Goal: Transaction & Acquisition: Purchase product/service

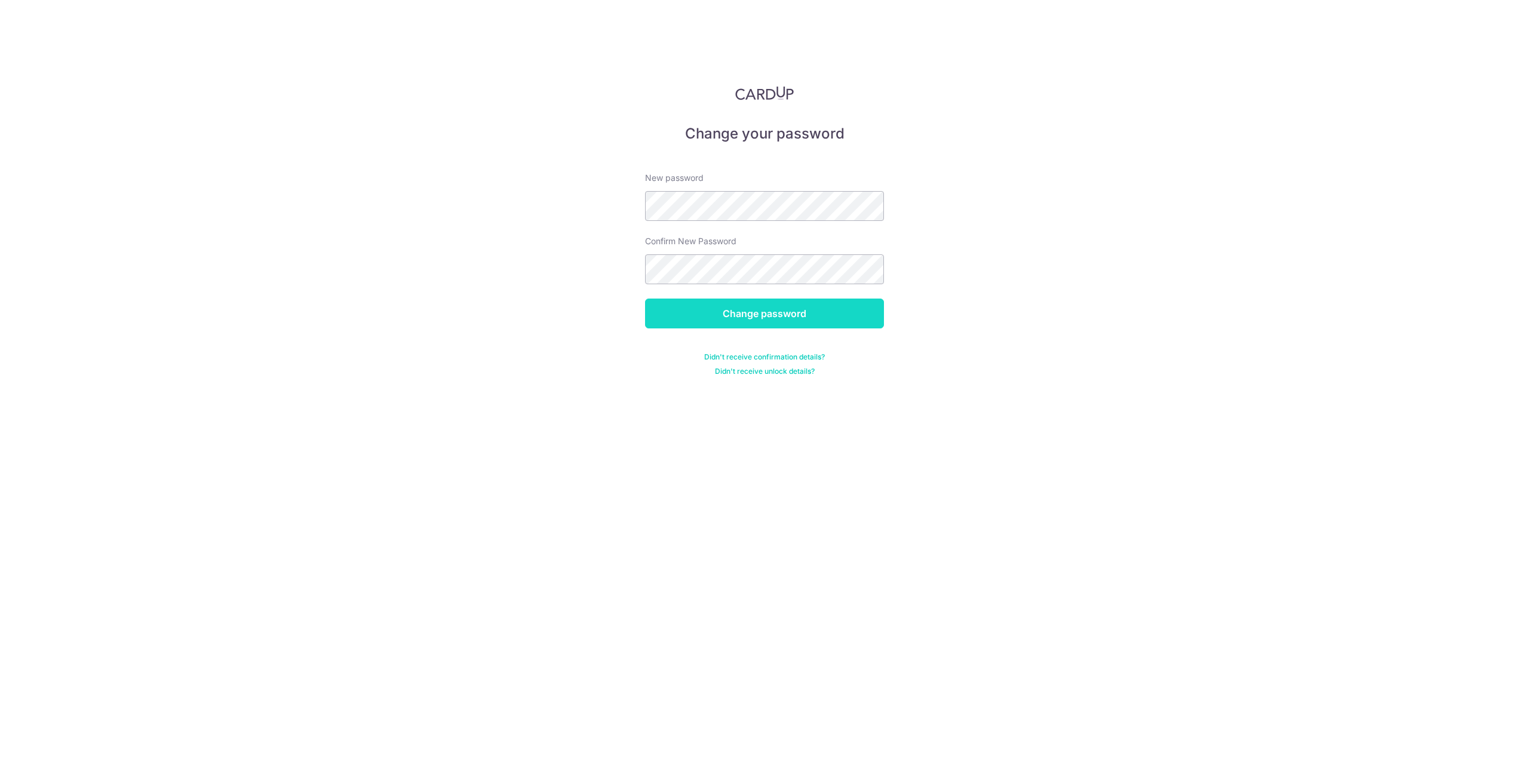
click at [783, 317] on input "Change password" at bounding box center [764, 313] width 239 height 30
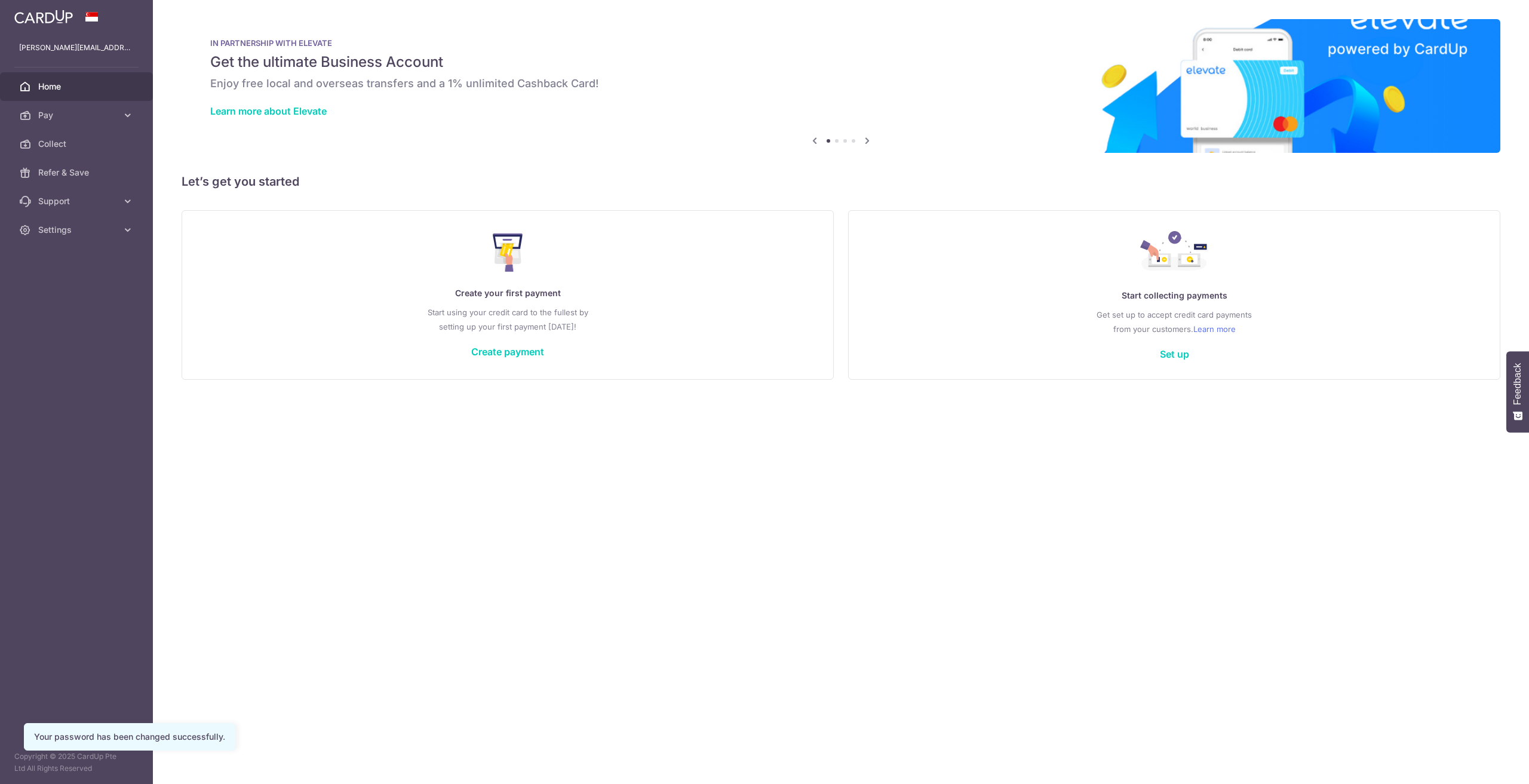
click at [835, 505] on div "× Pause Schedule Pause all future payments in this series Pause just this one p…" at bounding box center [841, 392] width 1376 height 784
click at [62, 115] on span "Pay" at bounding box center [78, 115] width 79 height 12
click at [91, 143] on span "Payments" at bounding box center [78, 144] width 79 height 12
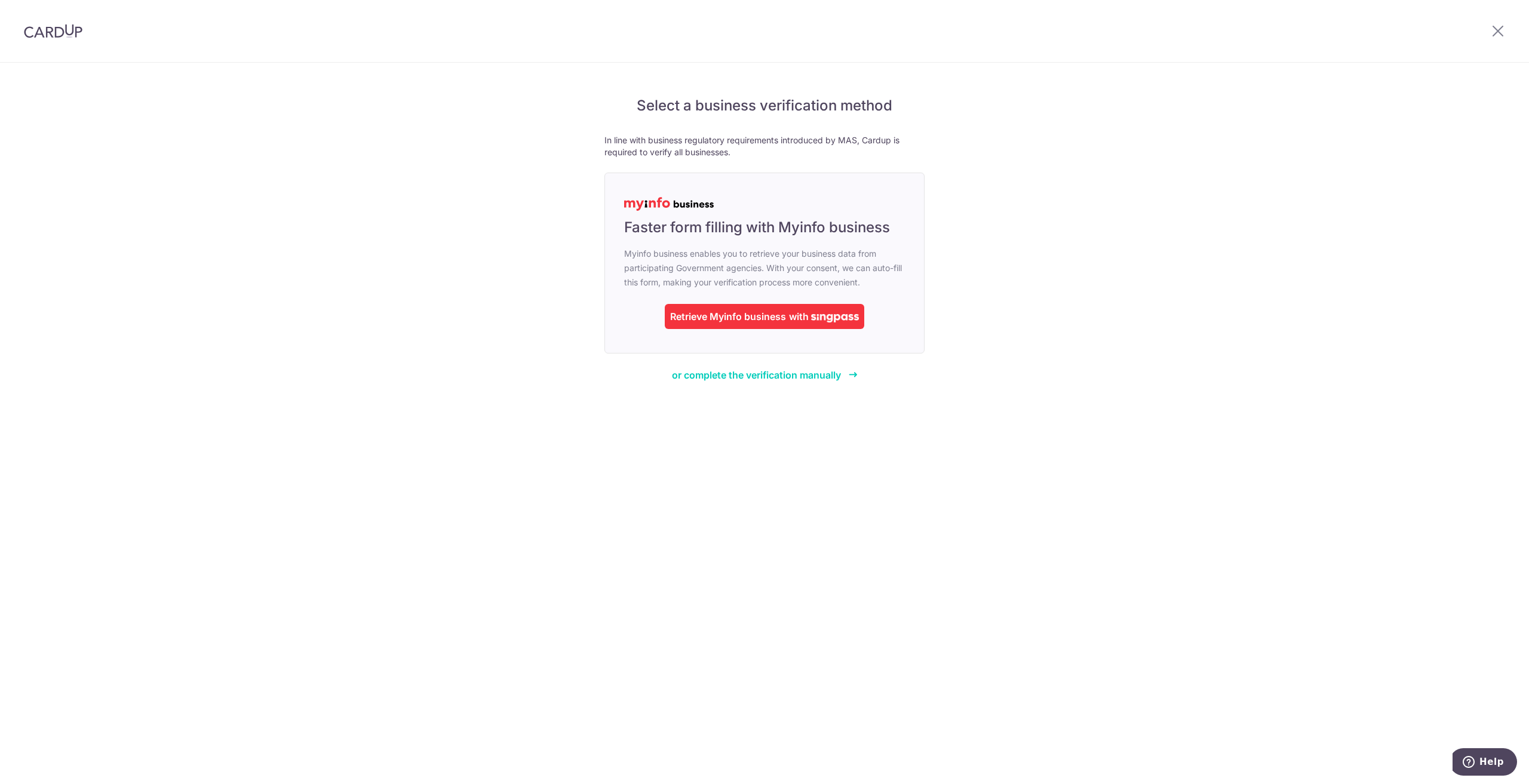
click at [1087, 90] on div "Select a business verification method In line with business regulatory requirem…" at bounding box center [764, 423] width 1529 height 722
click at [1085, 394] on div "Select a business verification method In line with business regulatory requirem…" at bounding box center [764, 423] width 1529 height 722
click at [1044, 409] on div "Select a business verification method In line with business regulatory requirem…" at bounding box center [764, 423] width 1529 height 722
click at [1043, 405] on div "Select a business verification method In line with business regulatory requirem…" at bounding box center [764, 423] width 1529 height 722
click at [1080, 374] on div "Select a business verification method In line with business regulatory requirem…" at bounding box center [764, 423] width 1529 height 722
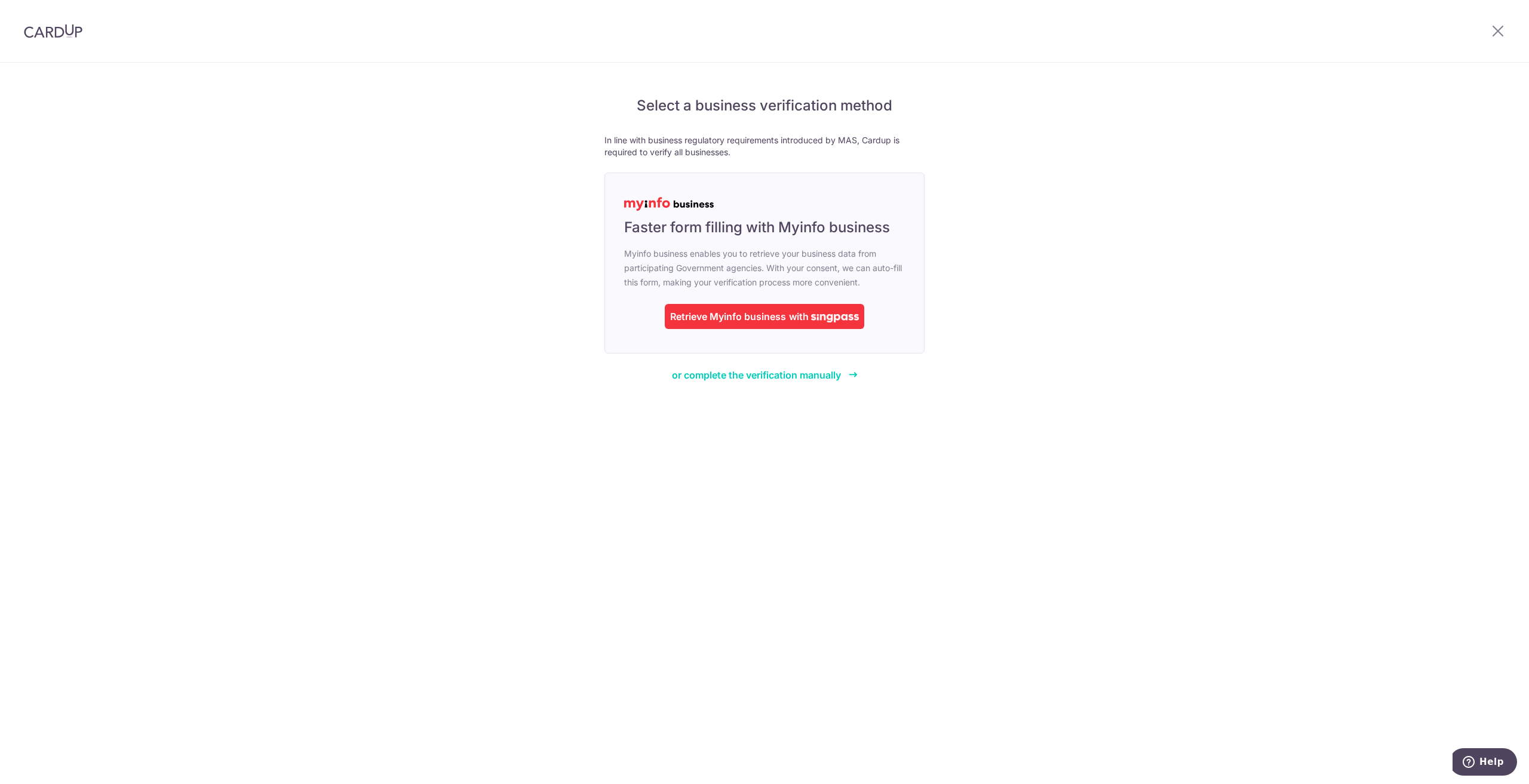
click at [1065, 300] on div "Select a business verification method In line with business regulatory requirem…" at bounding box center [764, 423] width 1529 height 722
click at [793, 316] on span "with" at bounding box center [799, 316] width 20 height 12
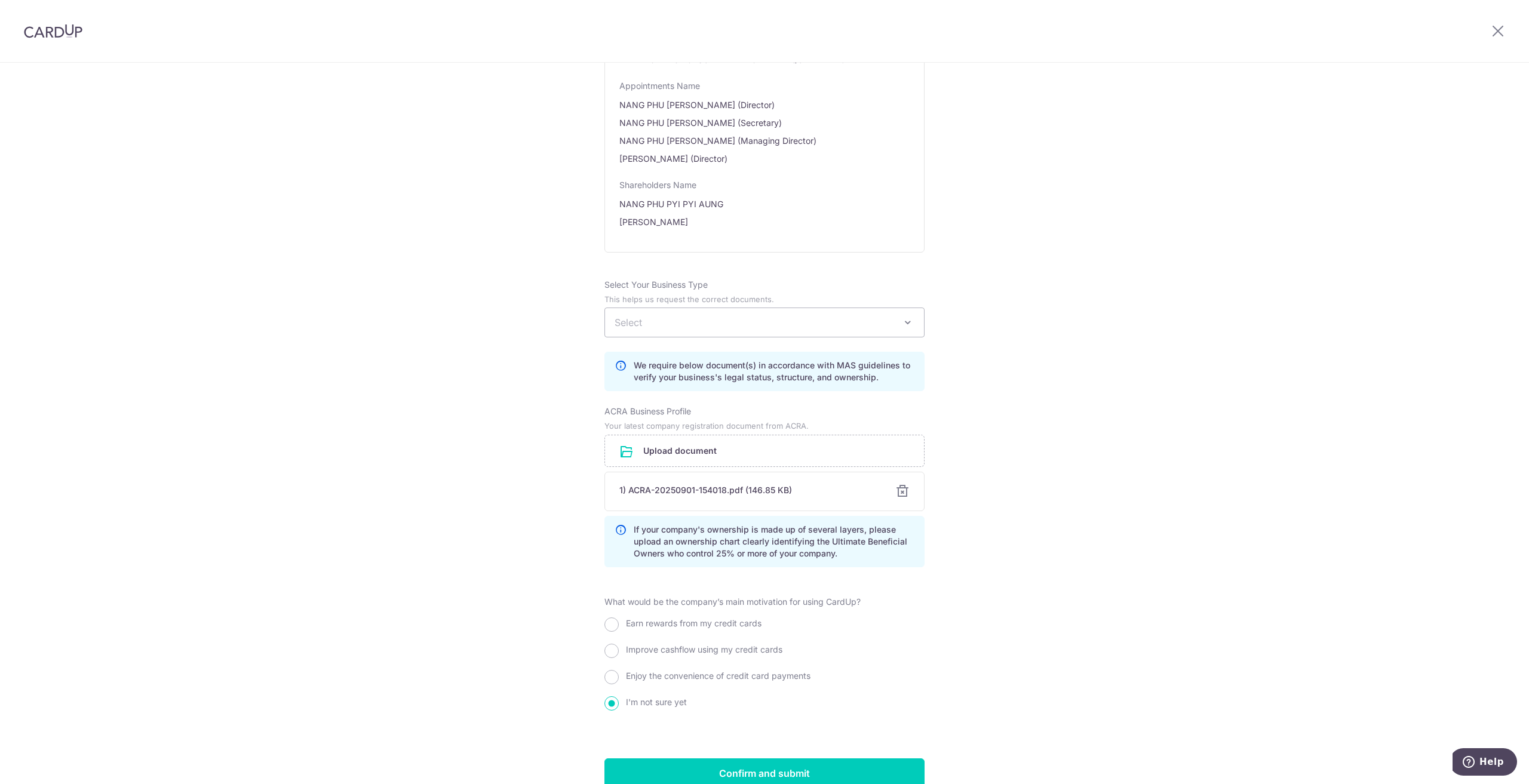
scroll to position [715, 0]
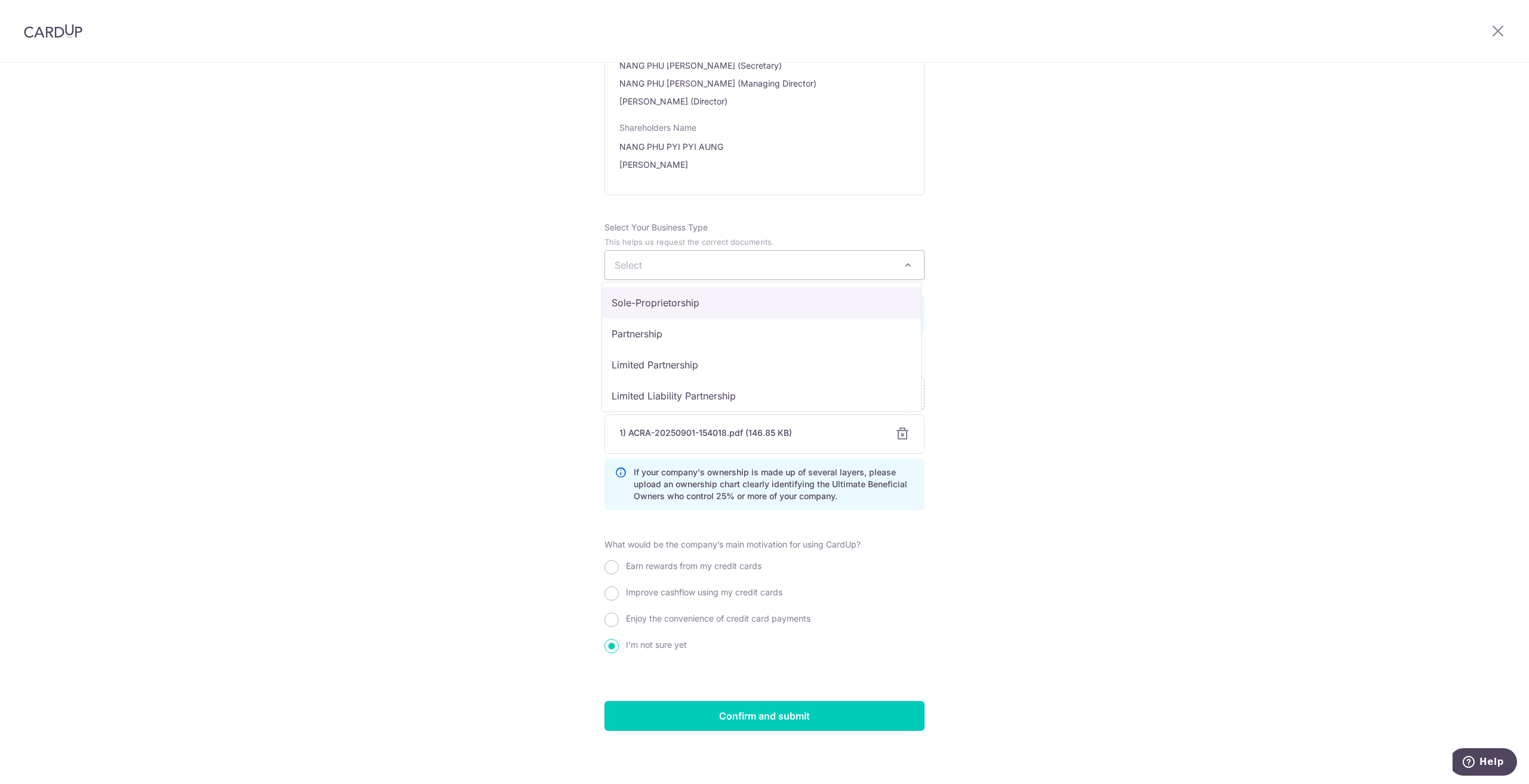
click at [743, 276] on span "Select" at bounding box center [764, 265] width 319 height 29
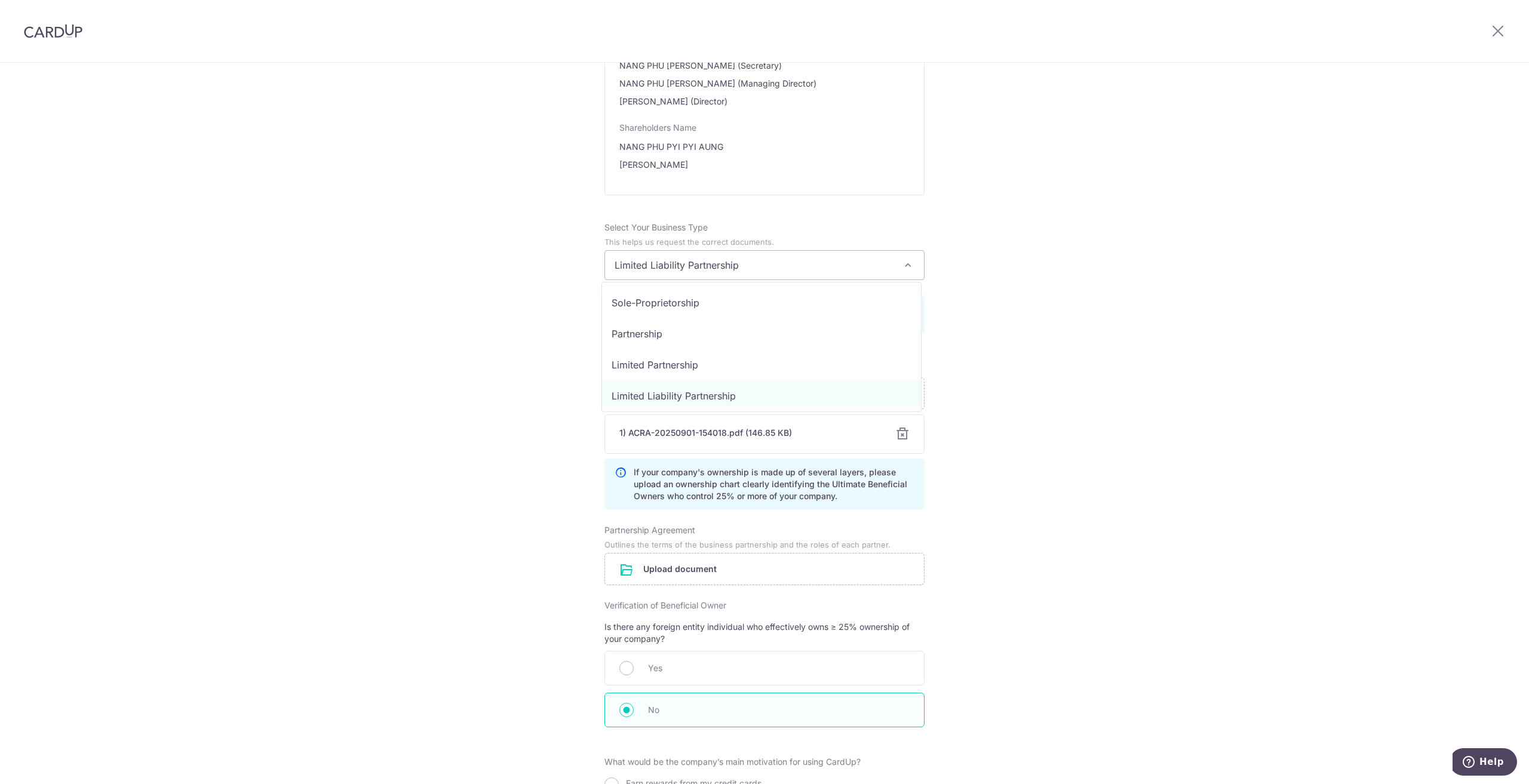
click at [905, 258] on span at bounding box center [908, 265] width 14 height 14
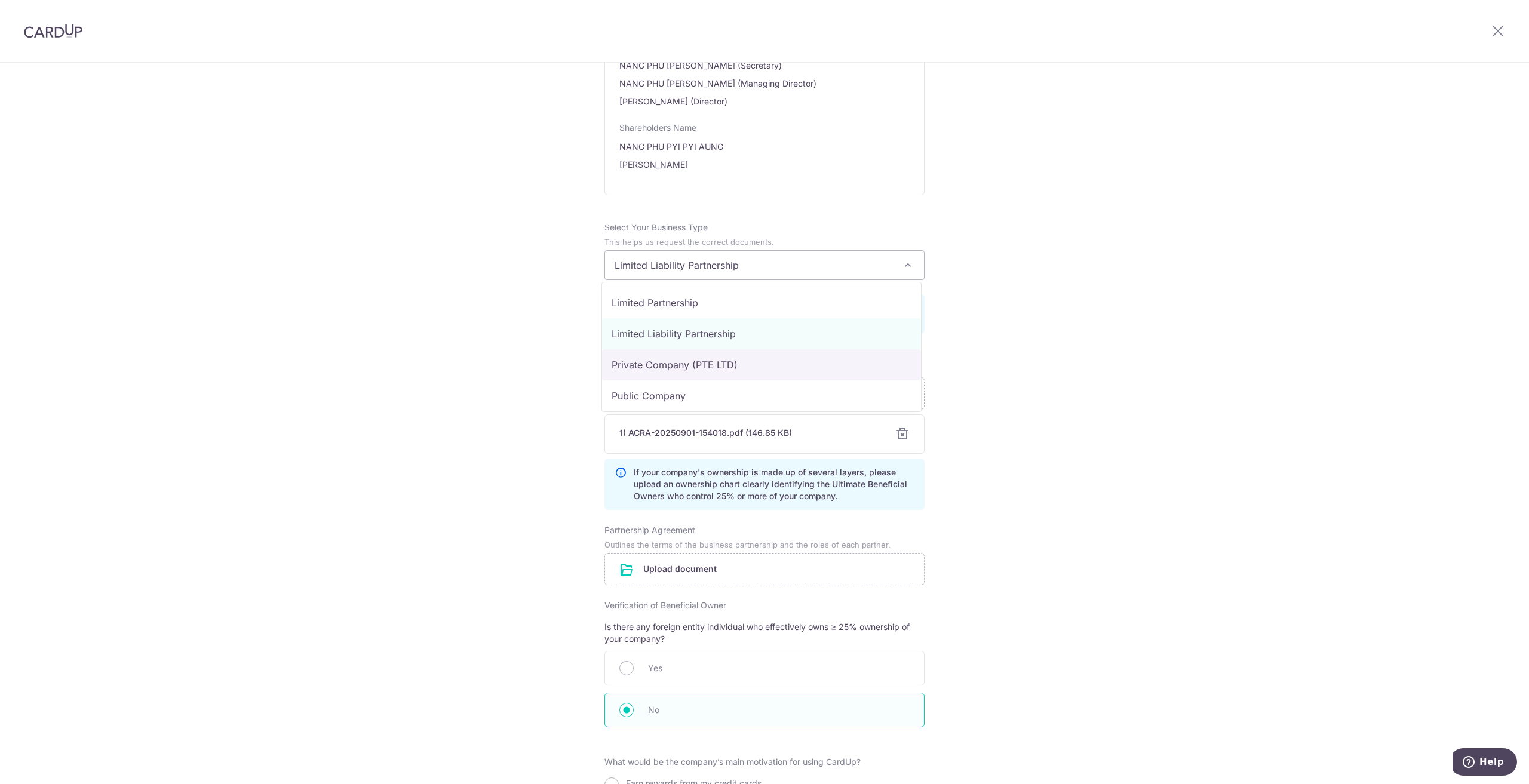
select select "Private Company (PTE LTD)"
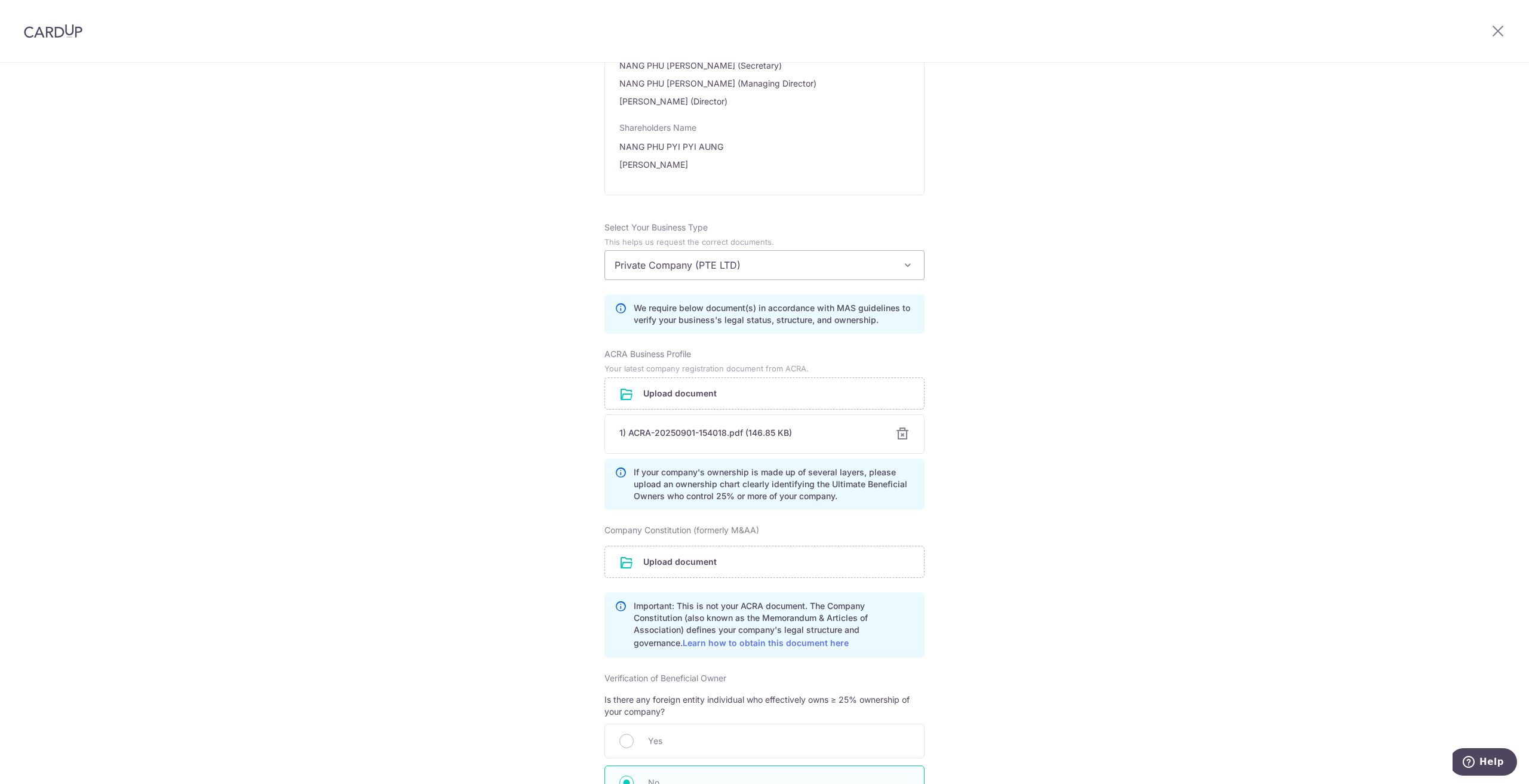
click at [1157, 319] on div "Review the company details Company details View all The following details are r…" at bounding box center [764, 212] width 1529 height 1729
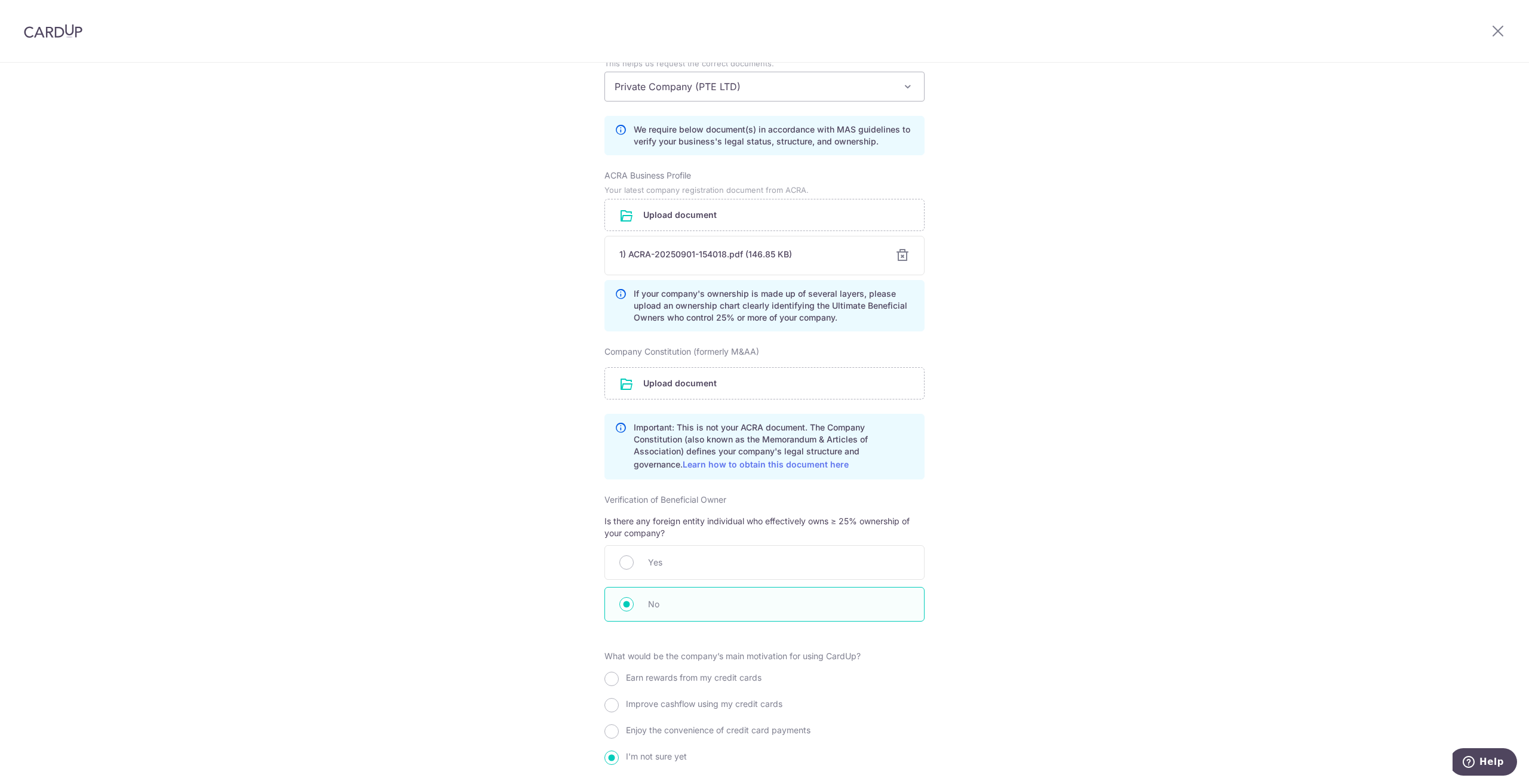
scroll to position [893, 0]
click at [666, 213] on input "file" at bounding box center [764, 215] width 319 height 31
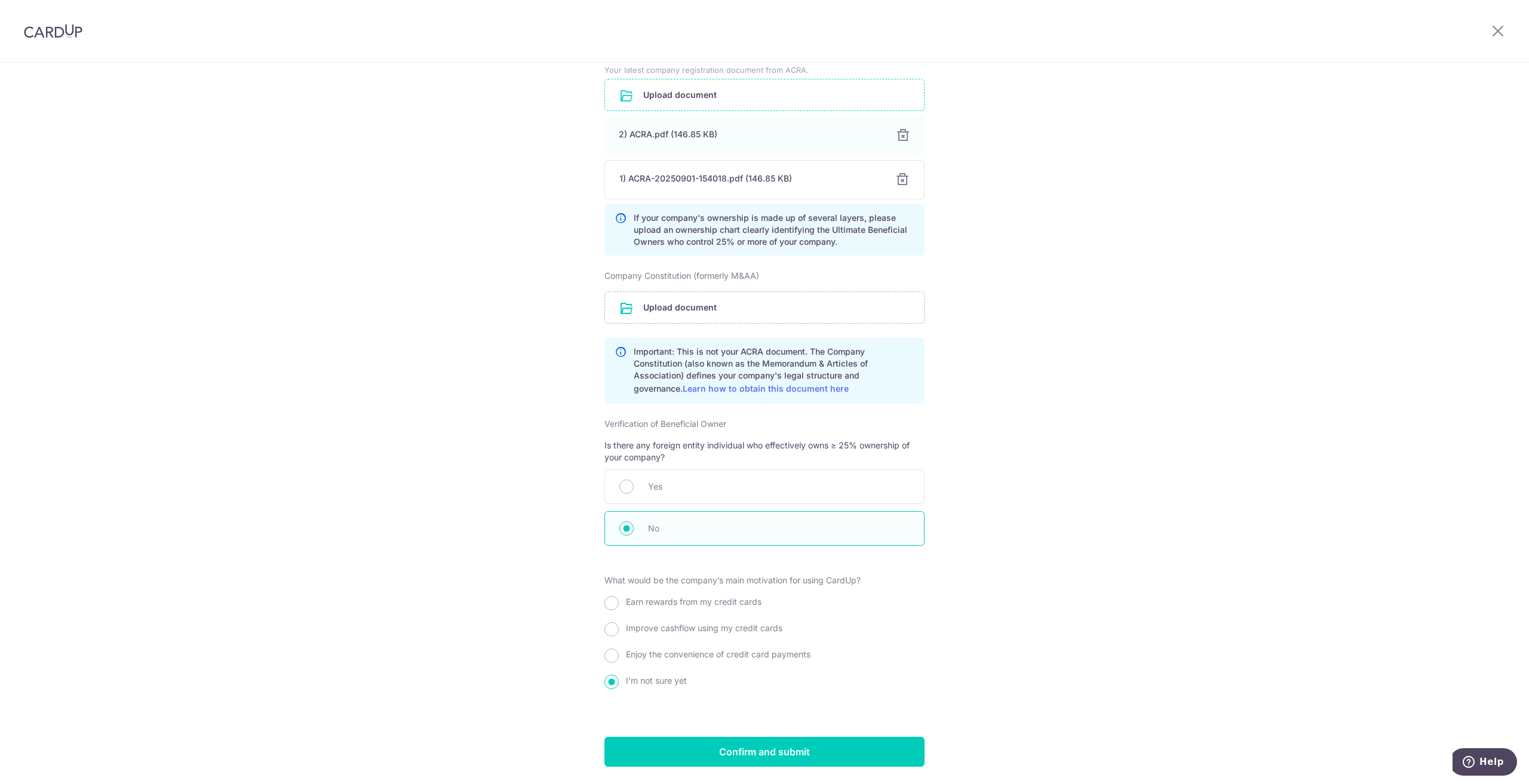
scroll to position [1047, 0]
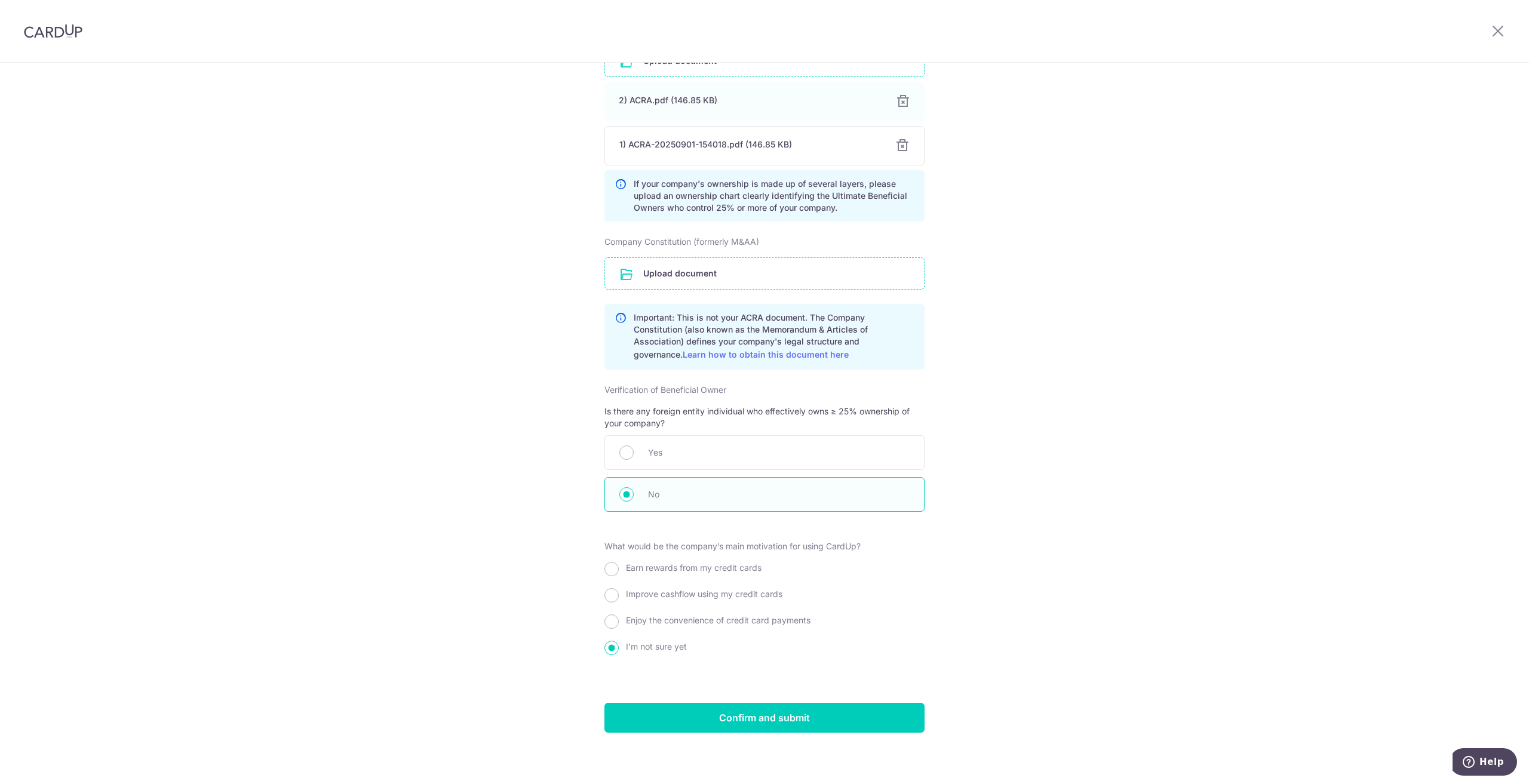
click at [695, 269] on input "file" at bounding box center [764, 273] width 319 height 31
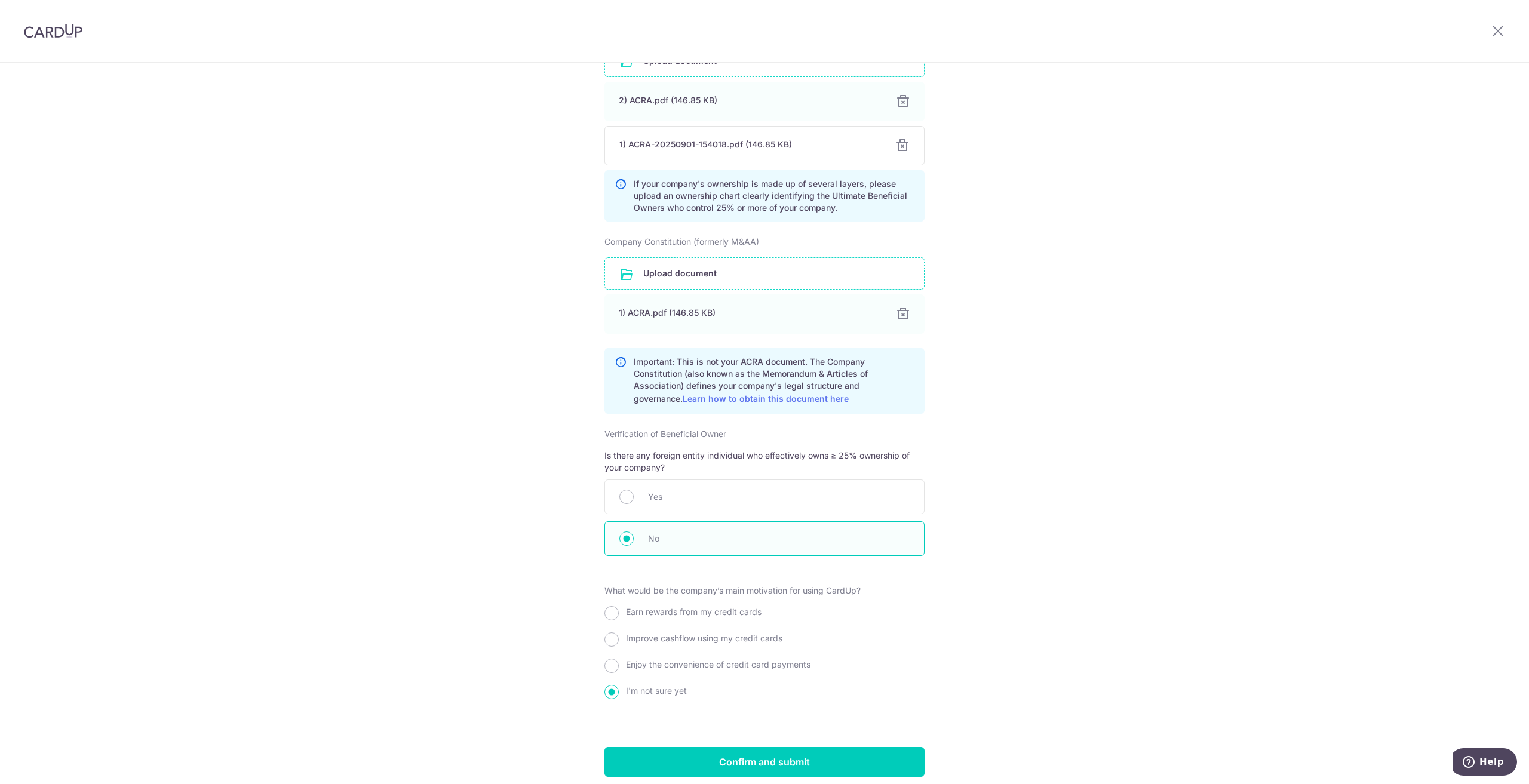
drag, startPoint x: 1282, startPoint y: 461, endPoint x: 1143, endPoint y: 594, distance: 192.4
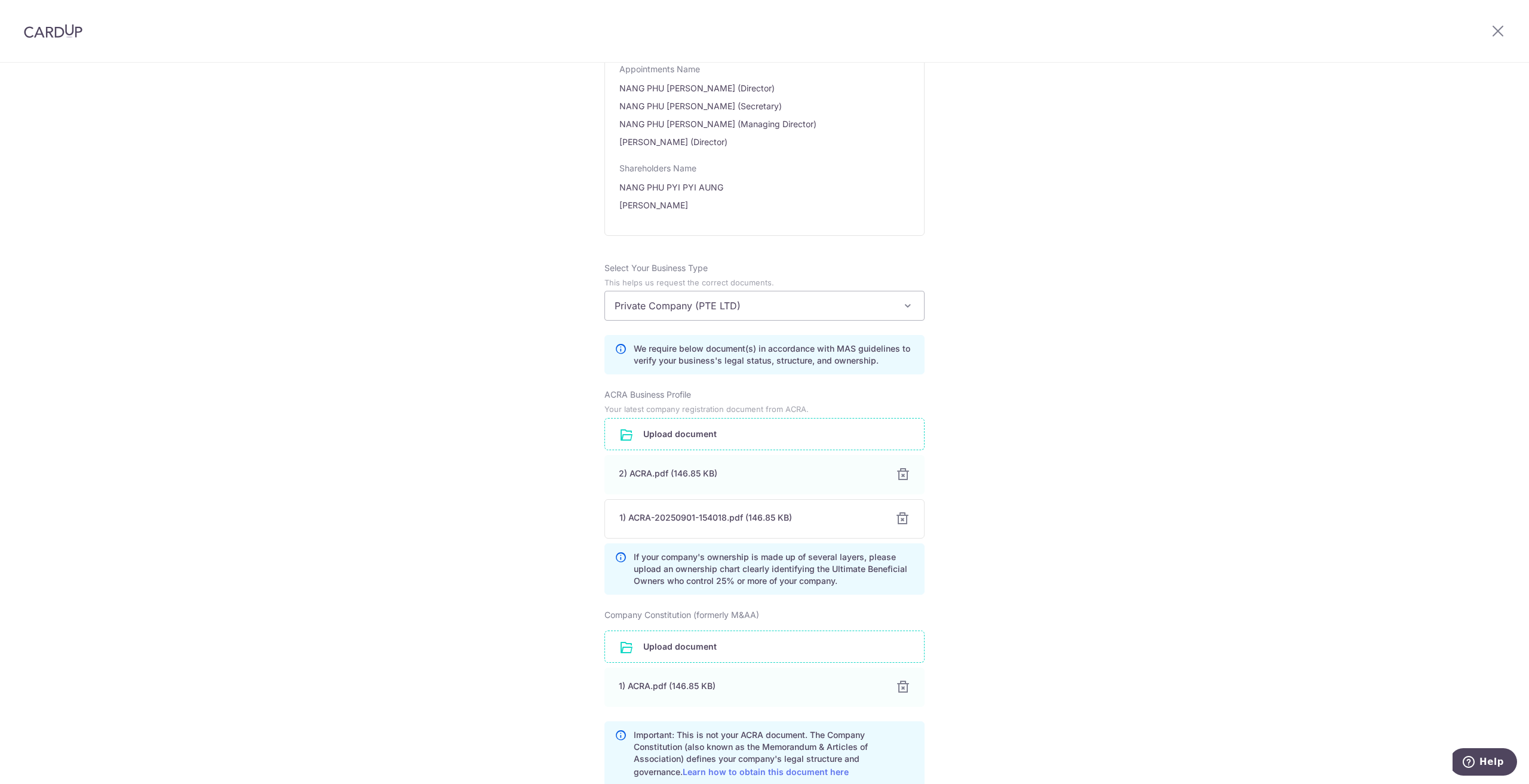
scroll to position [597, 0]
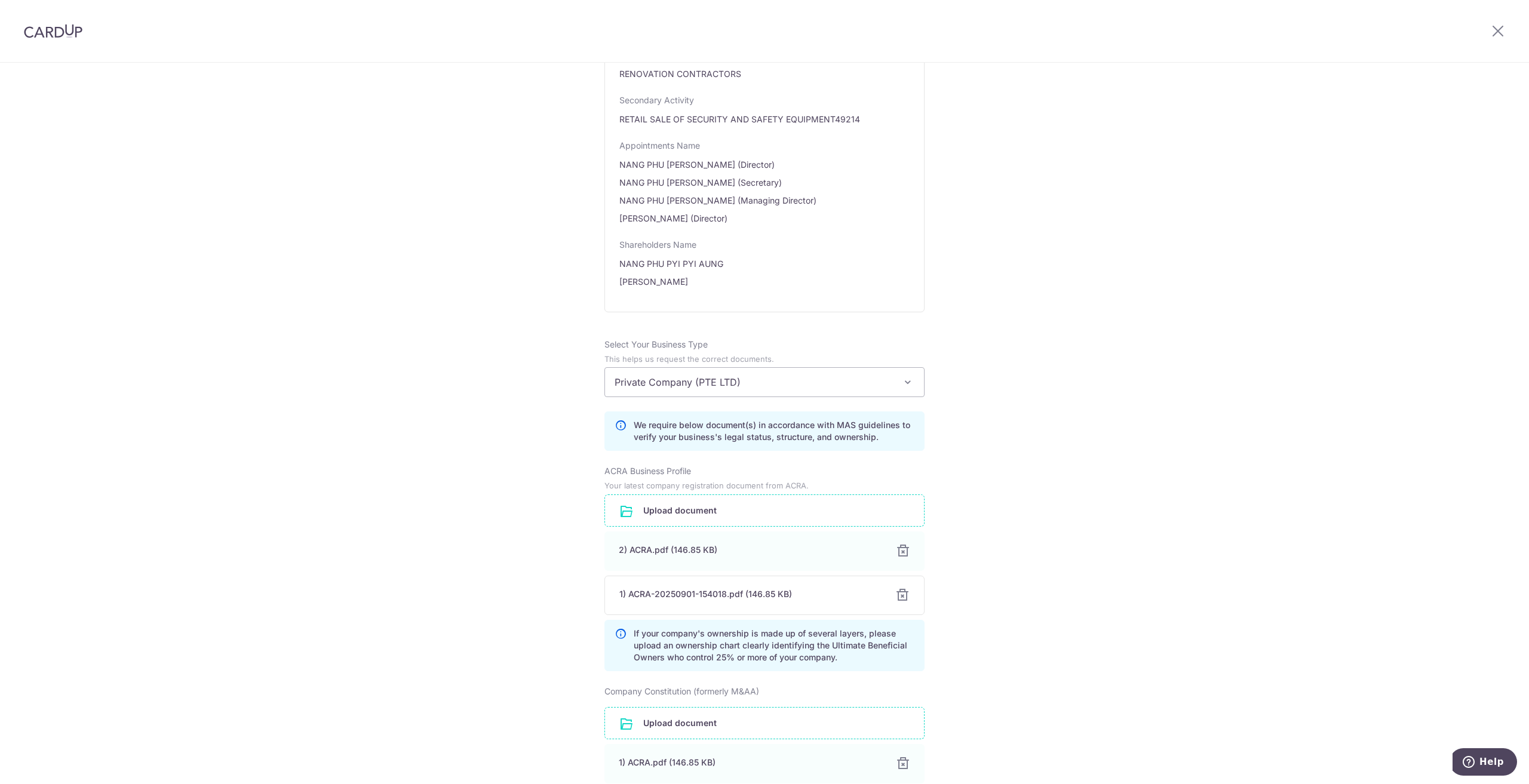
click at [1234, 464] on div "Review the company details Company details View all The following details are r…" at bounding box center [764, 374] width 1529 height 1818
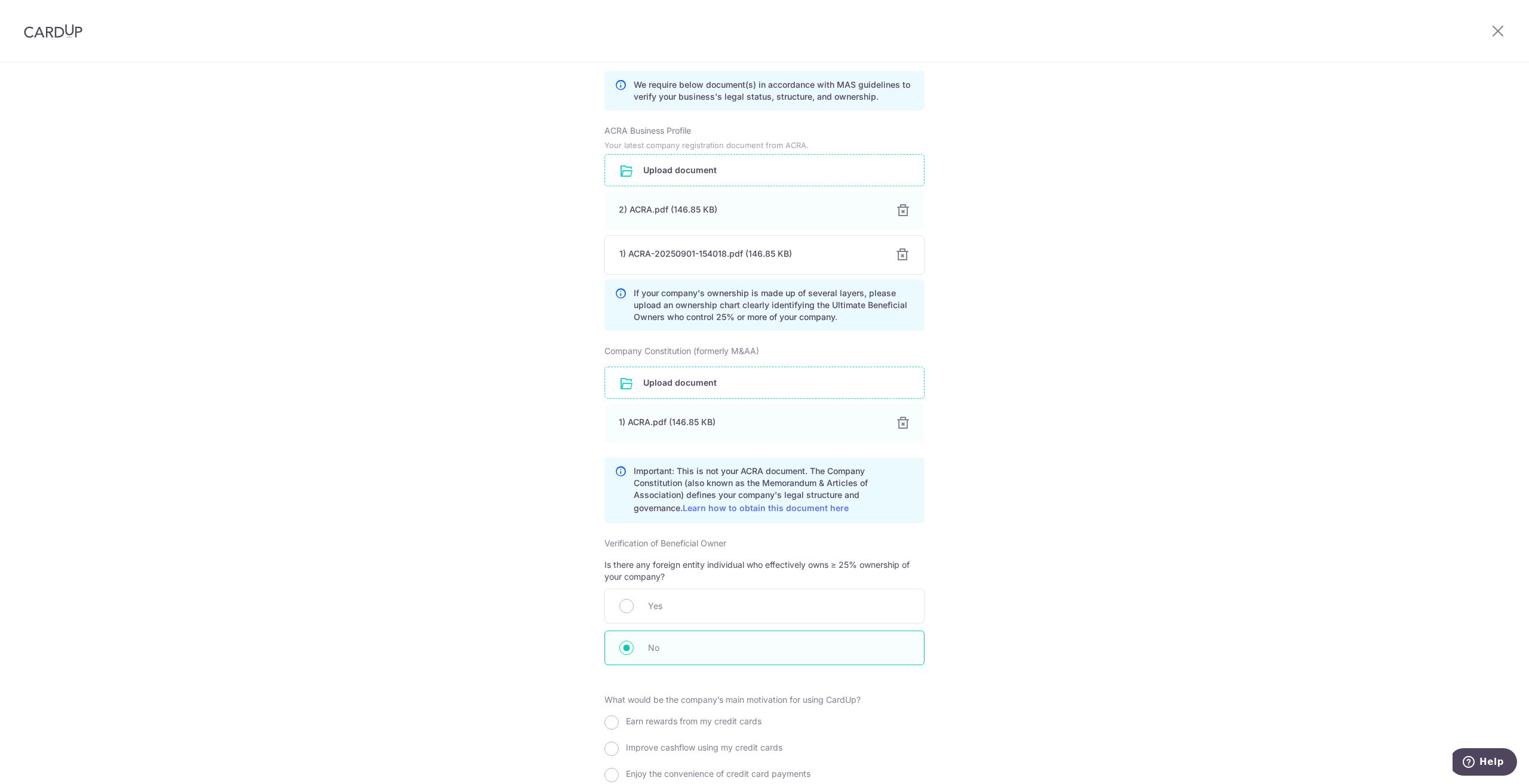
scroll to position [956, 0]
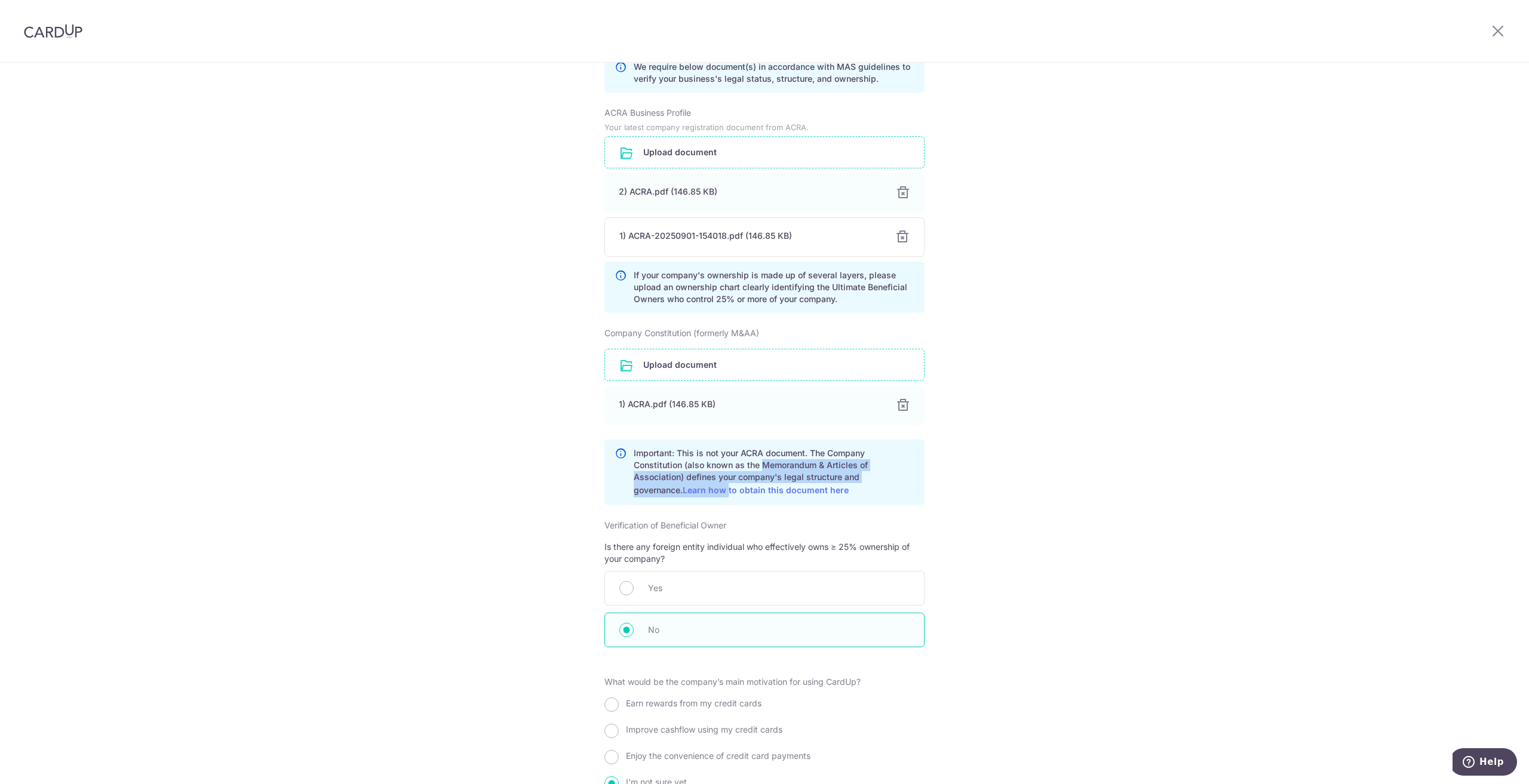
drag, startPoint x: 760, startPoint y: 461, endPoint x: 676, endPoint y: 481, distance: 86.3
click at [676, 481] on p "Important: This is not your ACRA document. The Company Constitution (also known…" at bounding box center [774, 473] width 281 height 50
drag, startPoint x: 815, startPoint y: 464, endPoint x: 772, endPoint y: 467, distance: 43.1
click at [814, 463] on p "Important: This is not your ACRA document. The Company Constitution (also known…" at bounding box center [774, 473] width 281 height 50
click at [768, 463] on p "Important: This is not your ACRA document. The Company Constitution (also known…" at bounding box center [774, 473] width 281 height 50
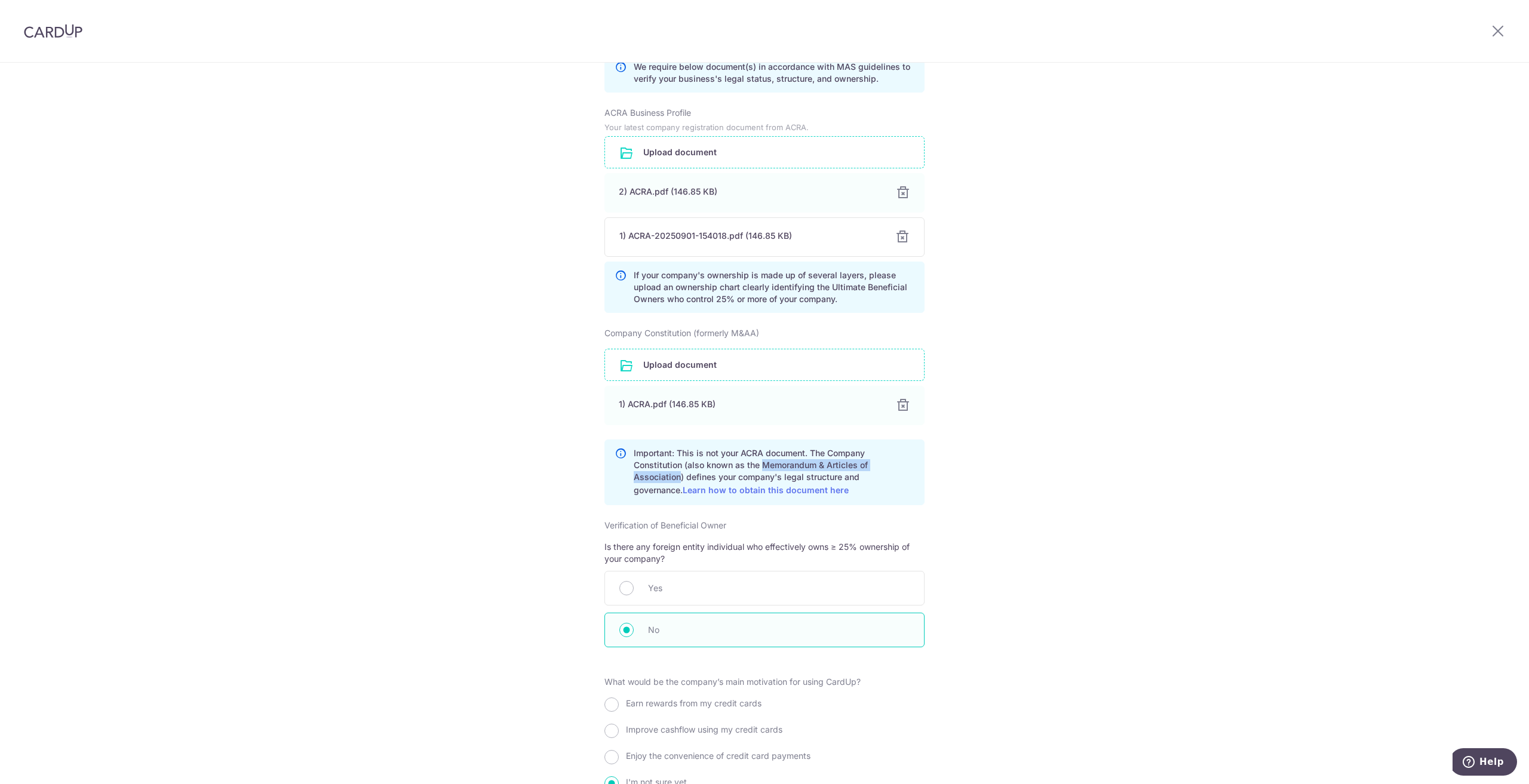
drag, startPoint x: 760, startPoint y: 459, endPoint x: 678, endPoint y: 478, distance: 84.2
click at [678, 478] on p "Important: This is not your ACRA document. The Company Constitution (also known…" at bounding box center [774, 473] width 281 height 50
copy p "Memorandum & Articles of Association"
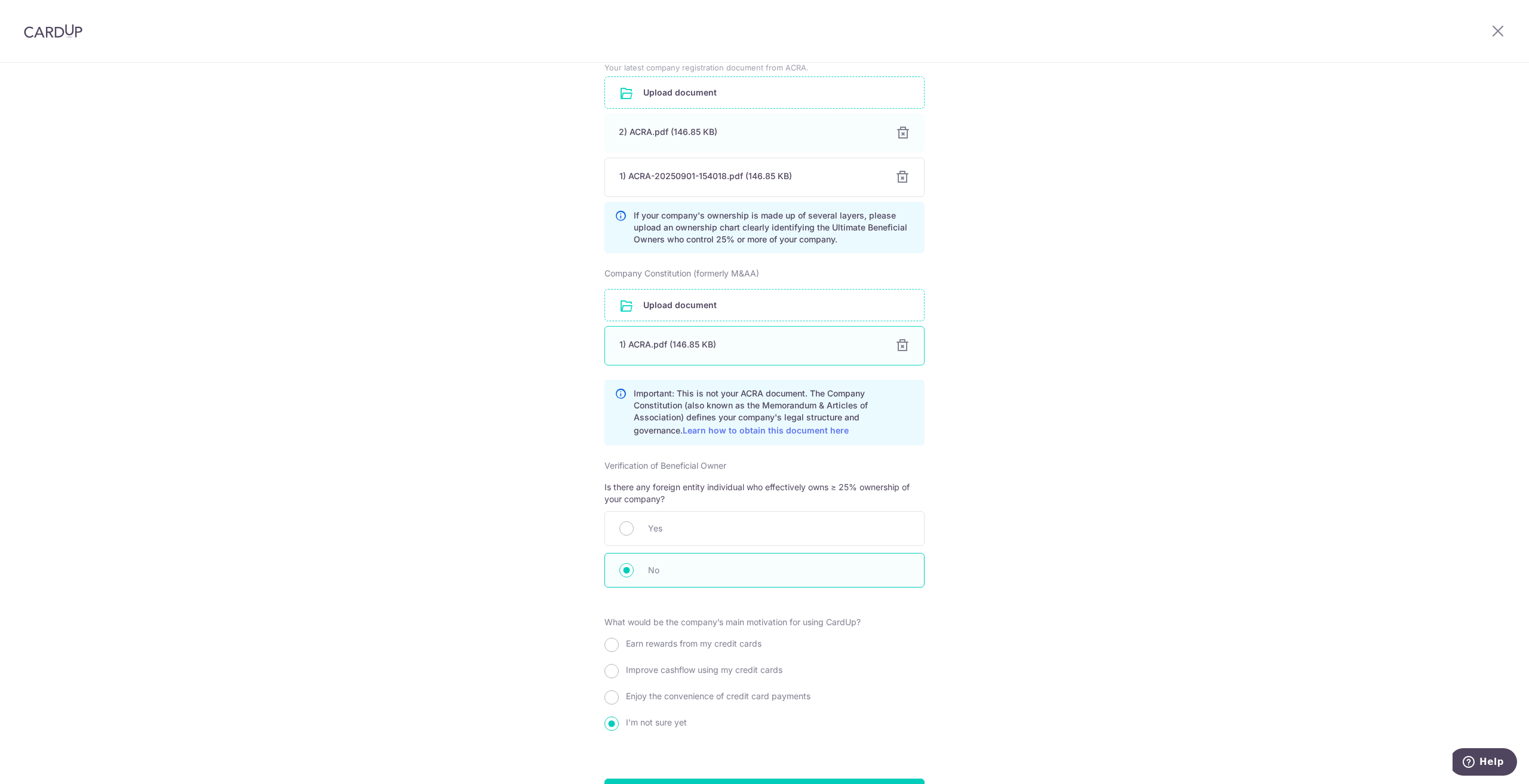
click at [900, 339] on div at bounding box center [903, 346] width 14 height 14
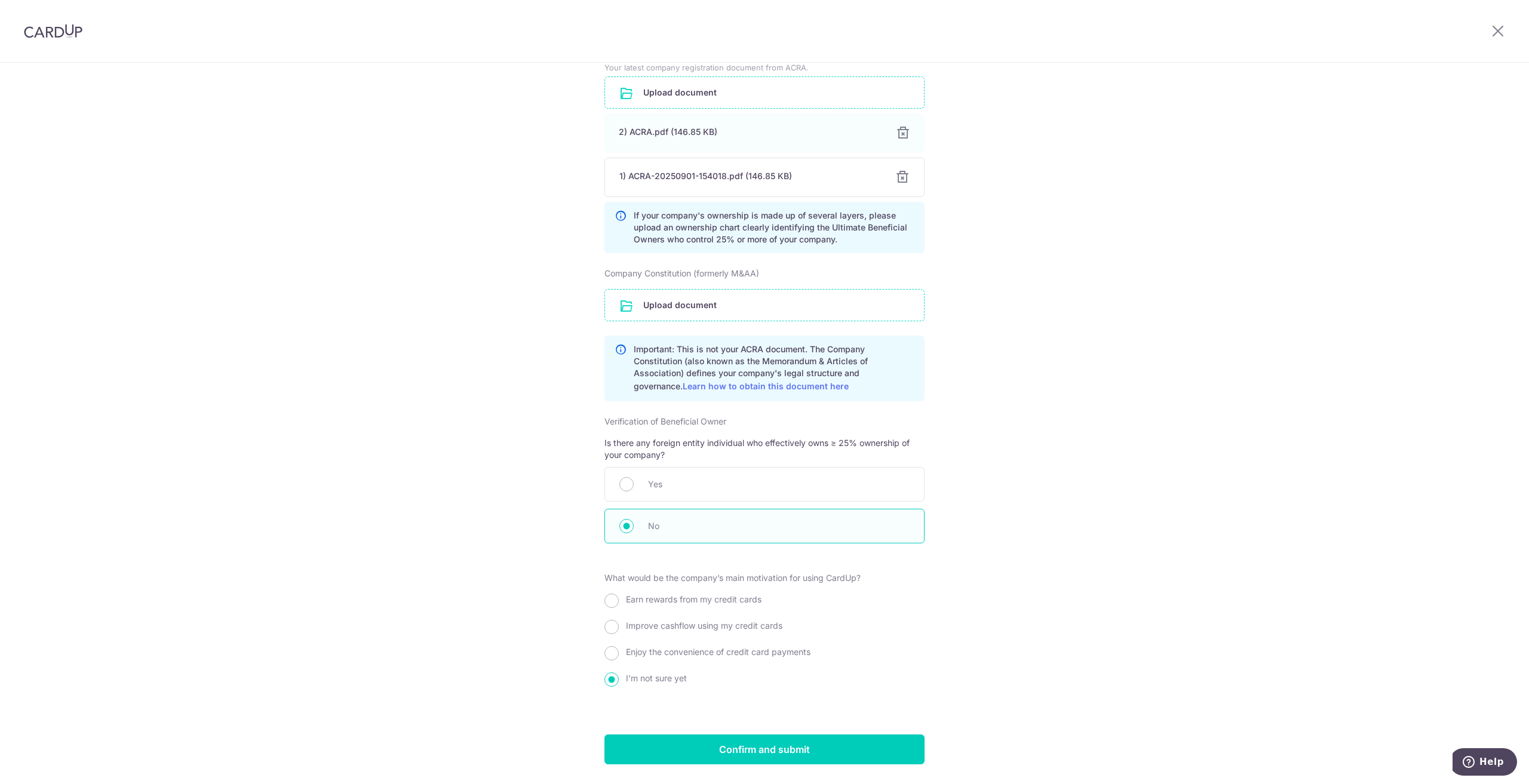
click at [687, 306] on input "file" at bounding box center [764, 305] width 319 height 31
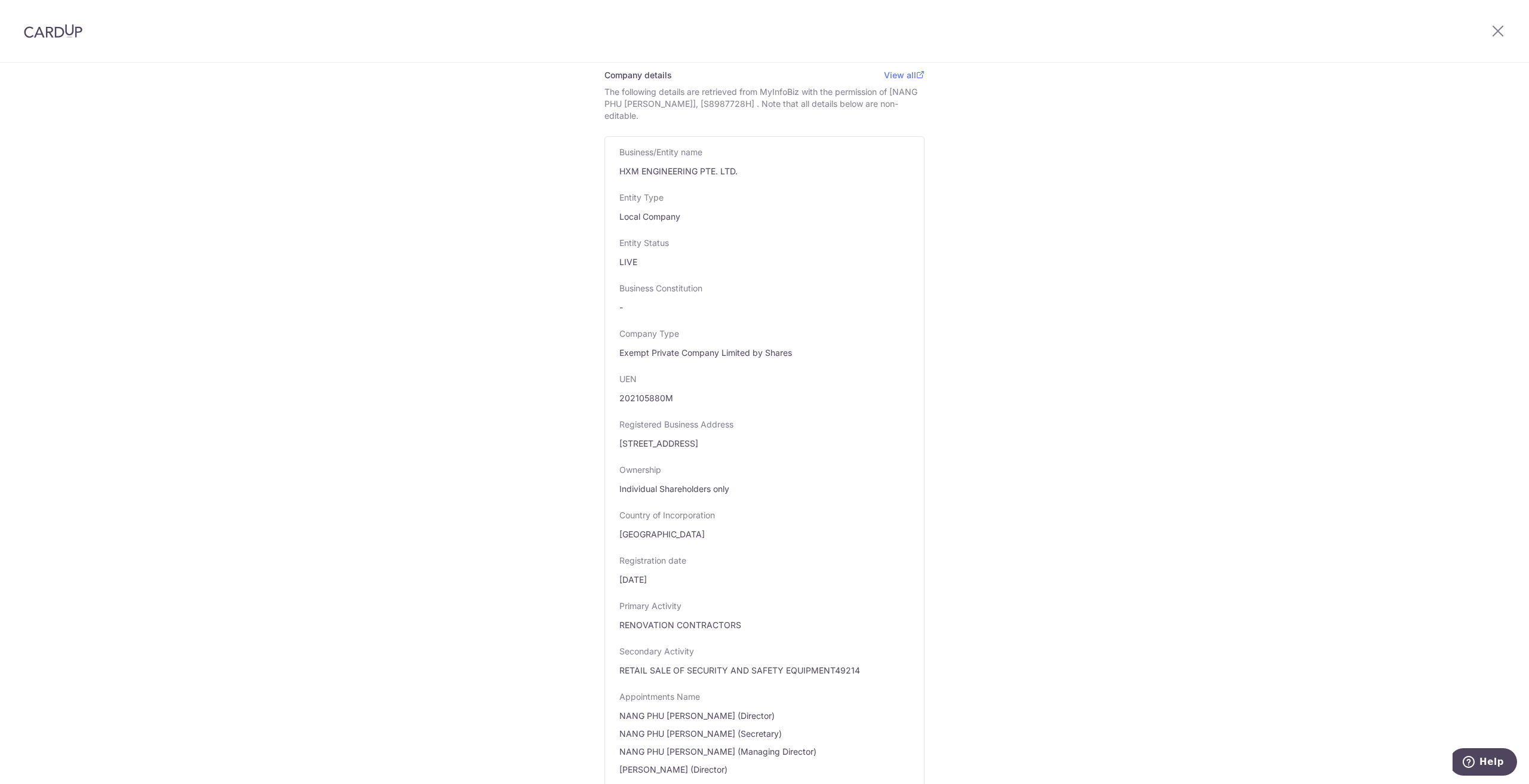
scroll to position [0, 0]
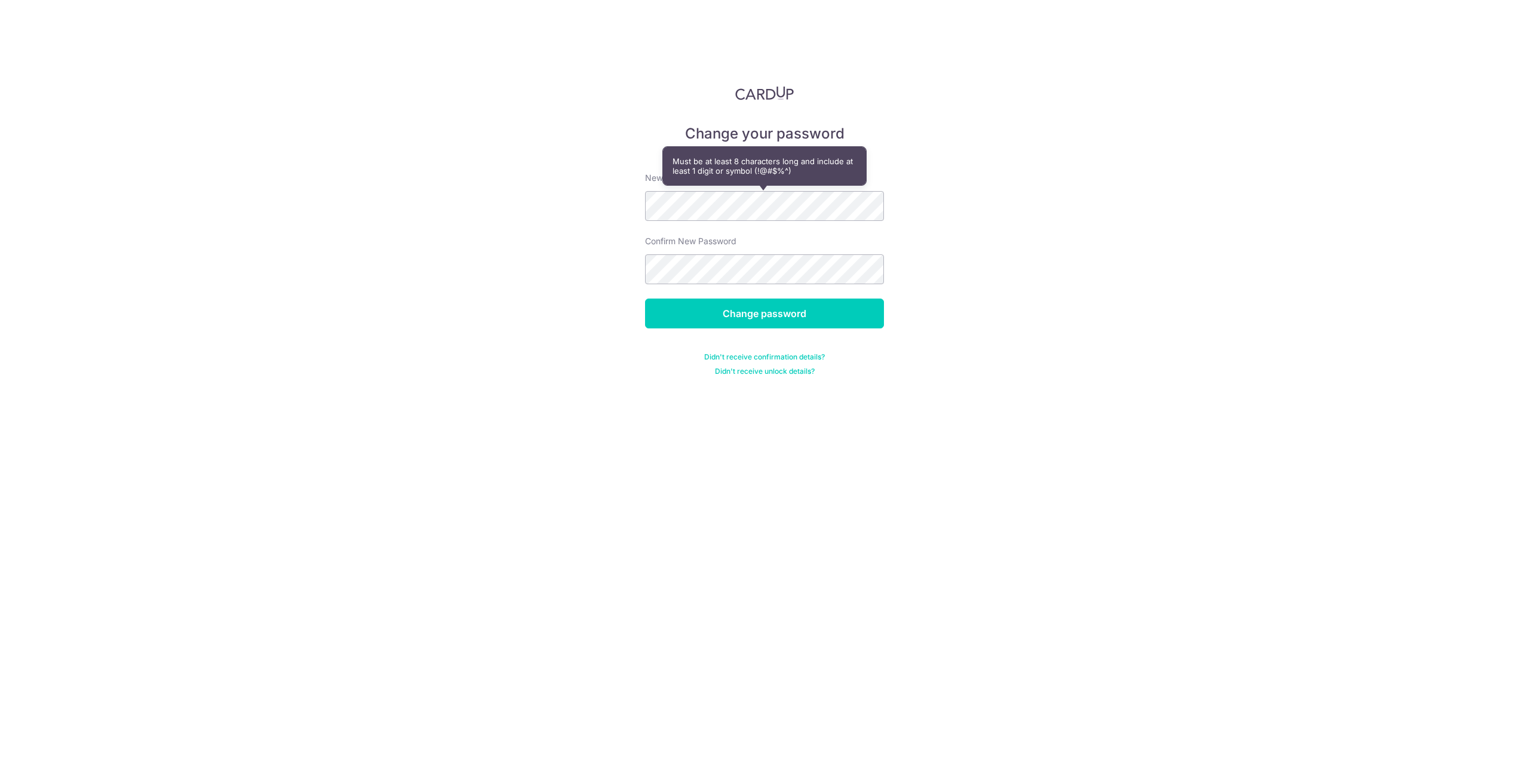
drag, startPoint x: 1107, startPoint y: 206, endPoint x: 379, endPoint y: 67, distance: 741.2
click at [1070, 205] on div "Change your password New password Confirm New Password Change password Didn't r…" at bounding box center [764, 392] width 1529 height 784
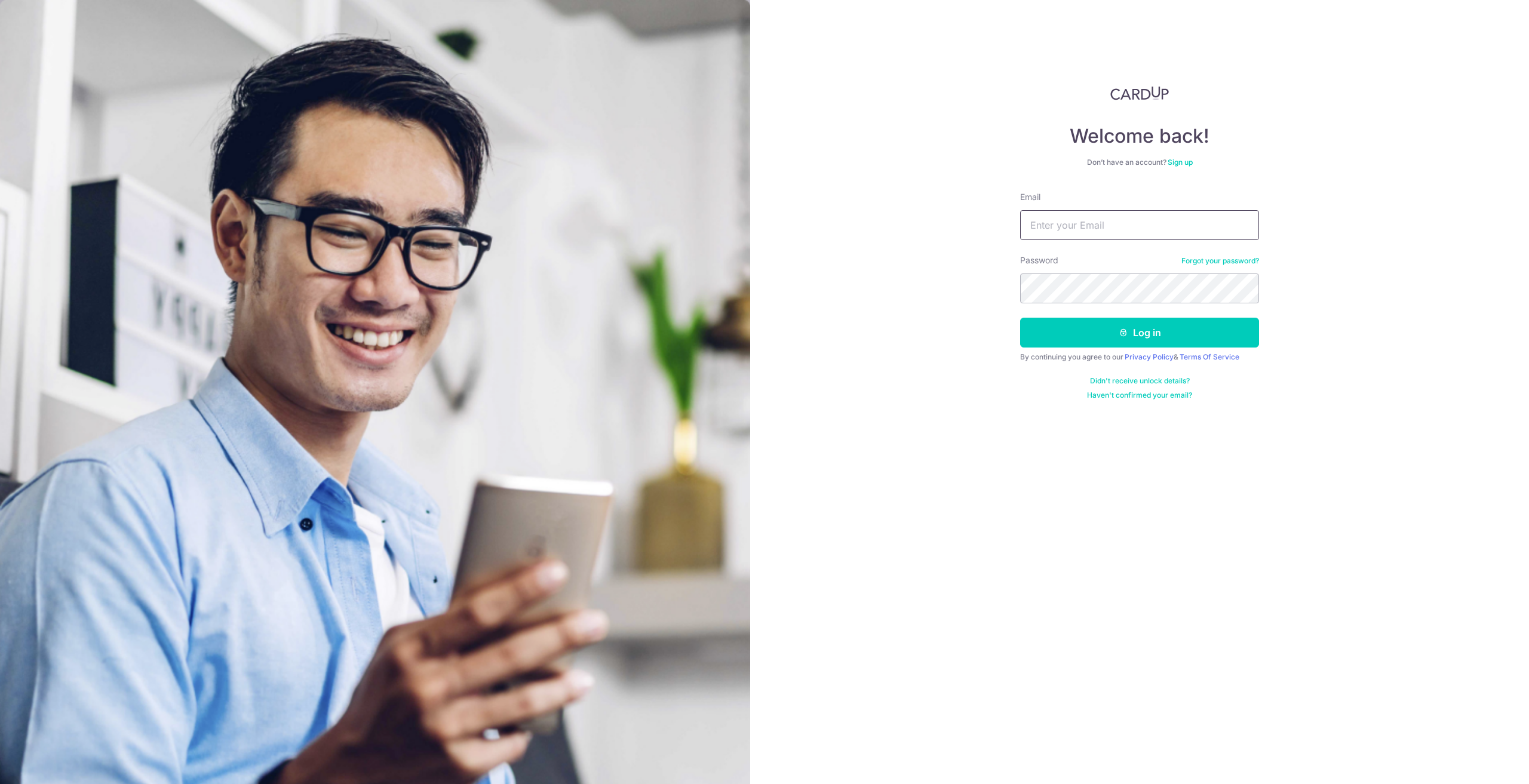
click at [1151, 227] on input "Email" at bounding box center [1140, 225] width 239 height 30
click at [1137, 227] on input "Email" at bounding box center [1140, 225] width 239 height 30
type input "[PERSON_NAME][EMAIL_ADDRESS][DOMAIN_NAME]"
click at [1021, 318] on button "Log in" at bounding box center [1140, 332] width 239 height 30
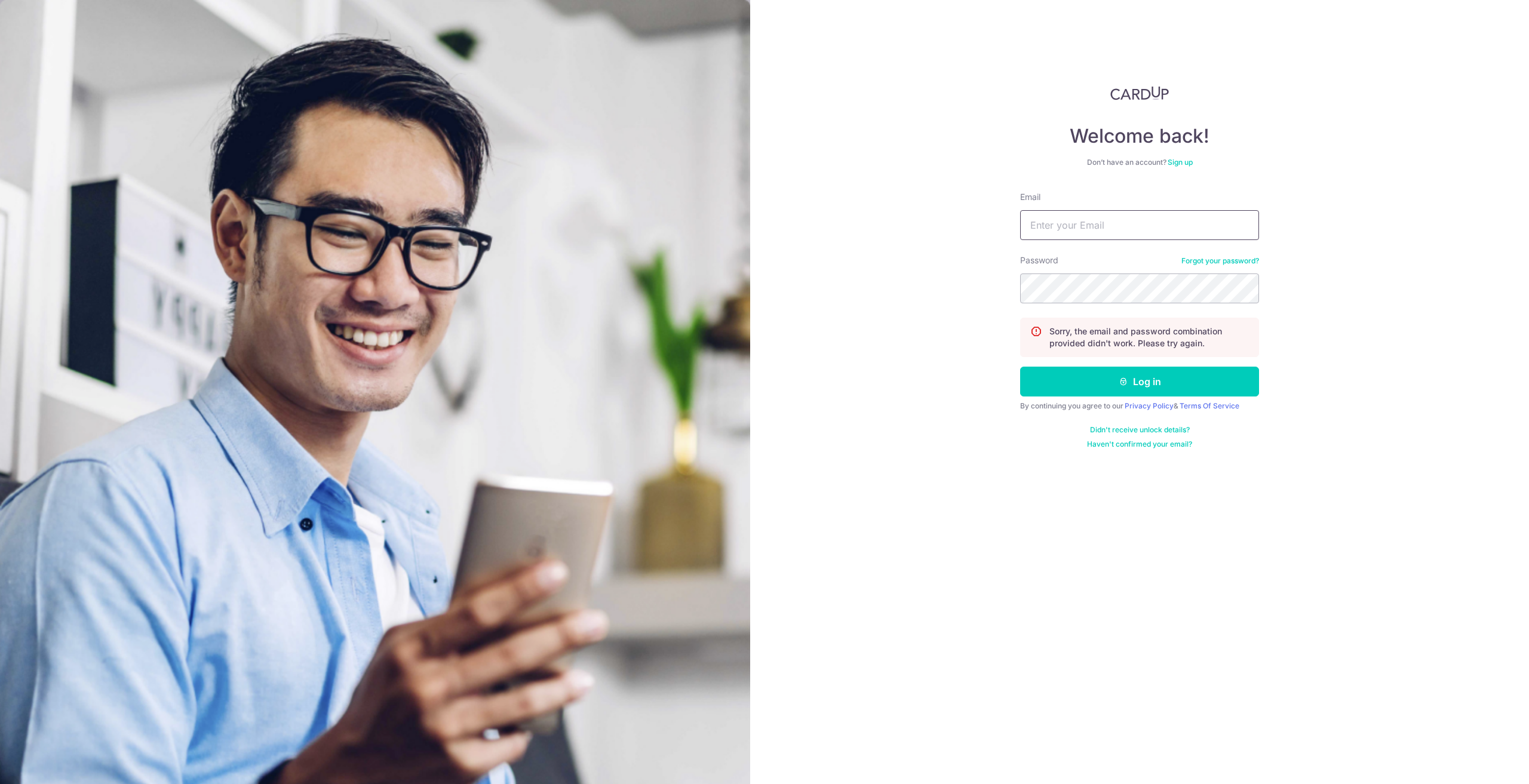
click at [1104, 211] on input "Email" at bounding box center [1140, 225] width 239 height 30
type input "[PERSON_NAME][EMAIL_ADDRESS][DOMAIN_NAME]"
click at [1215, 388] on button "Log in" at bounding box center [1140, 381] width 239 height 30
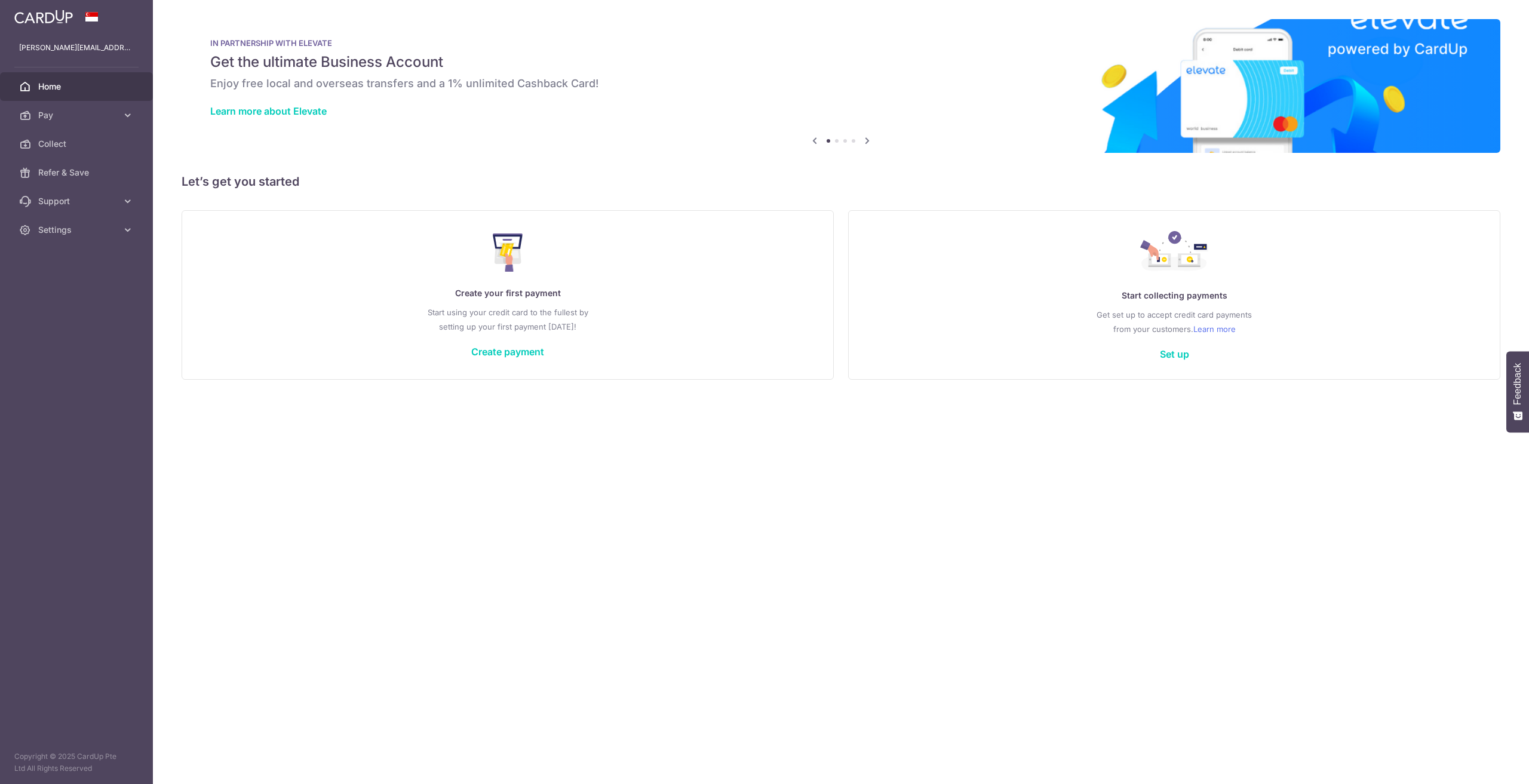
click at [941, 590] on div "× Pause Schedule Pause all future payments in this series Pause just this one p…" at bounding box center [841, 392] width 1376 height 784
click at [505, 349] on link "Create payment" at bounding box center [508, 351] width 73 height 12
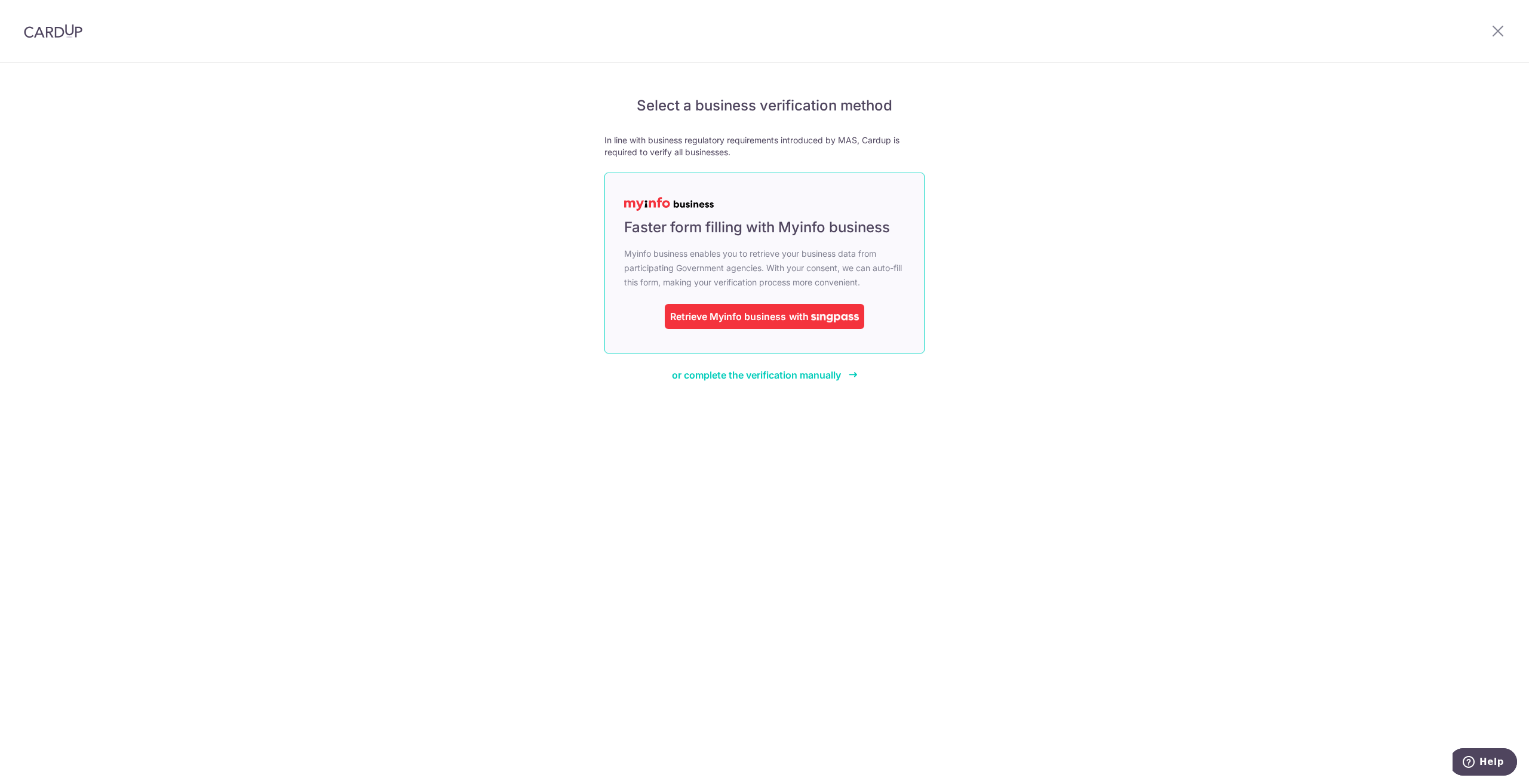
click at [828, 314] on img at bounding box center [835, 318] width 48 height 8
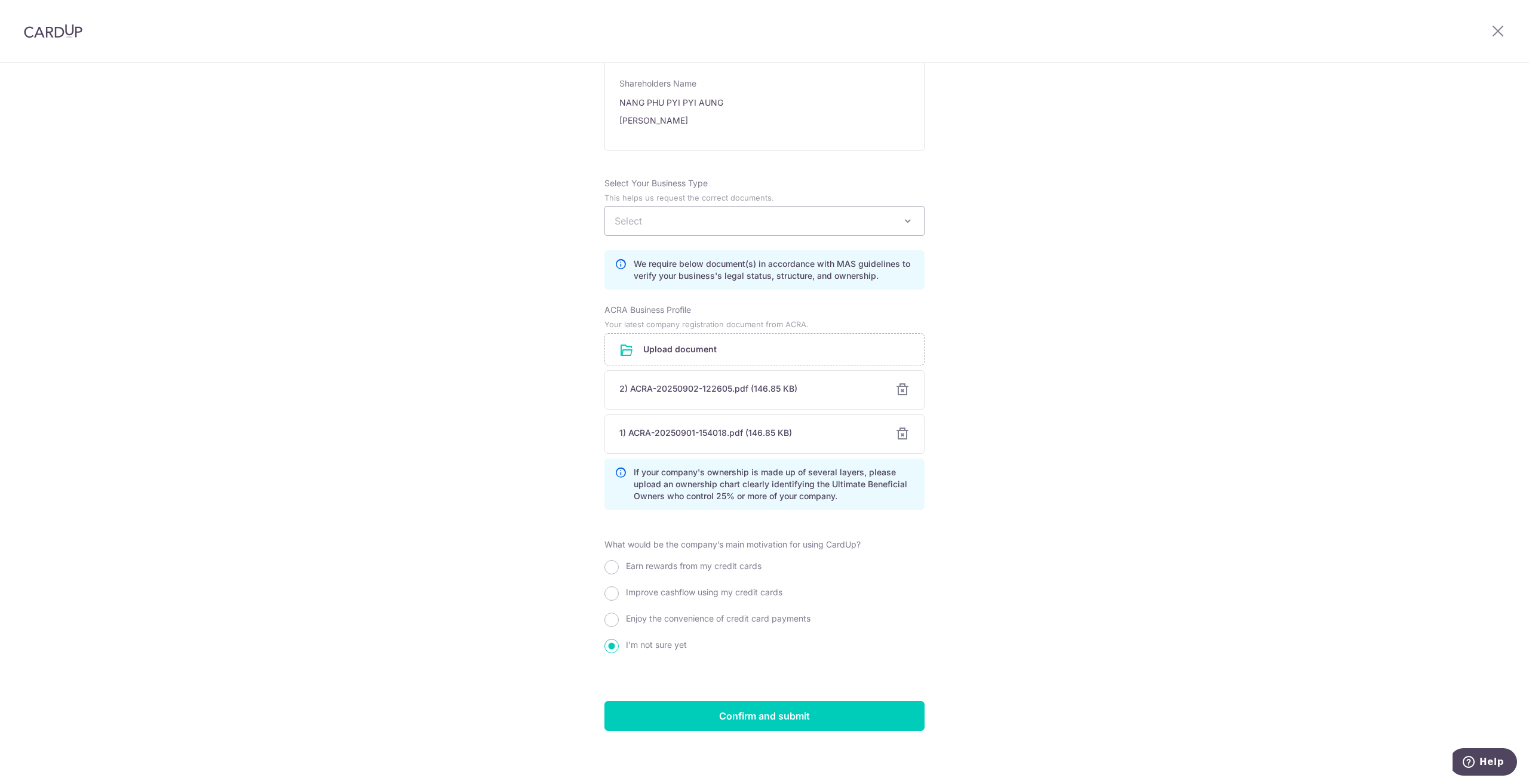
scroll to position [639, 0]
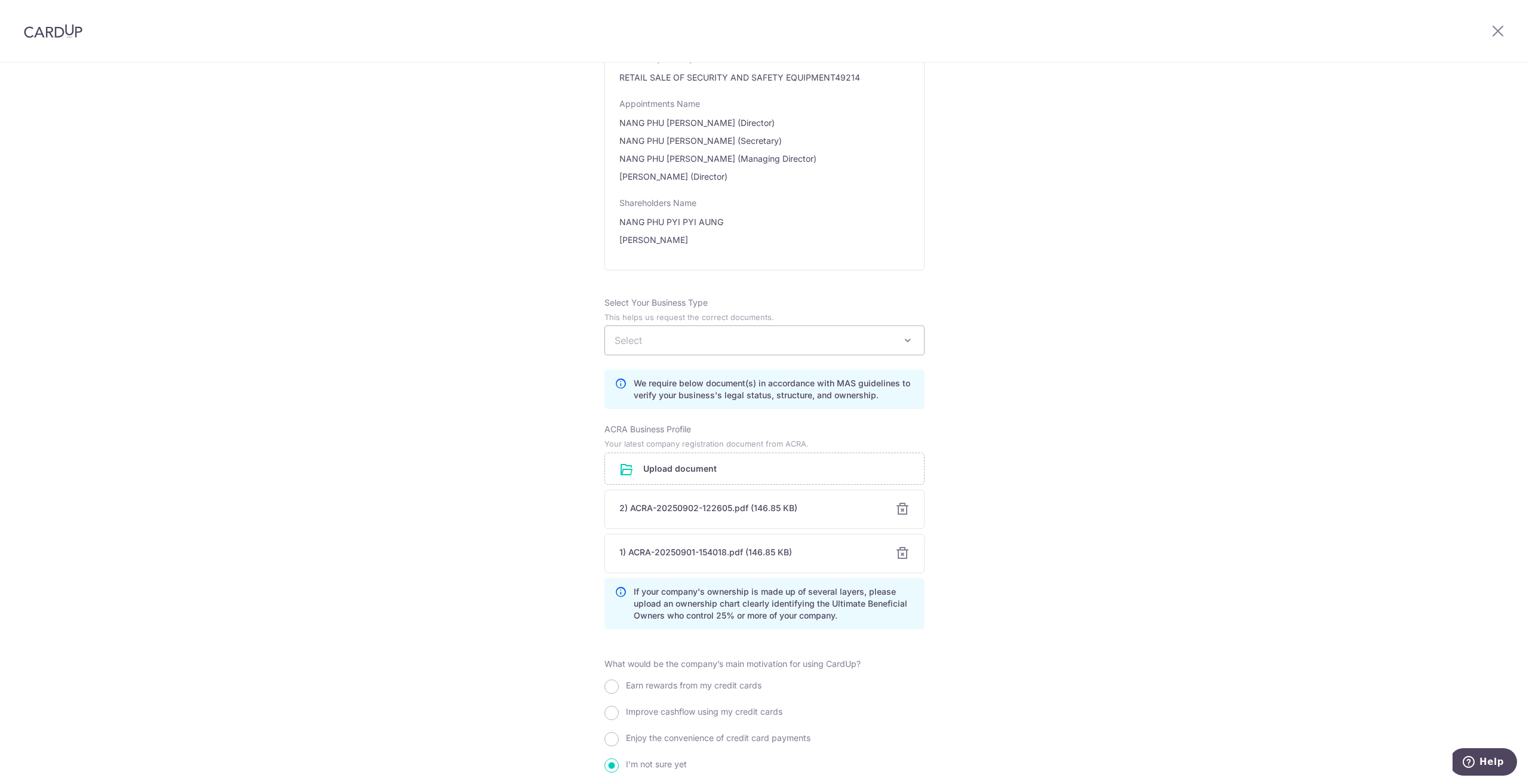
click at [912, 332] on span "Select" at bounding box center [764, 340] width 319 height 29
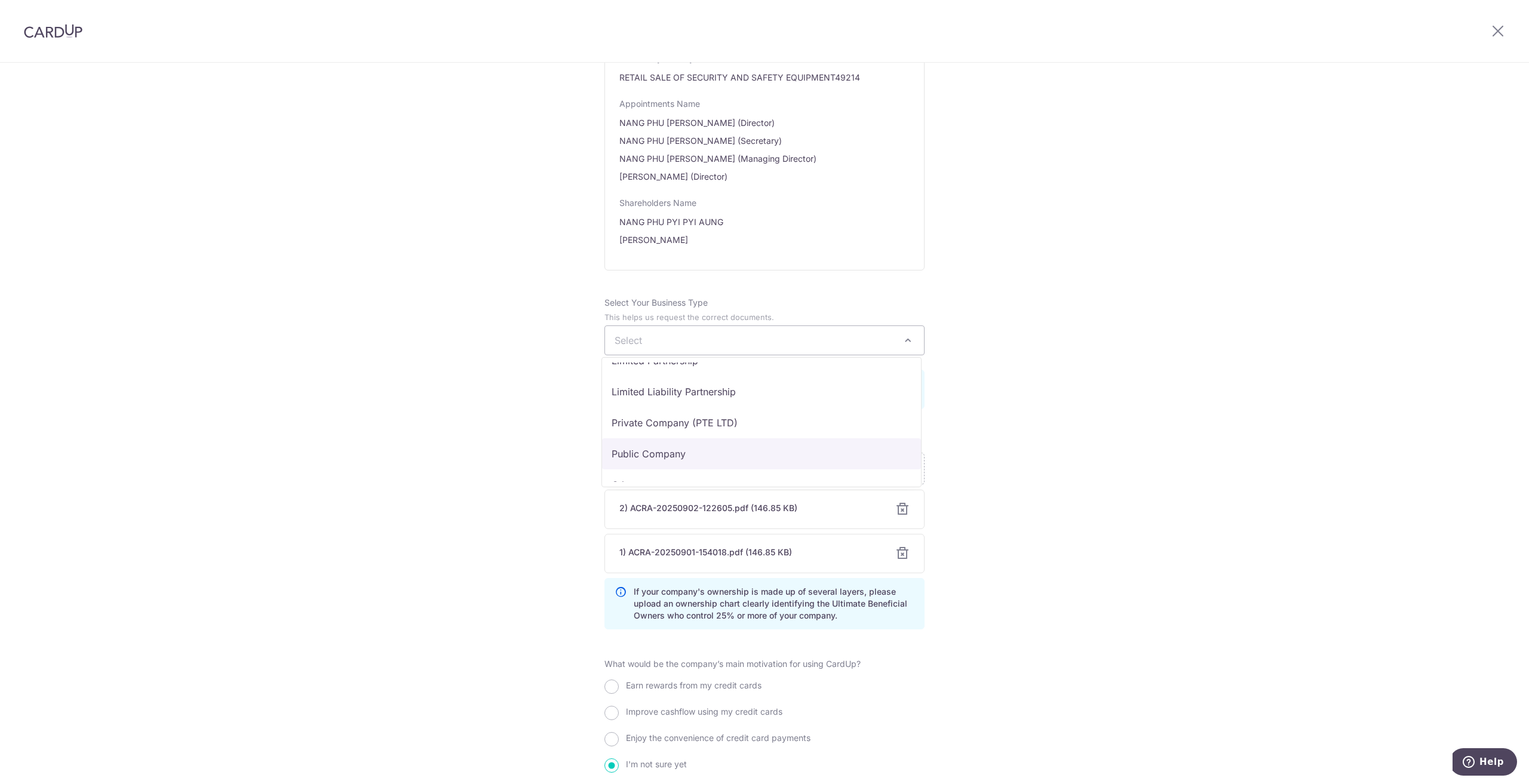
scroll to position [98, 0]
select select "Private Company (PTE LTD)"
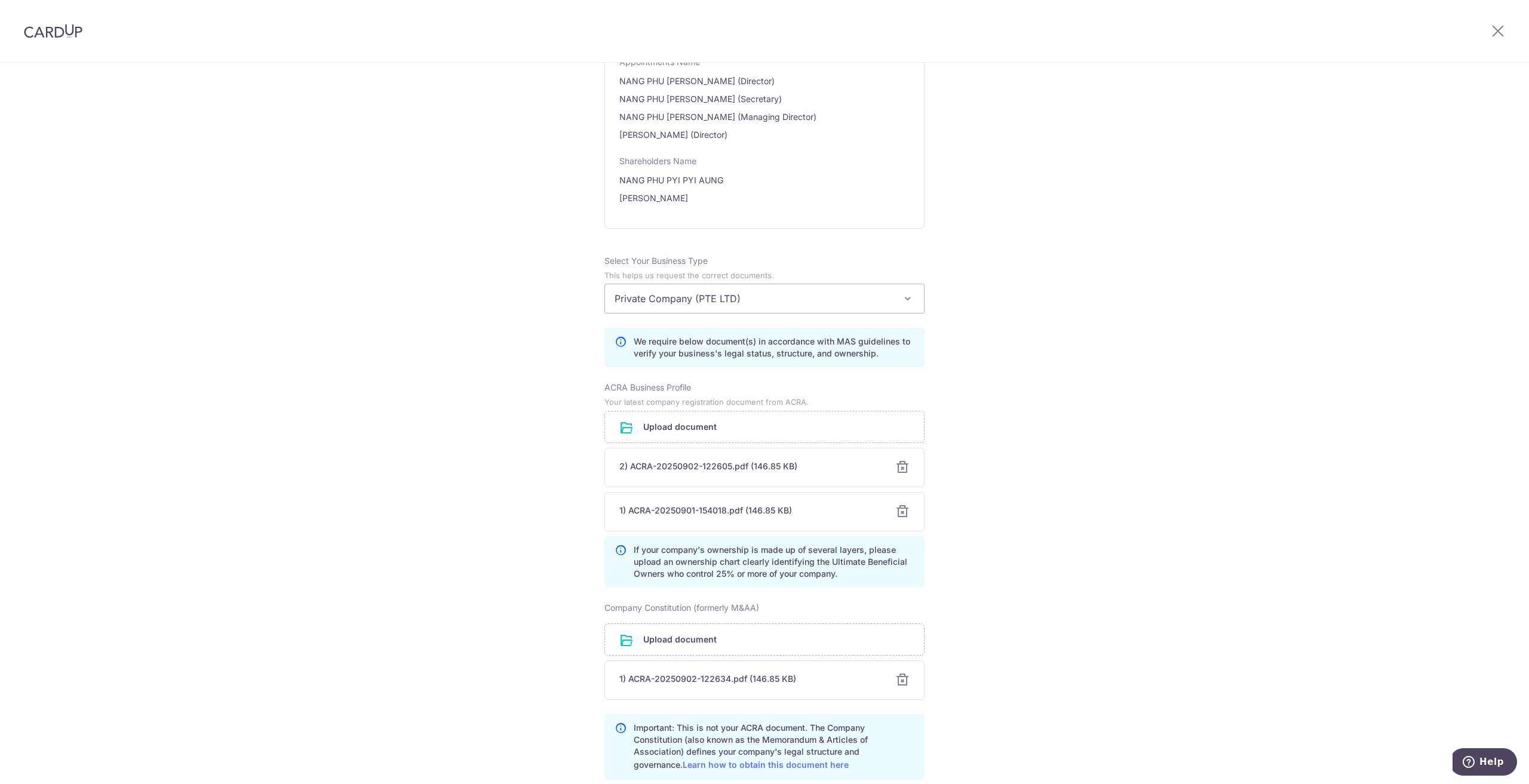
scroll to position [698, 0]
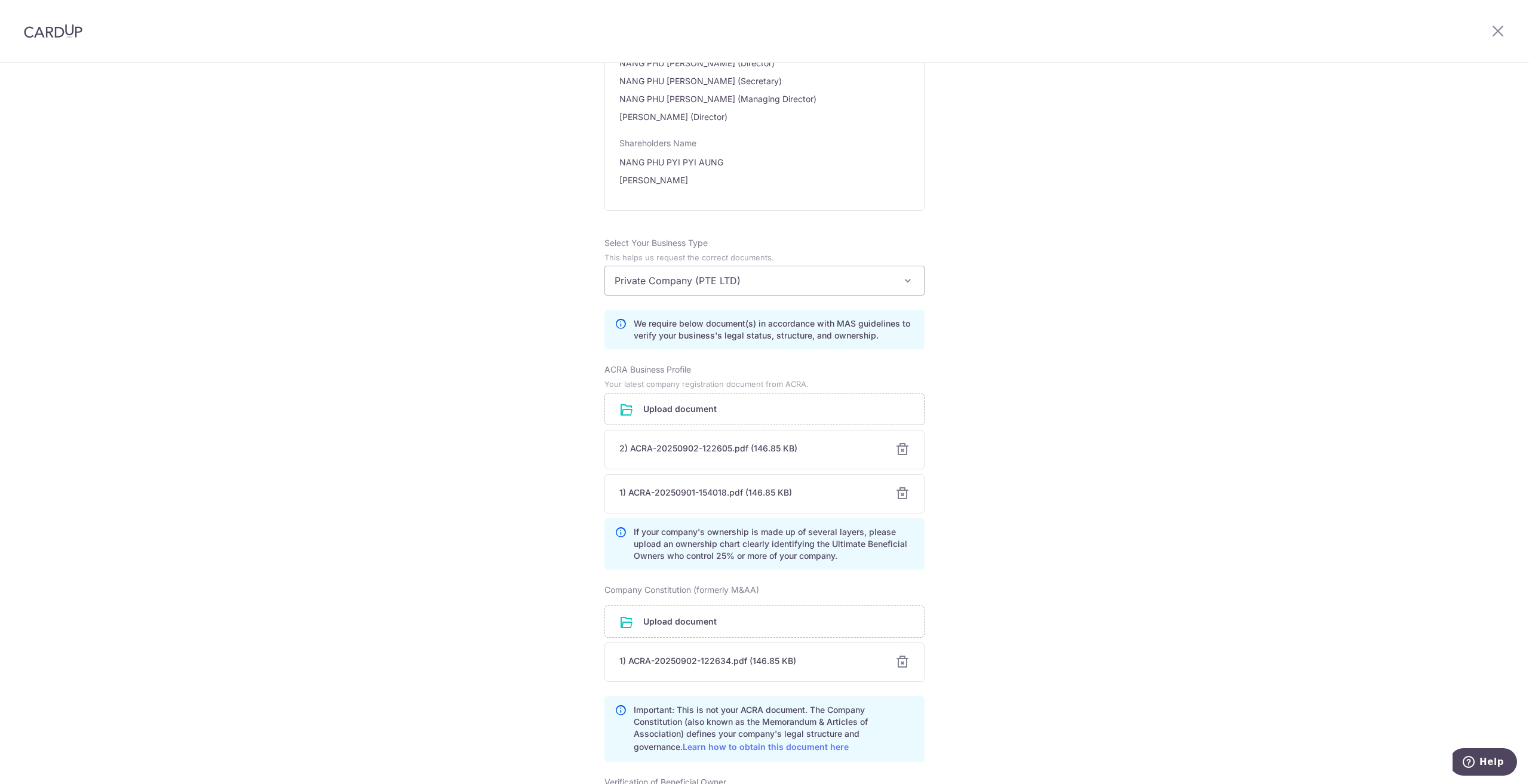
click at [900, 489] on div at bounding box center [903, 494] width 14 height 14
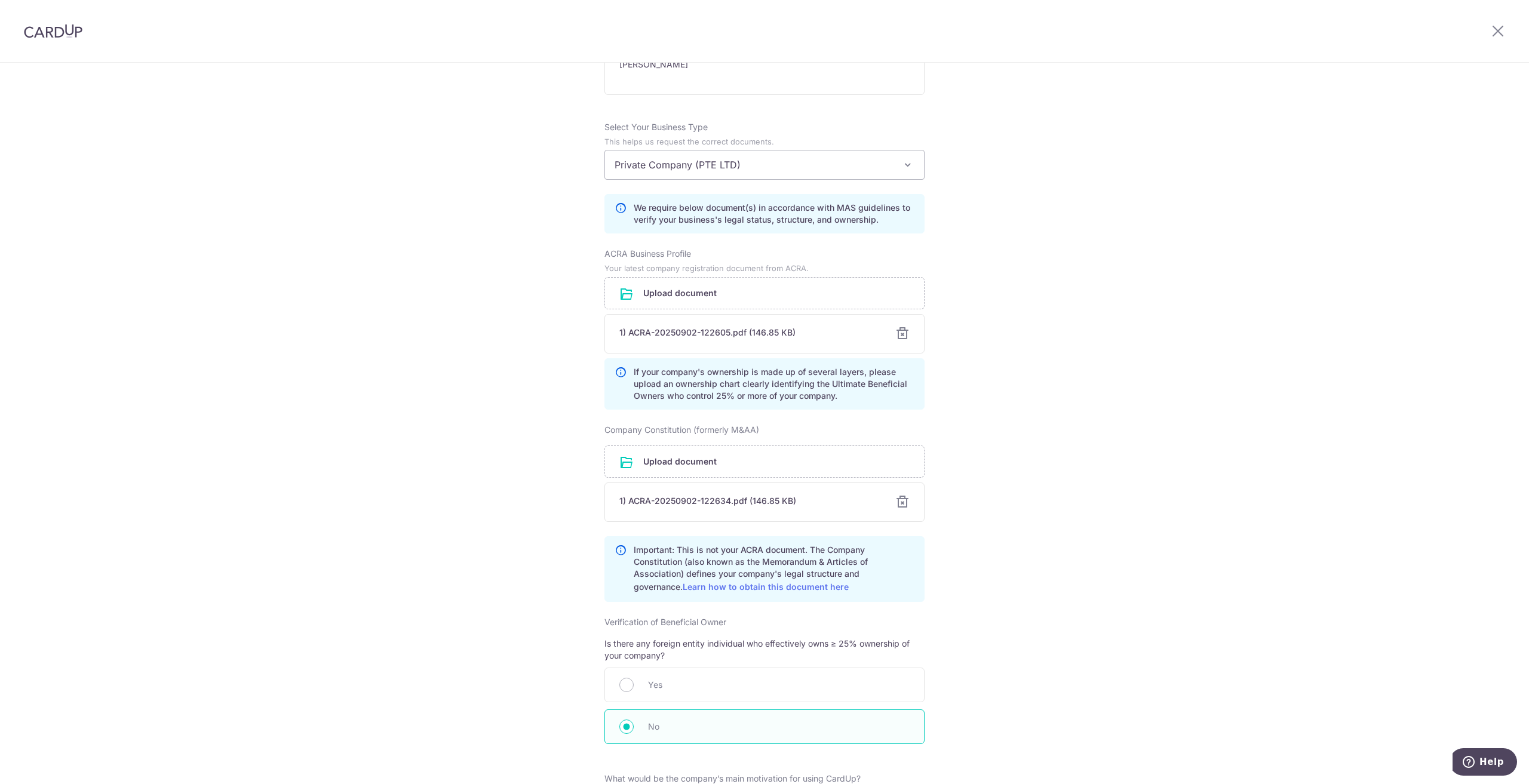
scroll to position [818, 0]
click at [898, 501] on div at bounding box center [903, 499] width 14 height 14
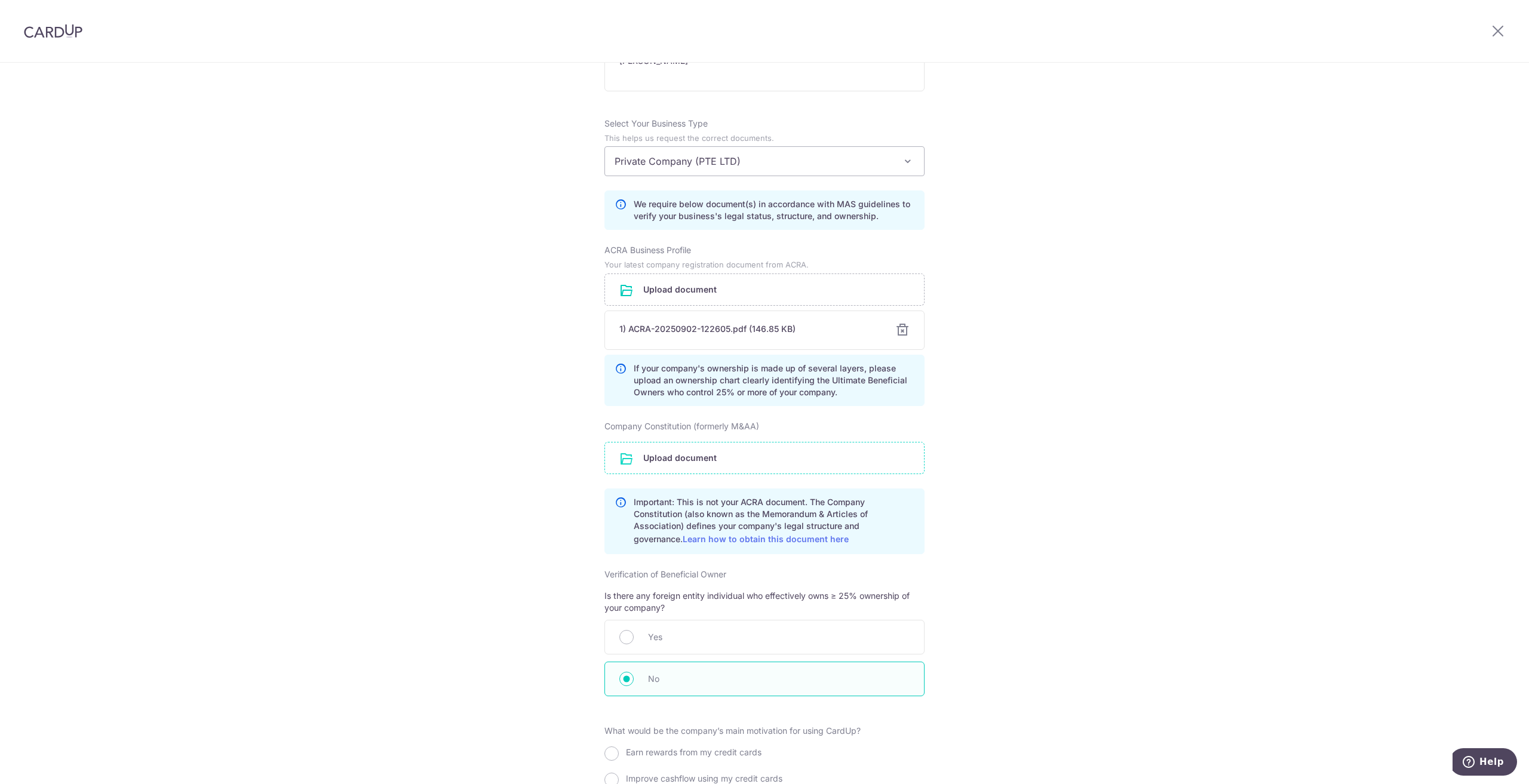
click at [678, 457] on input "file" at bounding box center [764, 458] width 319 height 31
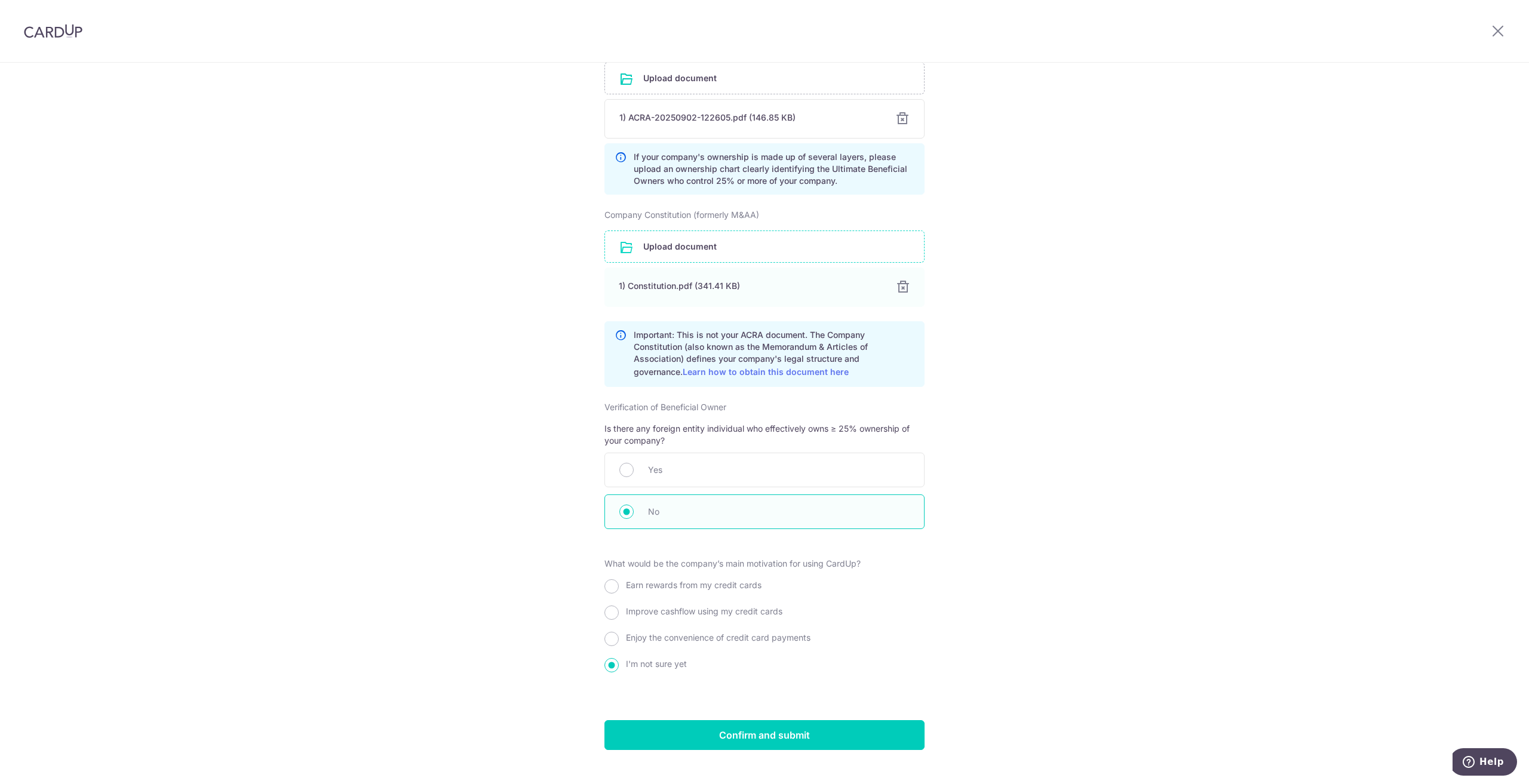
scroll to position [1047, 0]
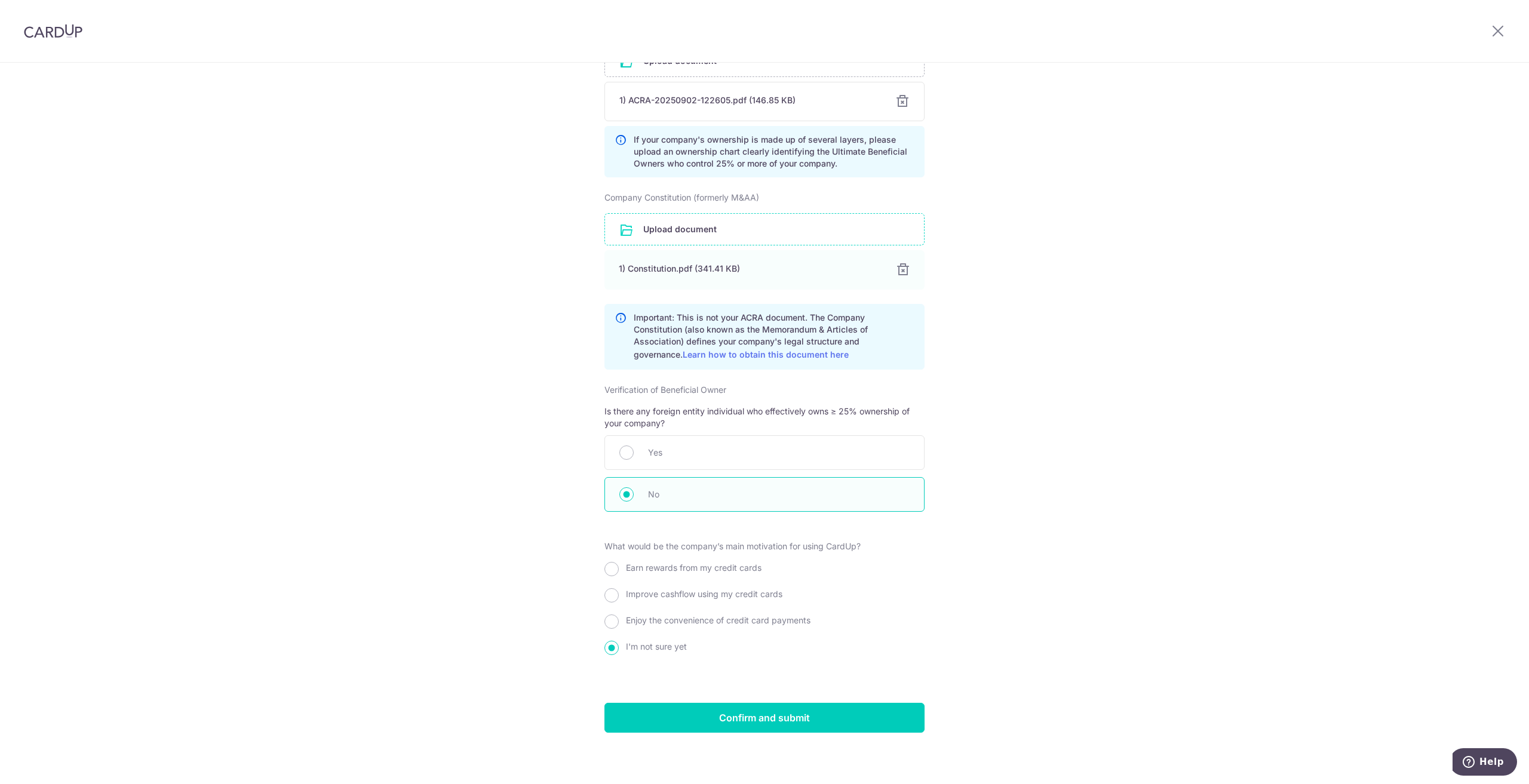
click at [648, 597] on div "Improve cashflow using my credit cards" at bounding box center [764, 596] width 320 height 22
click at [613, 590] on input "Improve cashflow using my credit cards" at bounding box center [612, 595] width 14 height 14
radio input "true"
click at [842, 714] on input "Confirm and submit" at bounding box center [764, 717] width 320 height 30
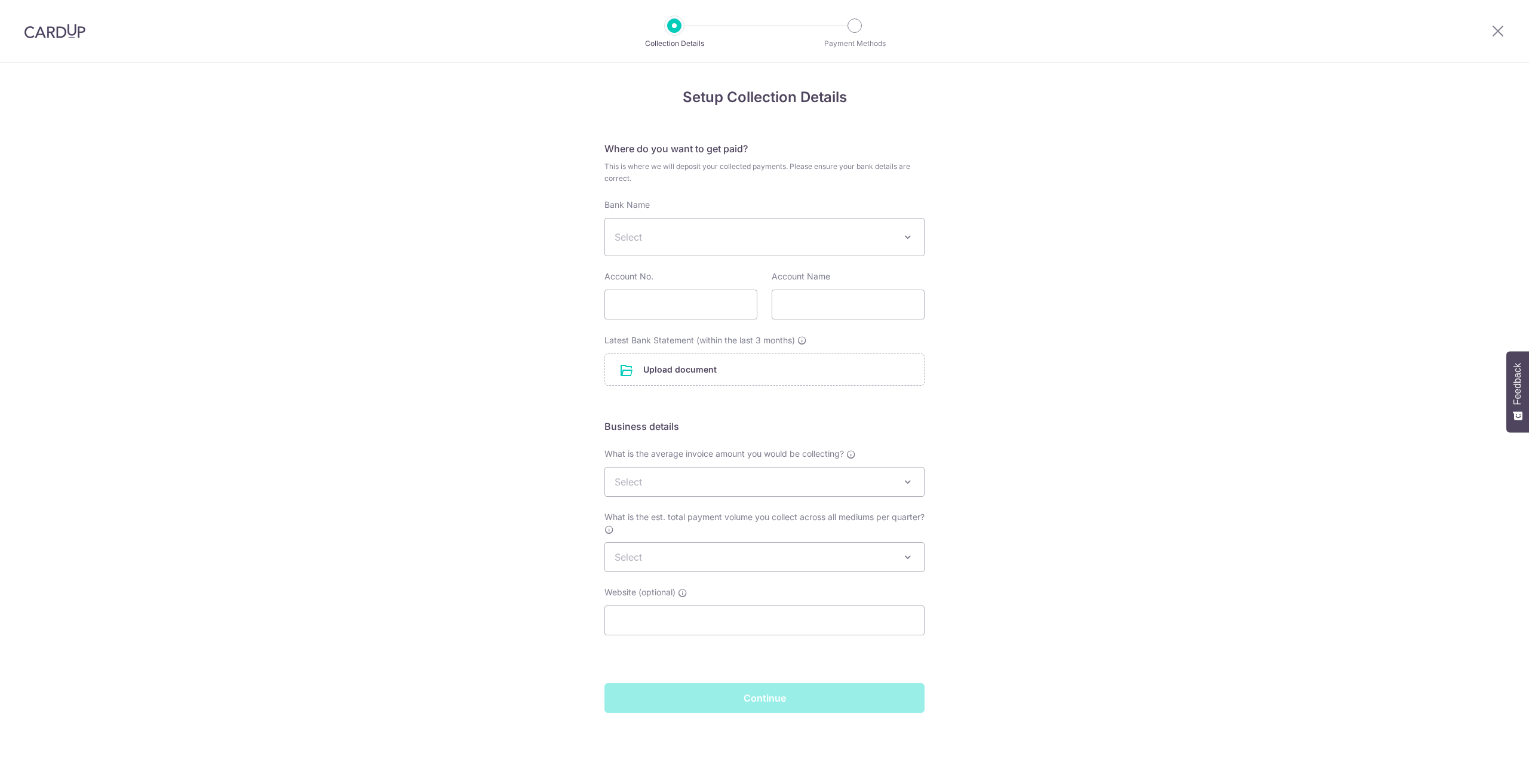
click at [823, 236] on span "Select" at bounding box center [755, 237] width 281 height 14
click at [821, 240] on span "Select" at bounding box center [755, 237] width 281 height 14
type input "over"
select select "12"
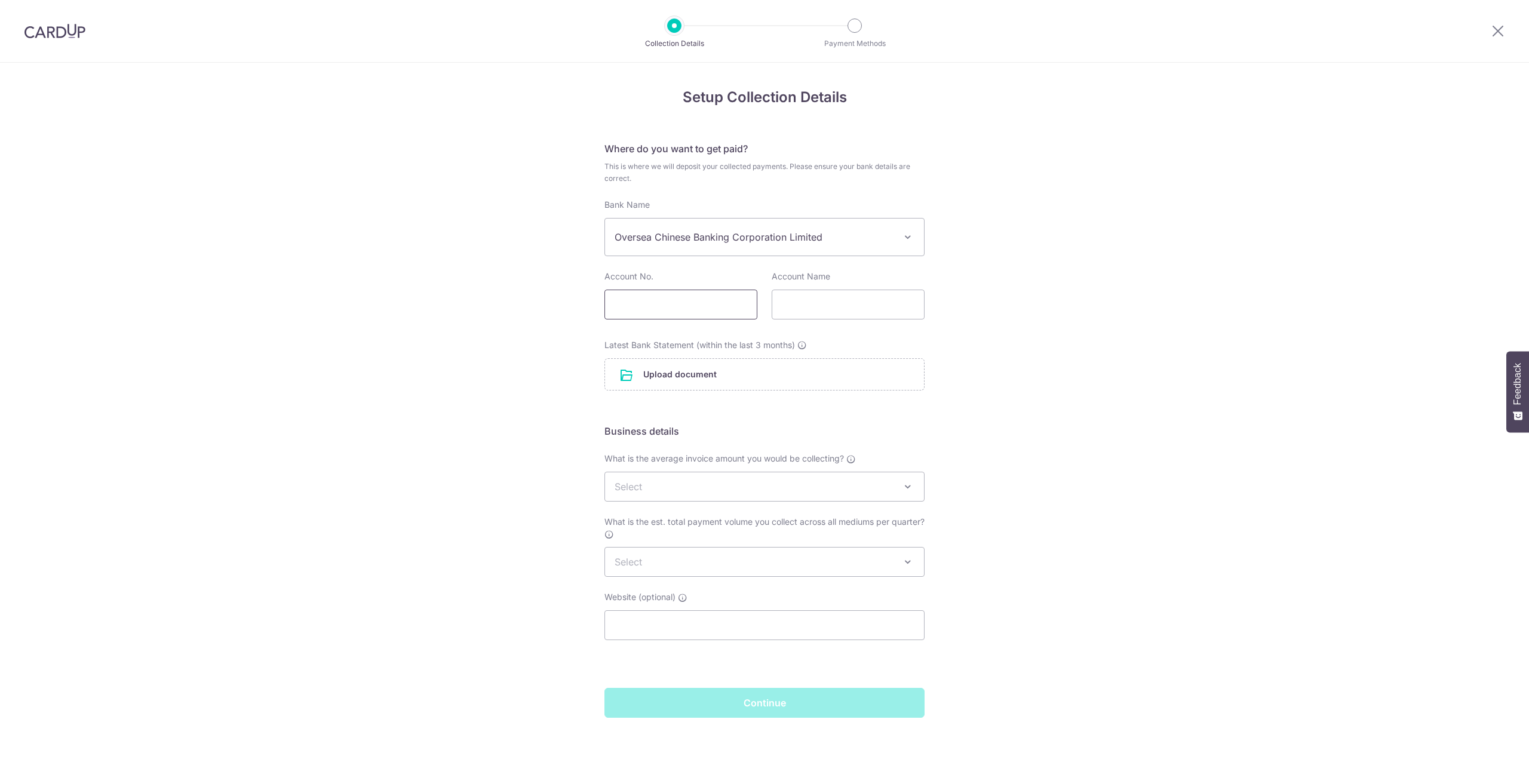
click at [725, 298] on input "text" at bounding box center [681, 304] width 153 height 30
type input "61486457001"
click at [870, 308] on input "text" at bounding box center [848, 304] width 153 height 30
click at [903, 309] on input "text" at bounding box center [848, 304] width 153 height 30
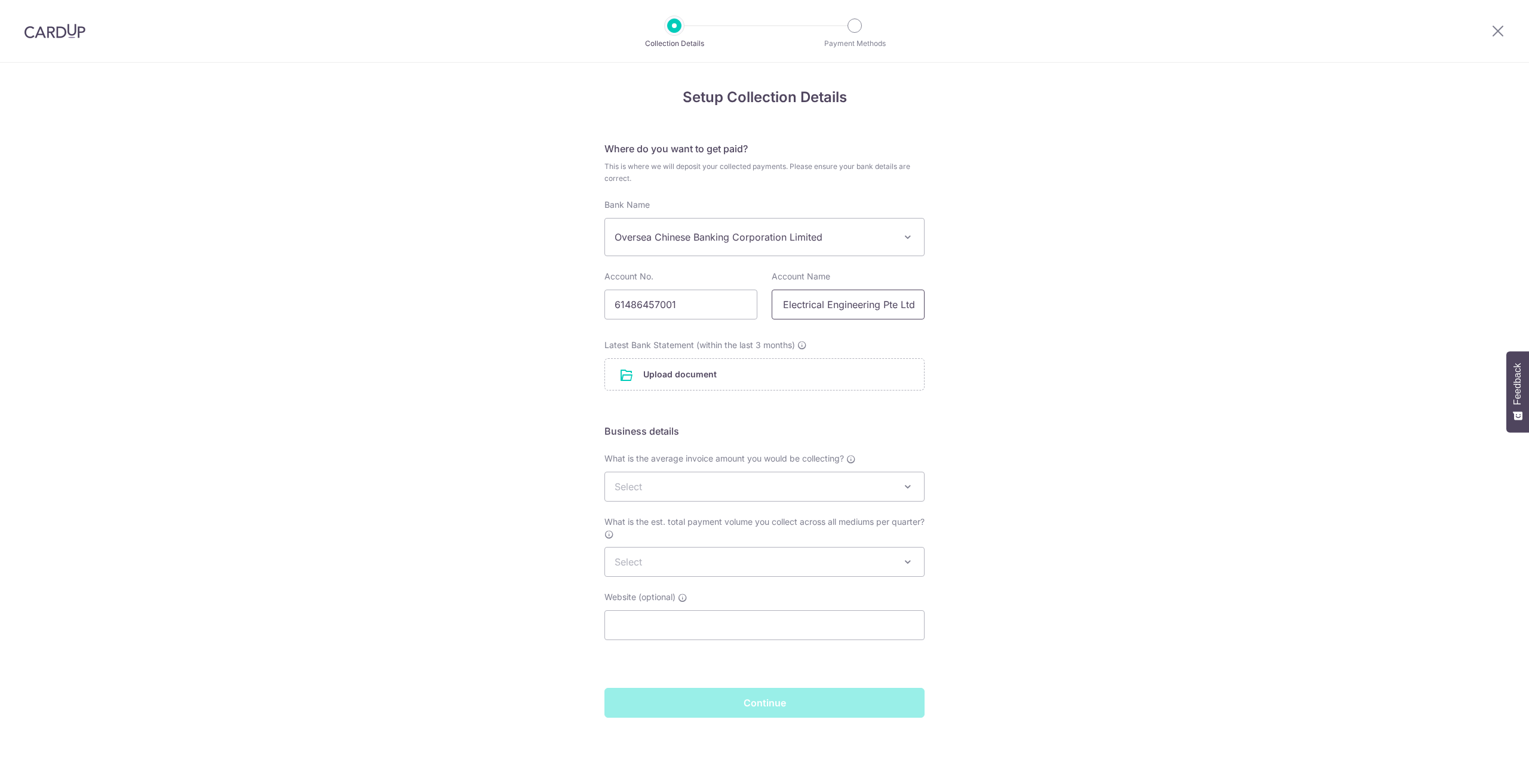
type input "TWH Electrical Engineering Pte Ltd"
click at [1189, 503] on div "Setup Collection Details Where do you want to get paid? This is where we will d…" at bounding box center [764, 423] width 1529 height 722
click at [1214, 368] on div "Setup Collection Details Where do you want to get paid? This is where we will d…" at bounding box center [764, 423] width 1529 height 722
click at [805, 344] on icon at bounding box center [802, 345] width 10 height 10
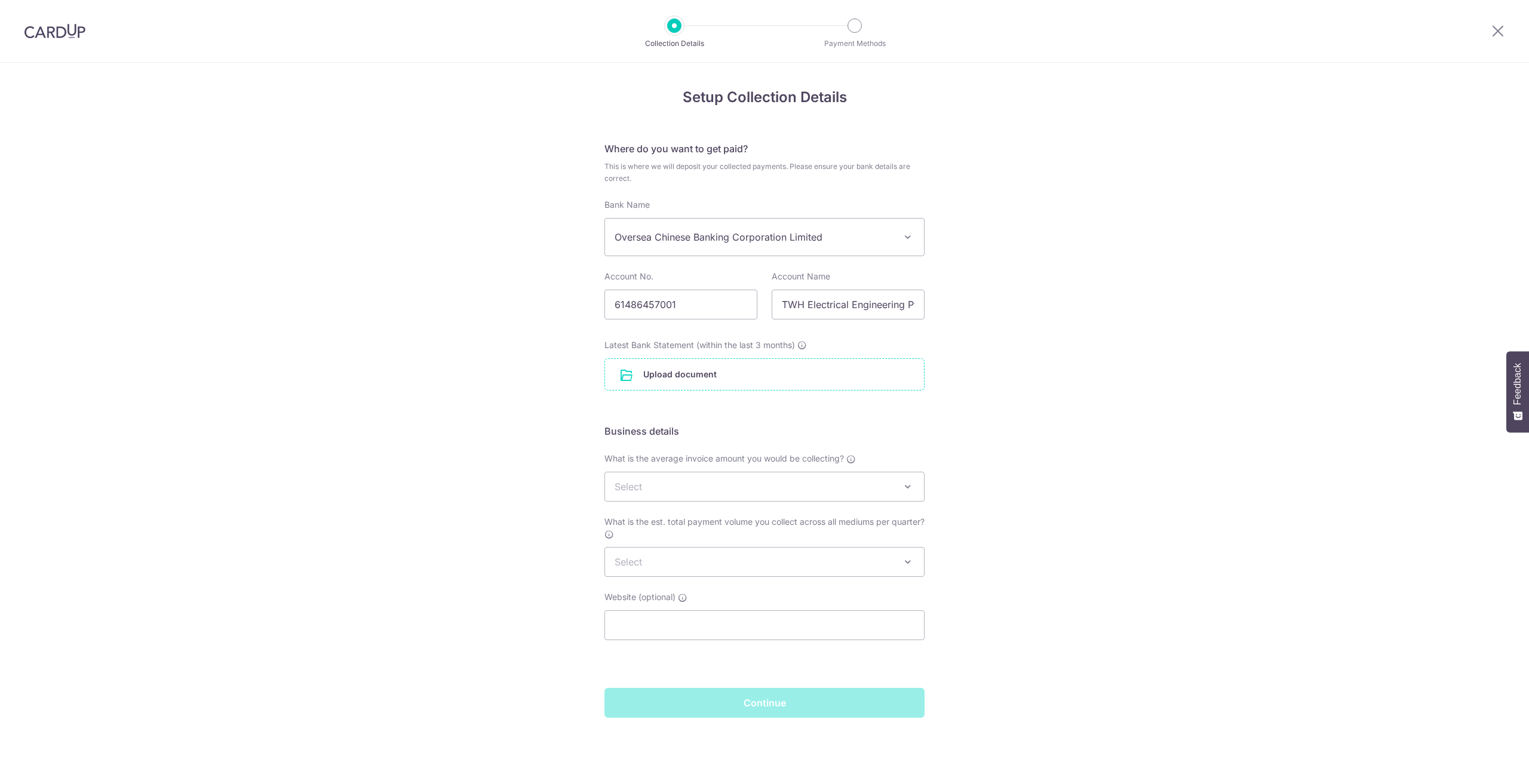
click at [683, 380] on input "file" at bounding box center [764, 374] width 319 height 31
click at [363, 252] on div "Setup Collection Details Where do you want to get paid? This is where we will d…" at bounding box center [764, 423] width 1529 height 722
click at [429, 531] on div "Setup Collection Details Where do you want to get paid? This is where we will d…" at bounding box center [764, 423] width 1529 height 722
click at [1100, 372] on div "Setup Collection Details Where do you want to get paid? This is where we will d…" at bounding box center [764, 423] width 1529 height 722
click at [841, 485] on span "Select" at bounding box center [764, 487] width 319 height 29
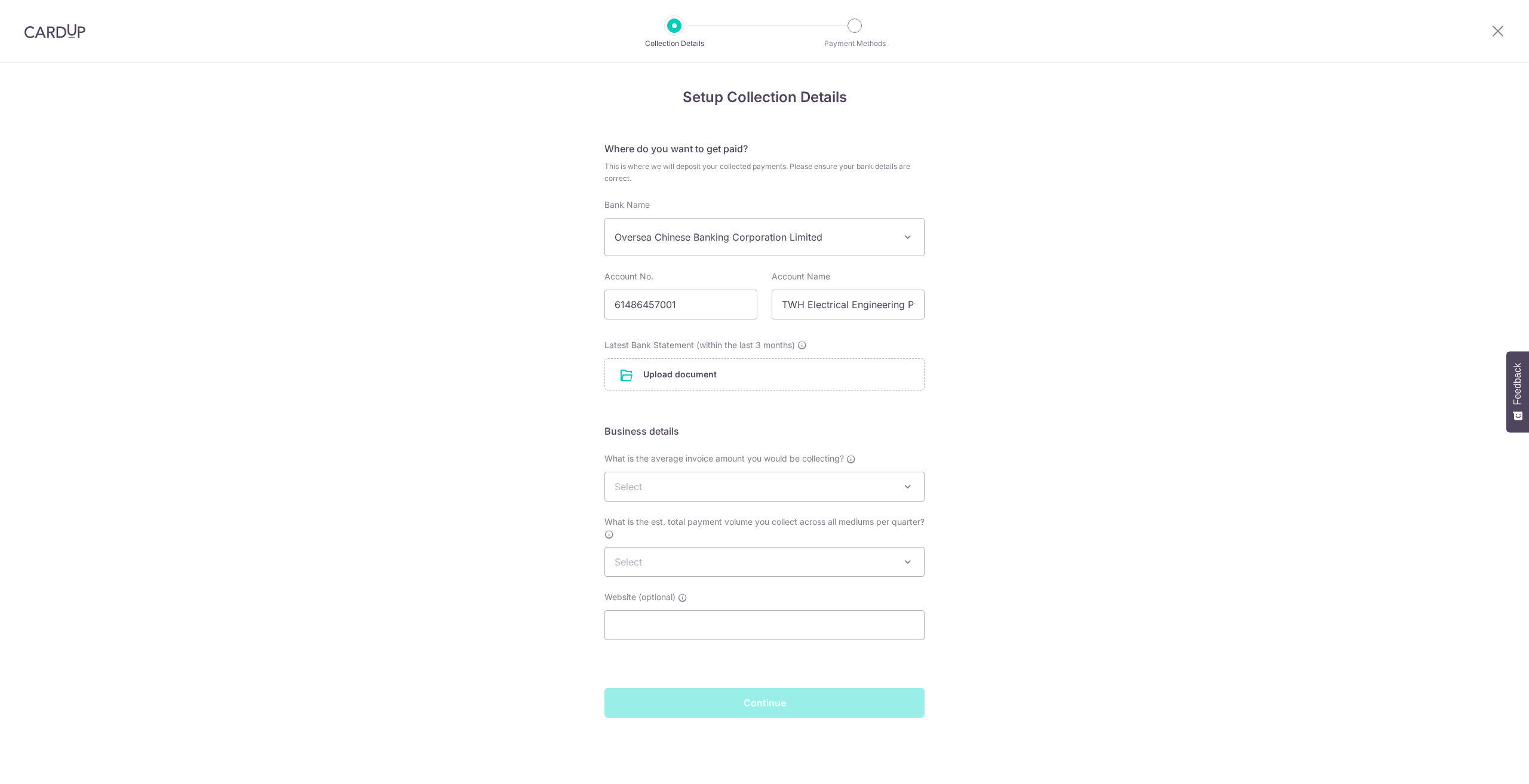
click at [1077, 488] on div "Setup Collection Details Where do you want to get paid? This is where we will d…" at bounding box center [764, 423] width 1529 height 722
click at [305, 332] on div "Setup Collection Details Where do you want to get paid? This is where we will d…" at bounding box center [764, 423] width 1529 height 722
click at [384, 188] on div "Setup Collection Details Where do you want to get paid? This is where we will d…" at bounding box center [764, 423] width 1529 height 722
drag, startPoint x: 1495, startPoint y: 34, endPoint x: 1500, endPoint y: 41, distance: 8.6
click at [1495, 34] on icon at bounding box center [1498, 30] width 14 height 15
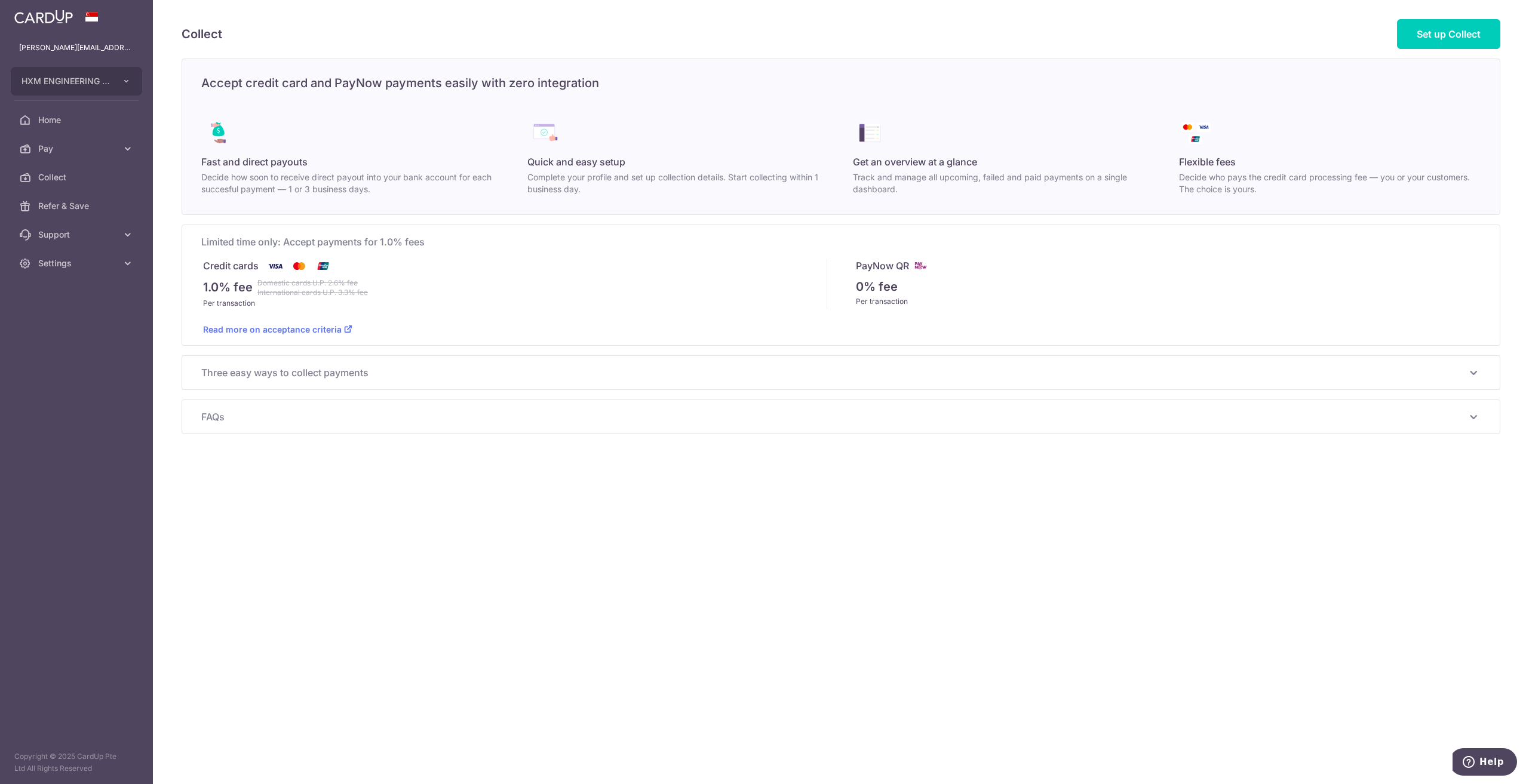
click at [635, 594] on div "Collect Set up Collect Accept credit card and PayNow payments easily with zero …" at bounding box center [841, 392] width 1376 height 784
click at [128, 149] on icon at bounding box center [128, 149] width 12 height 12
click at [62, 176] on span "Payments" at bounding box center [78, 177] width 79 height 12
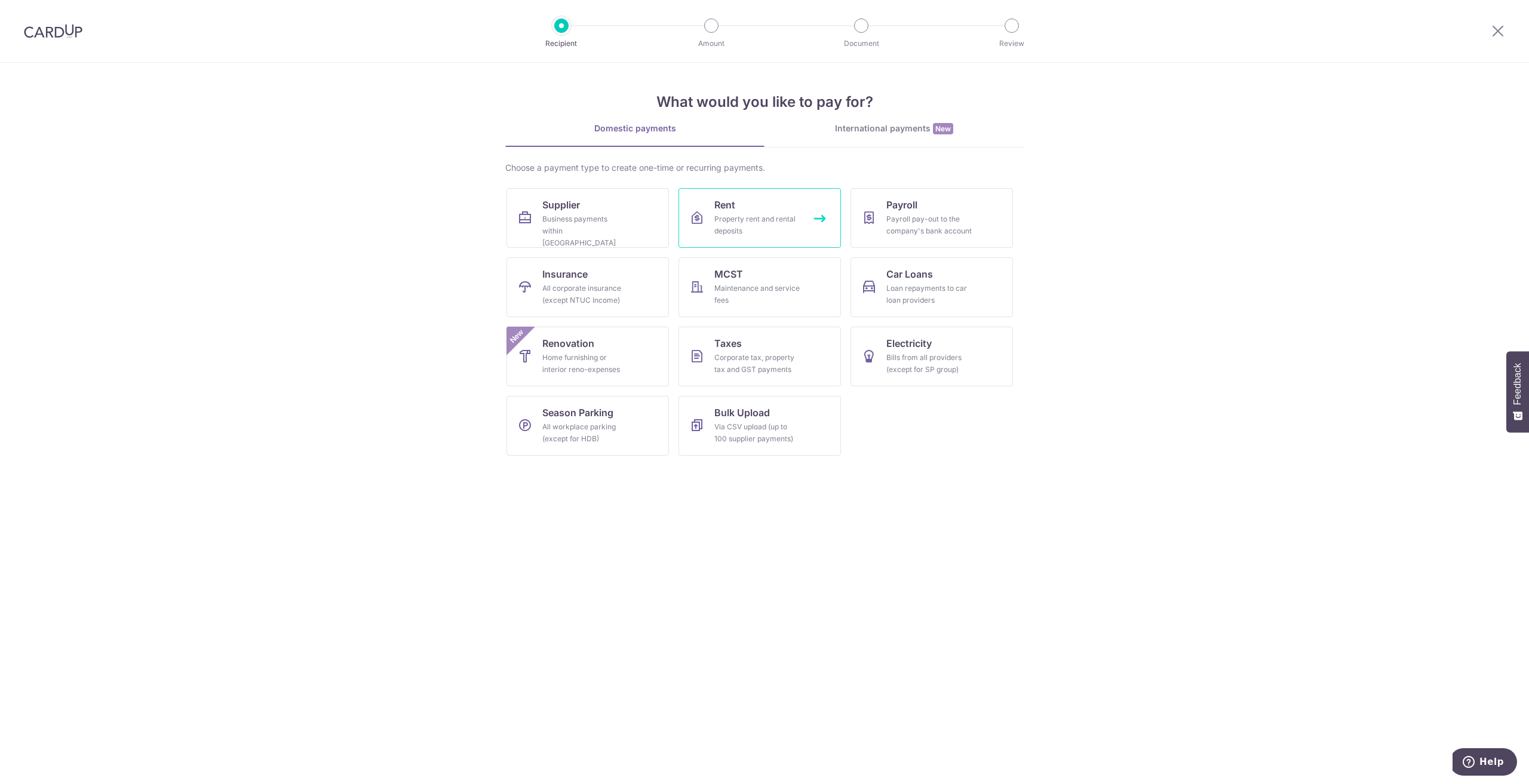
click at [773, 230] on div "Property rent and rental deposits" at bounding box center [757, 225] width 86 height 24
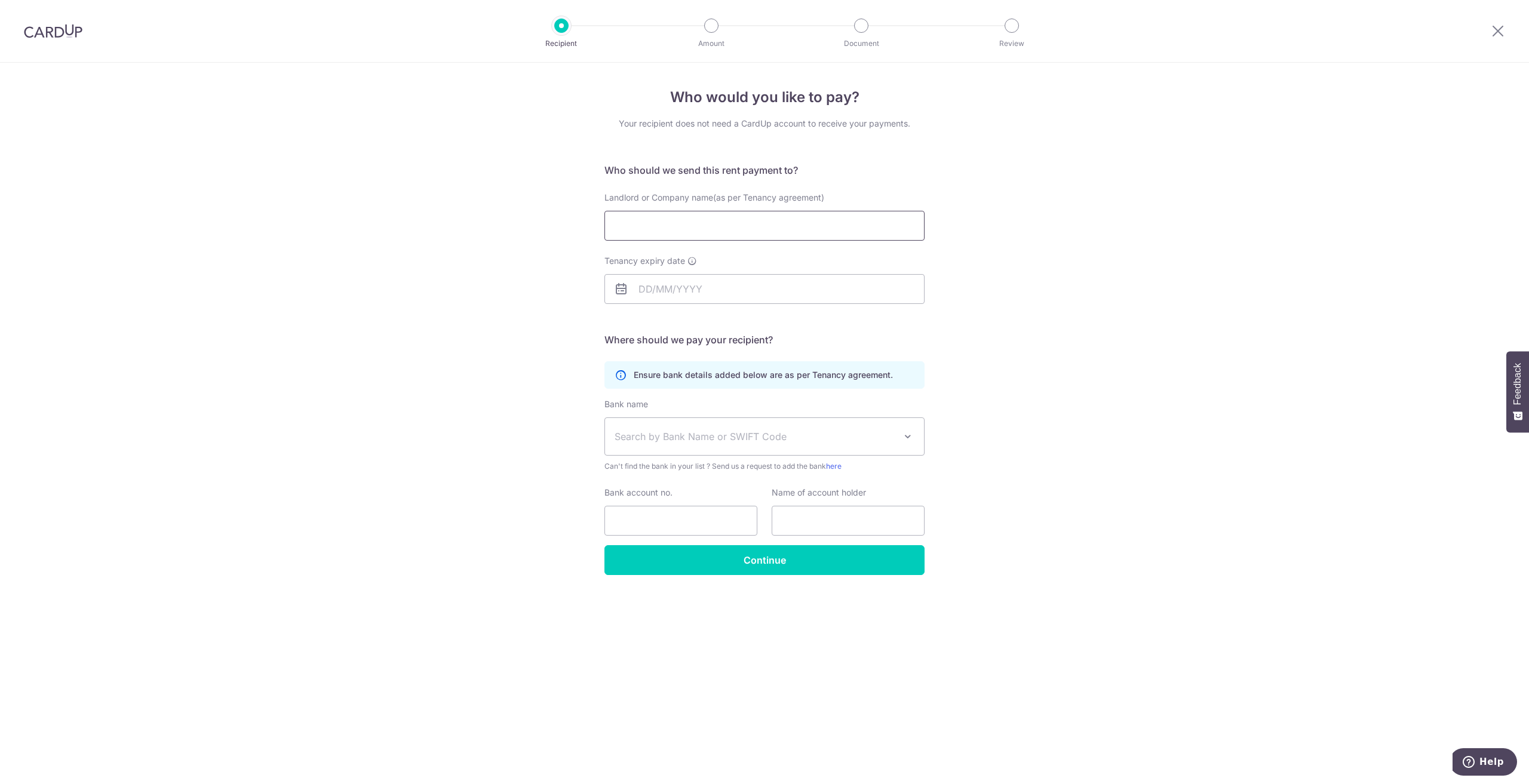
click at [814, 223] on input "Landlord or Company name(as per Tenancy agreement)" at bounding box center [764, 226] width 320 height 30
click at [1146, 243] on div "Who would you like to pay? Your recipient does not need a CardUp account to rec…" at bounding box center [764, 423] width 1529 height 722
click at [1004, 526] on div "Who would you like to pay? Your recipient does not need a CardUp account to rec…" at bounding box center [764, 423] width 1529 height 722
click at [714, 213] on input "Landlord or Company name(as per Tenancy agreement)" at bounding box center [764, 226] width 320 height 30
click at [764, 210] on div "Landlord or Company name(as per Tenancy agreement)" at bounding box center [764, 216] width 320 height 49
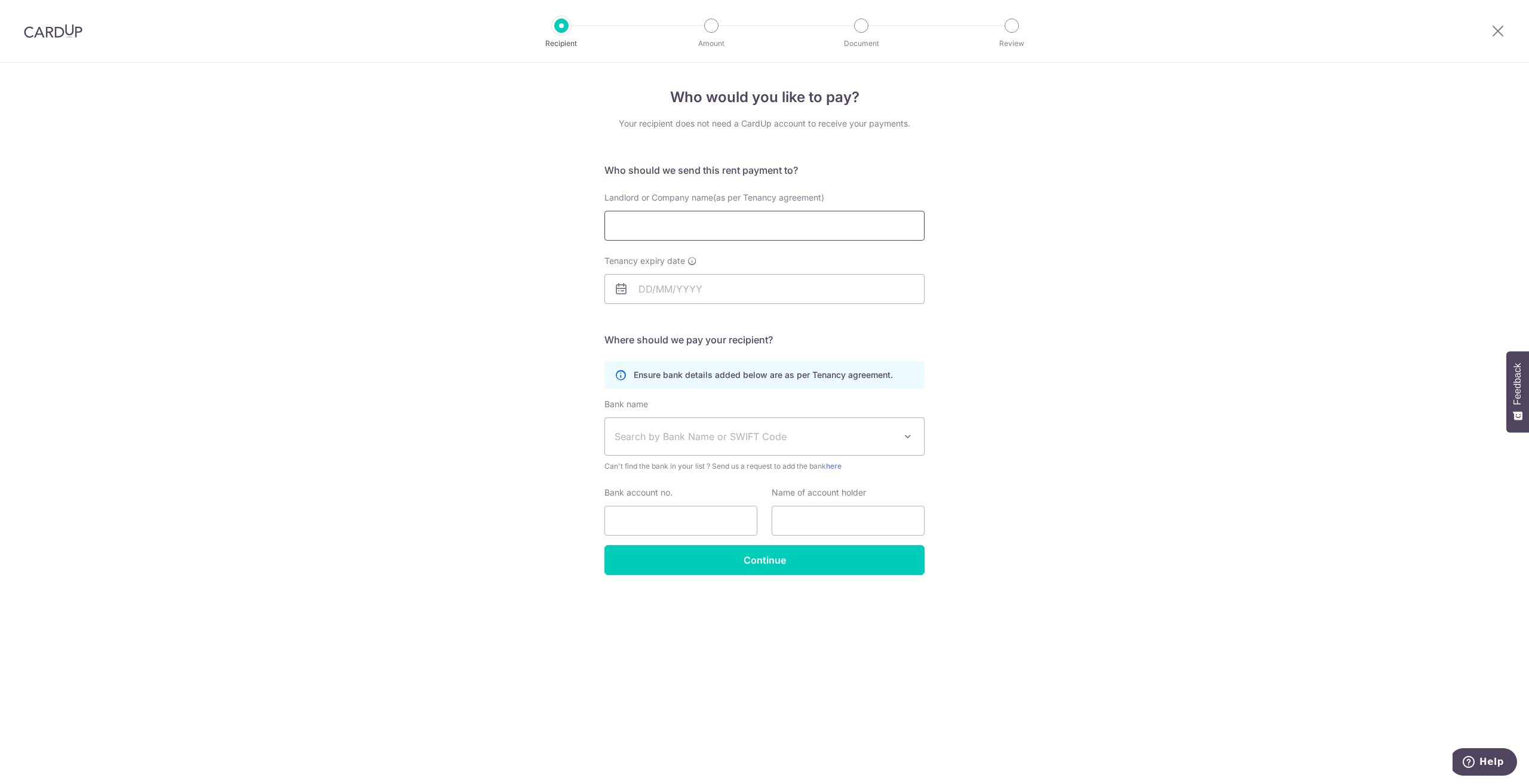
click at [717, 227] on input "Landlord or Company name(as per Tenancy agreement)" at bounding box center [764, 226] width 320 height 30
click button "Submit Request" at bounding box center [0, 0] width 0 height 0
type input "TWH Electrical Engineering Pte Ltd"
click at [696, 296] on input "Tenancy expiry date" at bounding box center [764, 289] width 320 height 30
type input "31/12/2027"
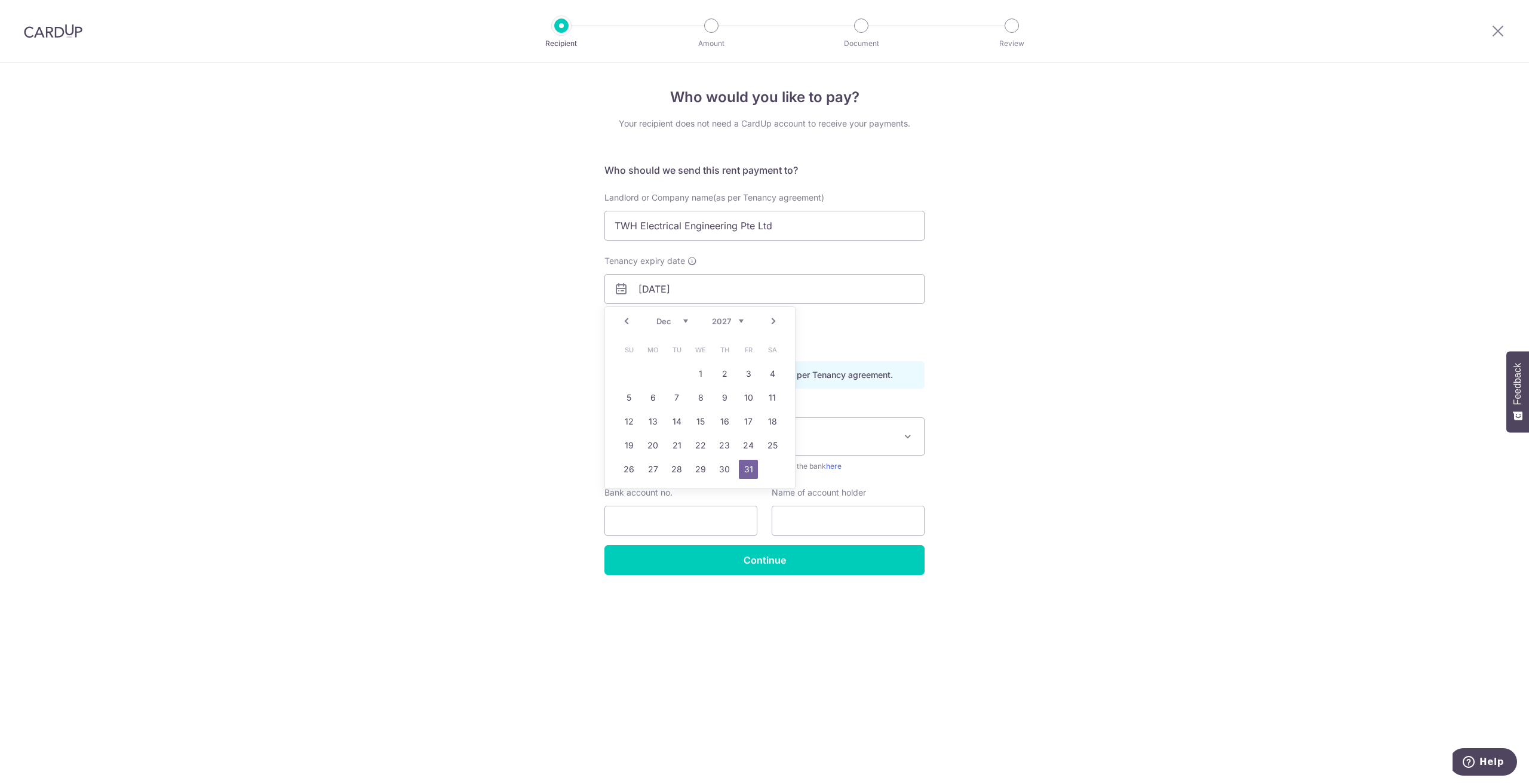
click at [743, 464] on link "31" at bounding box center [748, 469] width 19 height 19
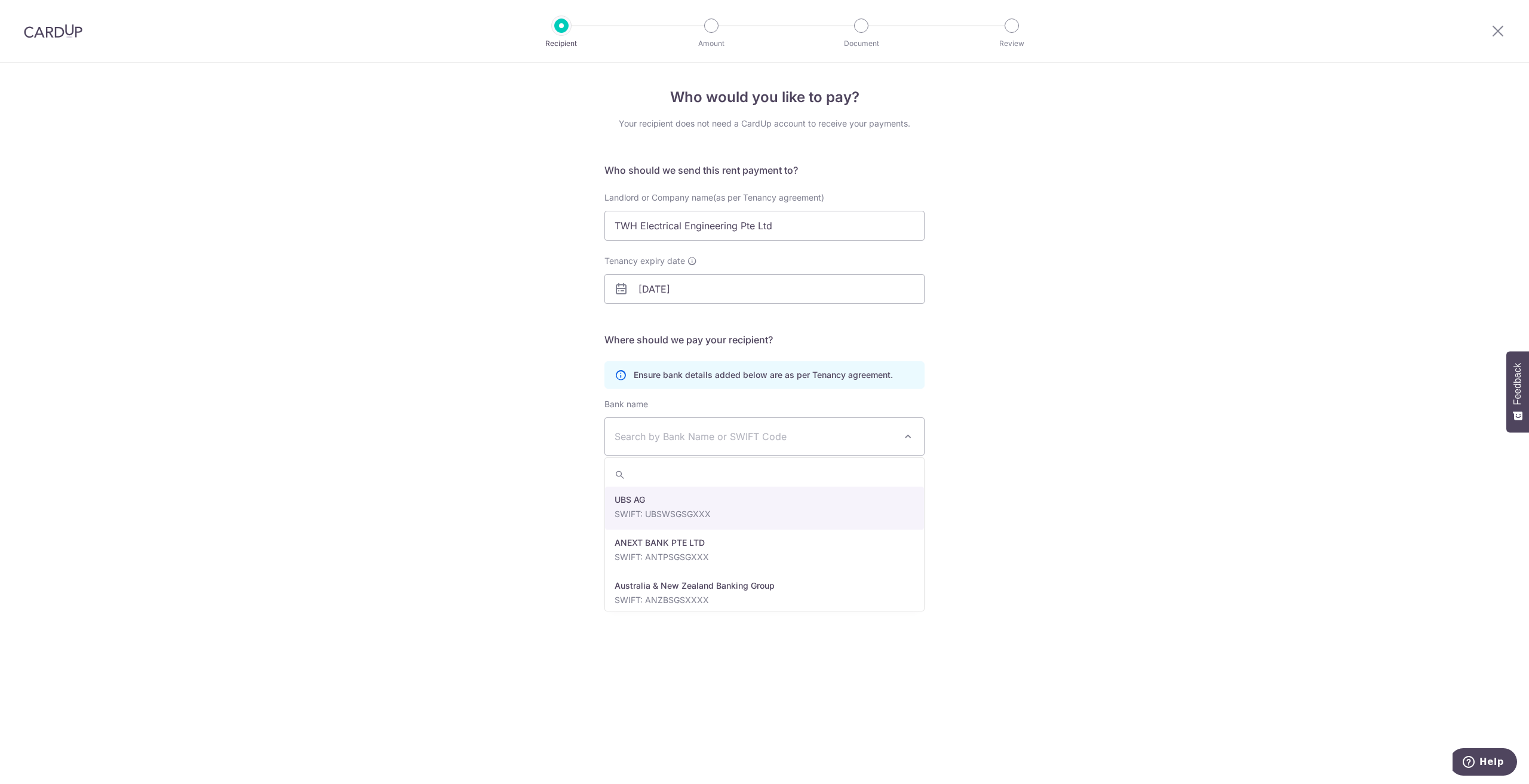
click at [743, 436] on span "Search by Bank Name or SWIFT Code" at bounding box center [755, 436] width 281 height 14
type input "over"
select select "12"
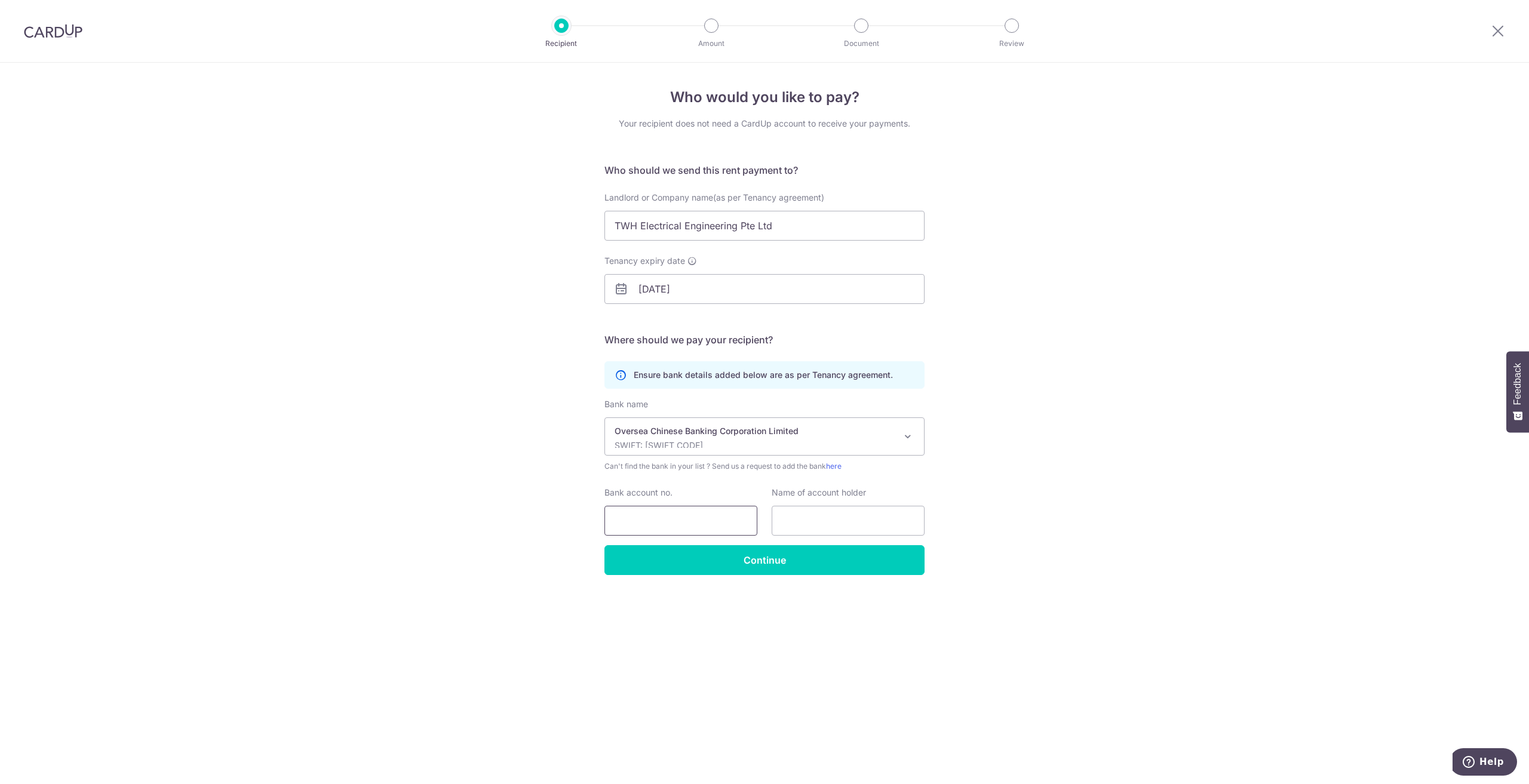
click at [703, 529] on input "Bank account no." at bounding box center [681, 520] width 153 height 30
drag, startPoint x: 791, startPoint y: 229, endPoint x: 465, endPoint y: 252, distance: 326.8
click at [465, 252] on div "Who would you like to pay? Your recipient does not need a CardUp account to rec…" at bounding box center [764, 423] width 1529 height 722
click at [889, 521] on input "text" at bounding box center [848, 520] width 153 height 30
paste input "TWH Electrical Engineering Pte Ltd"
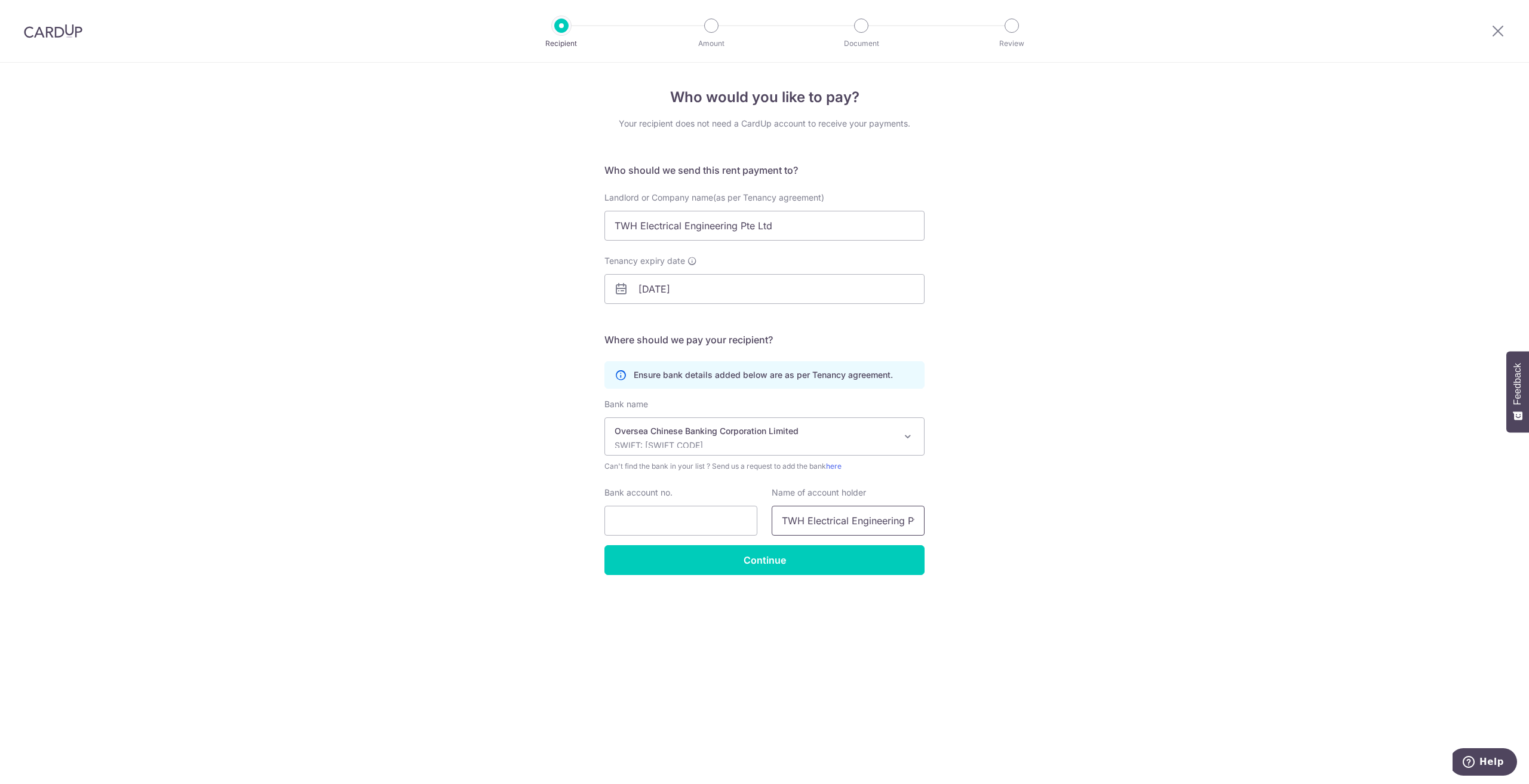
scroll to position [0, 25]
type input "TWH Electrical Engineering Pte Ltd"
click at [1040, 489] on div "Who would you like to pay? Your recipient does not need a CardUp account to rec…" at bounding box center [764, 423] width 1529 height 722
click at [719, 510] on input "Bank account no." at bounding box center [681, 520] width 153 height 30
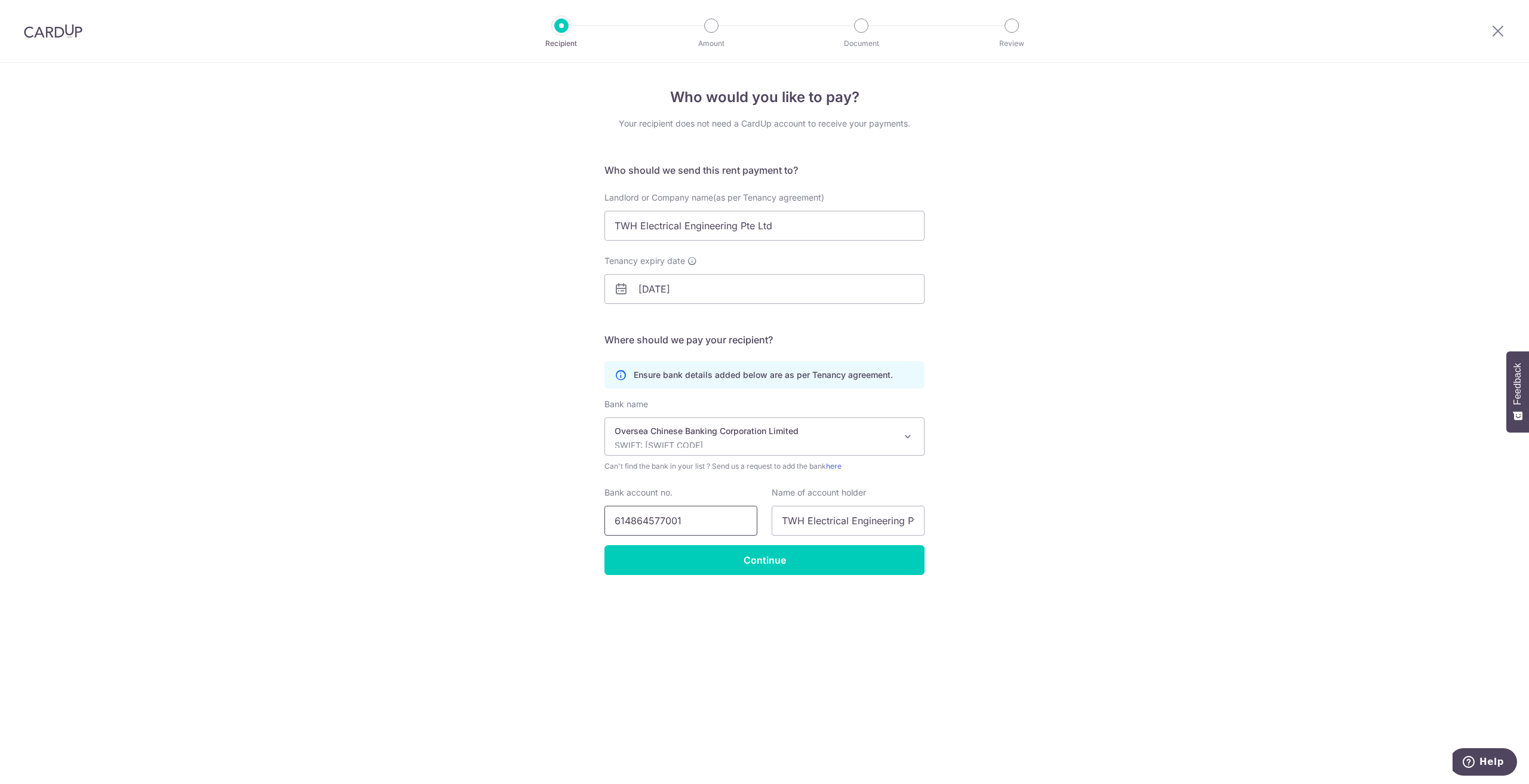
type input "614864577001"
click at [1178, 463] on div "Who would you like to pay? Your recipient does not need a CardUp account to rec…" at bounding box center [764, 423] width 1529 height 722
click at [828, 563] on input "Continue" at bounding box center [764, 560] width 320 height 30
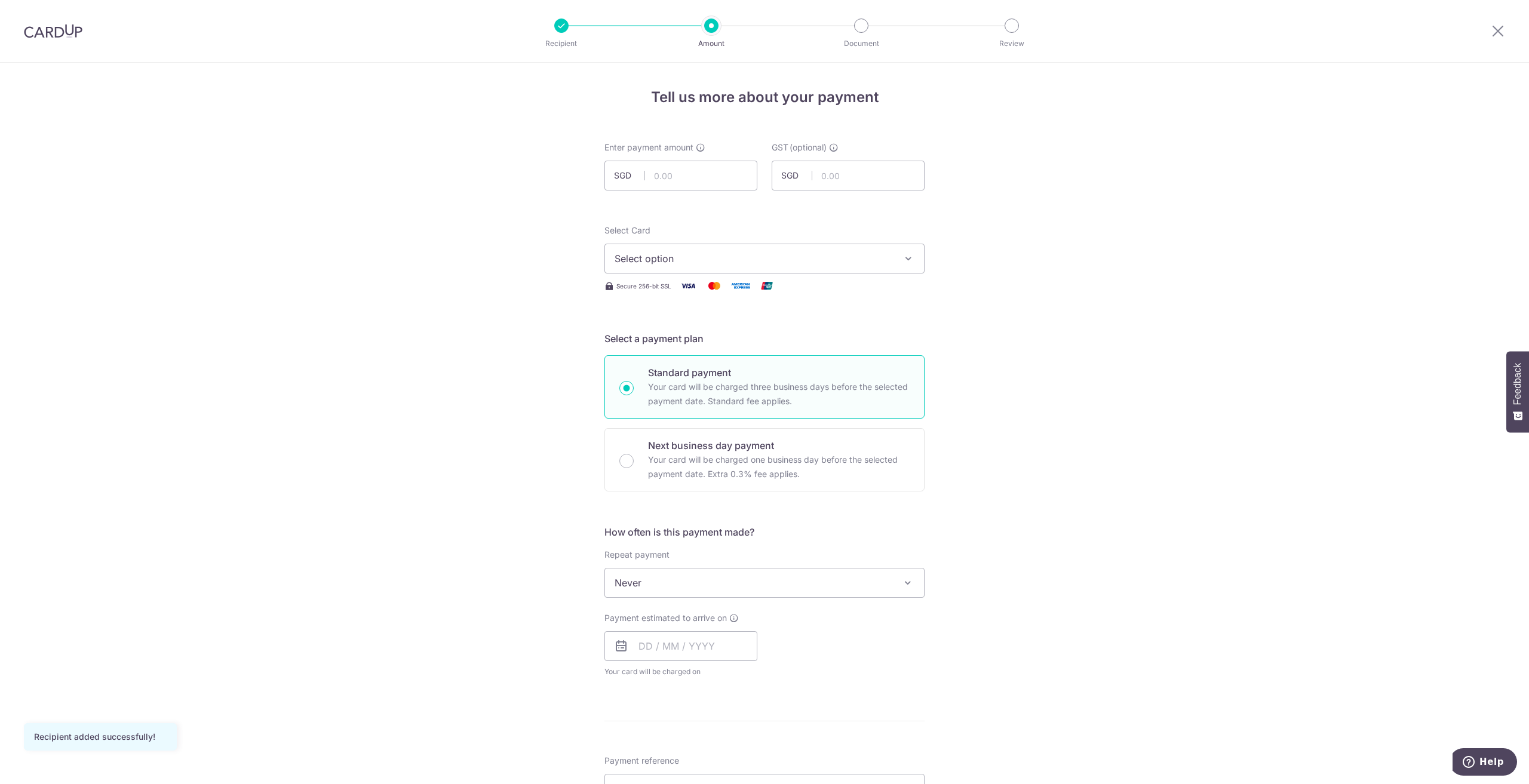
scroll to position [60, 0]
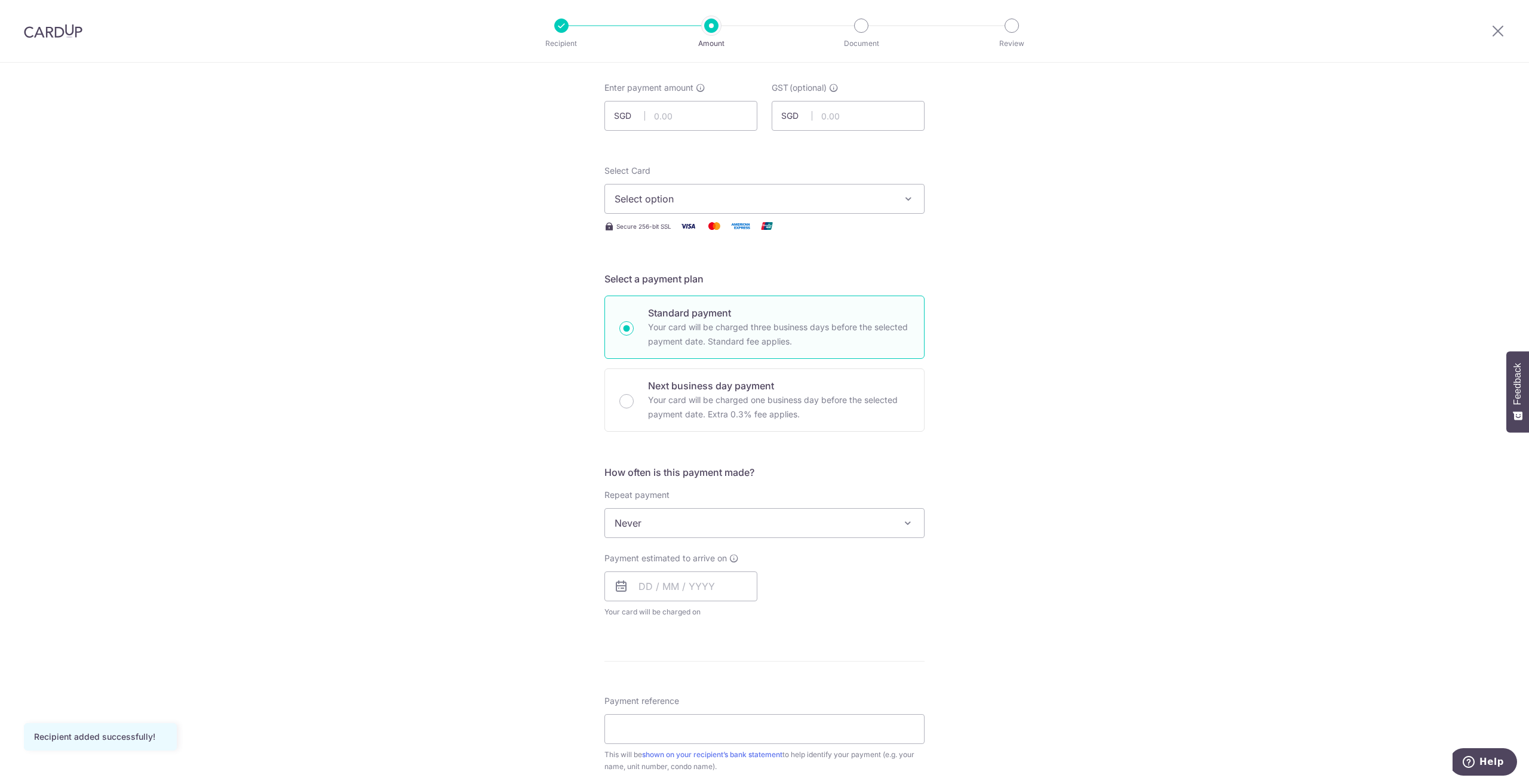
click at [883, 535] on span "Never" at bounding box center [764, 523] width 319 height 29
click at [1154, 464] on div "Tell us more about your payment Enter payment amount SGD GST (optional) SGD Rec…" at bounding box center [764, 583] width 1529 height 1161
click at [836, 501] on div "Repeat payment Never Every week Every month Every quarter Every half a year Nev…" at bounding box center [764, 513] width 320 height 49
click at [1161, 457] on div "Tell us more about your payment Enter payment amount SGD GST (optional) SGD Rec…" at bounding box center [764, 583] width 1529 height 1161
click at [675, 591] on input "text" at bounding box center [681, 586] width 153 height 30
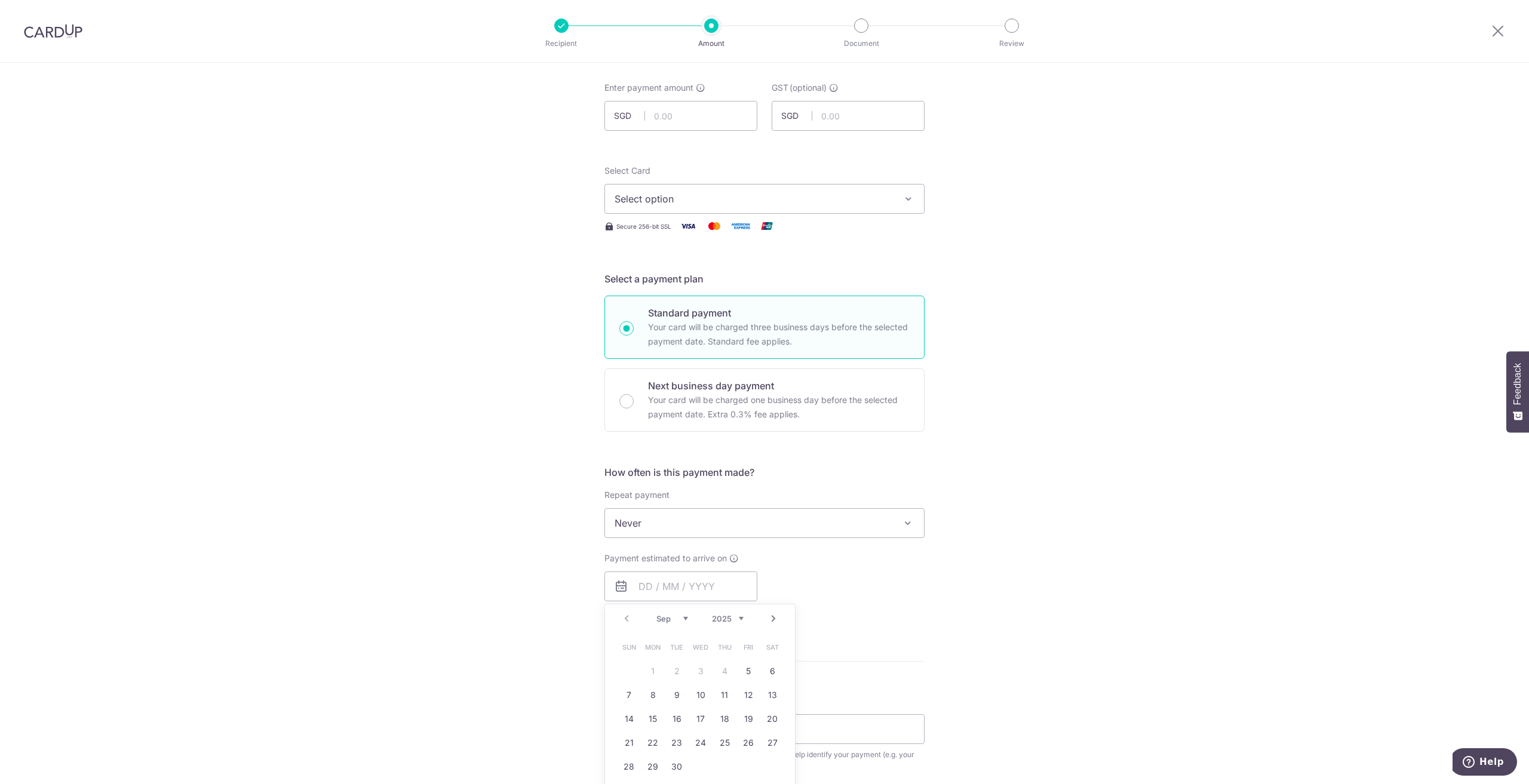
click at [1060, 506] on div "Tell us more about your payment Enter payment amount SGD GST (optional) SGD Rec…" at bounding box center [764, 583] width 1529 height 1161
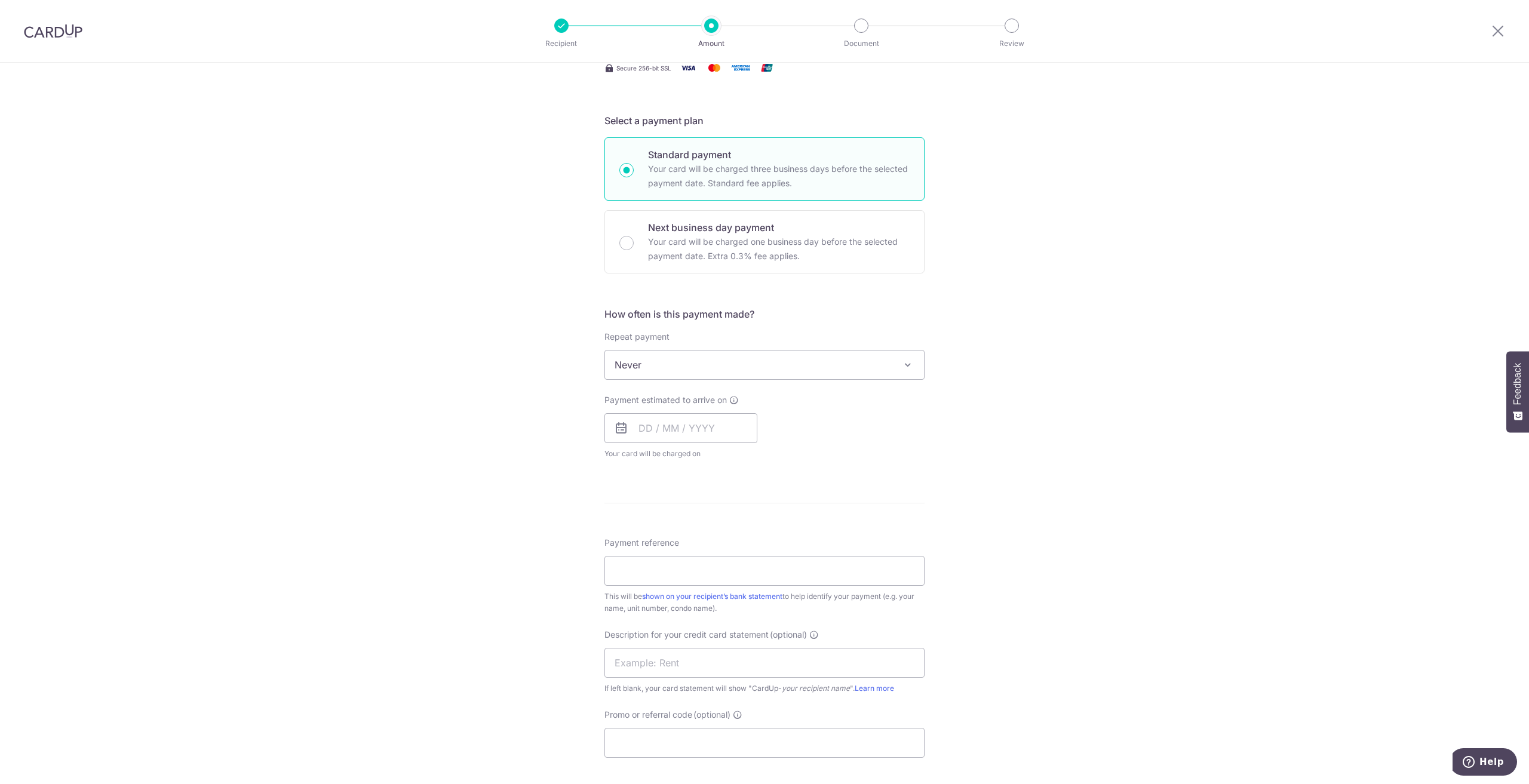
scroll to position [239, 0]
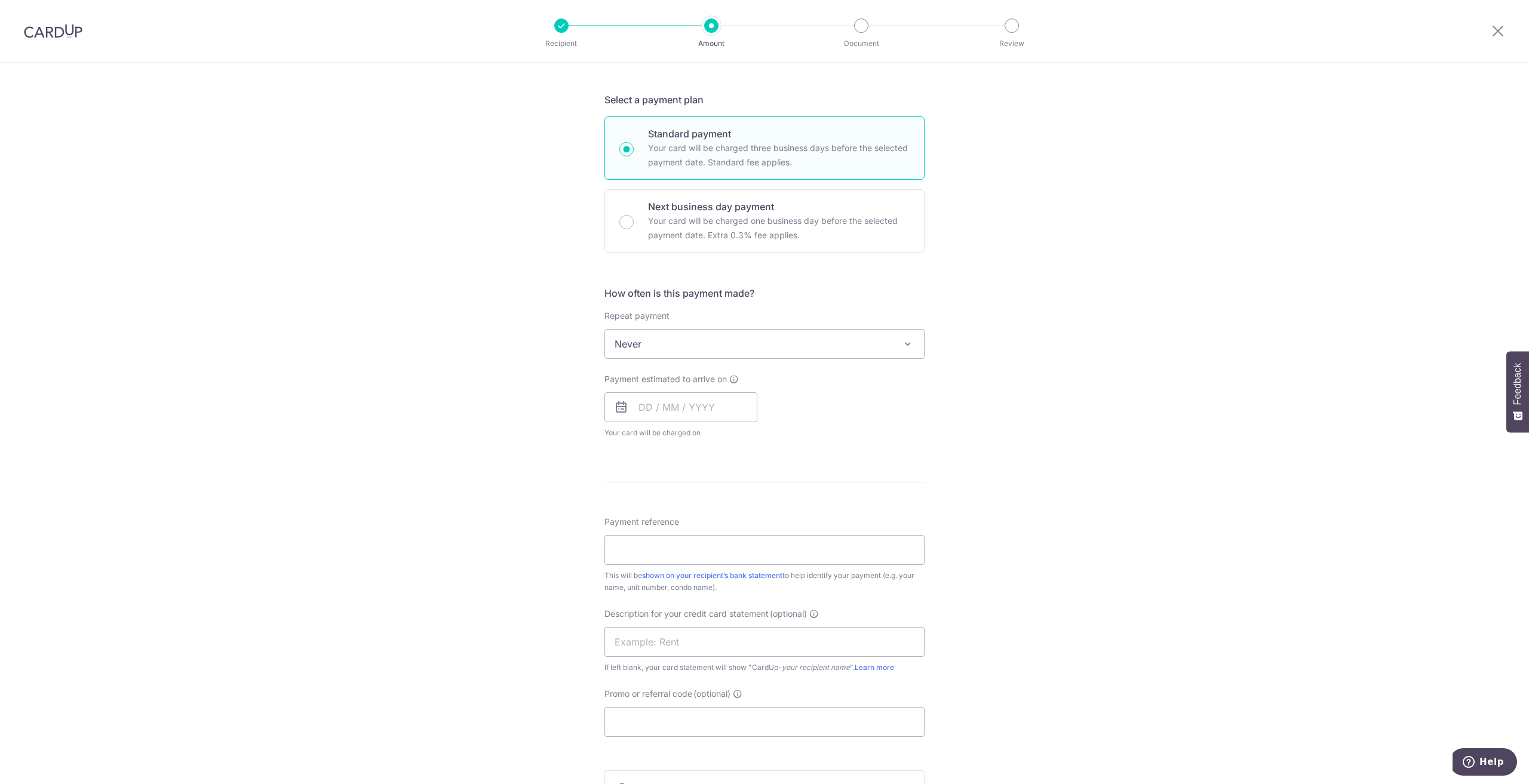
click at [727, 533] on div "Payment reference This will be shown on your recipient’s bank statement to help…" at bounding box center [764, 555] width 320 height 78
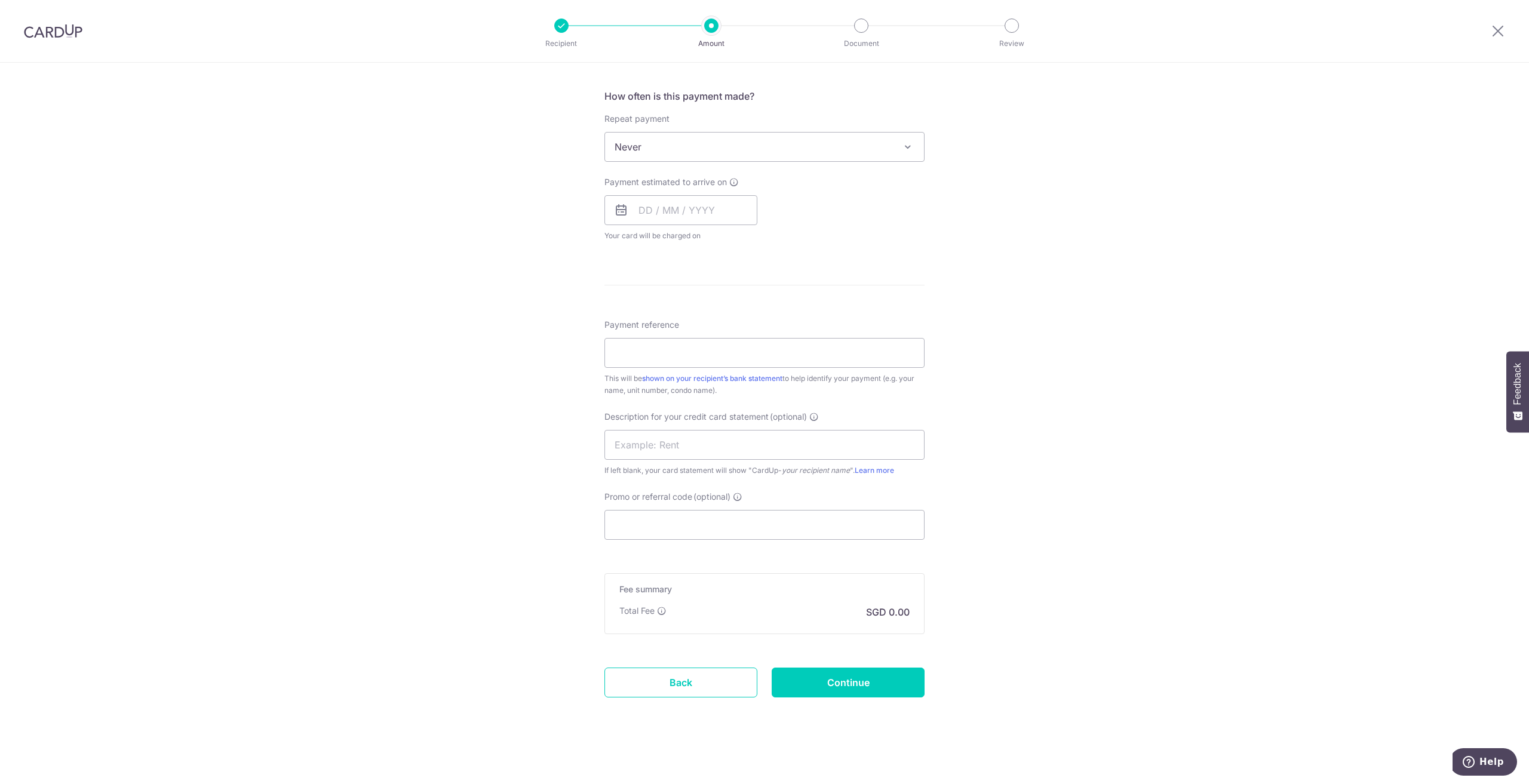
click at [1046, 561] on div "Tell us more about your payment Enter payment amount SGD GST (optional) SGD Rec…" at bounding box center [764, 207] width 1529 height 1161
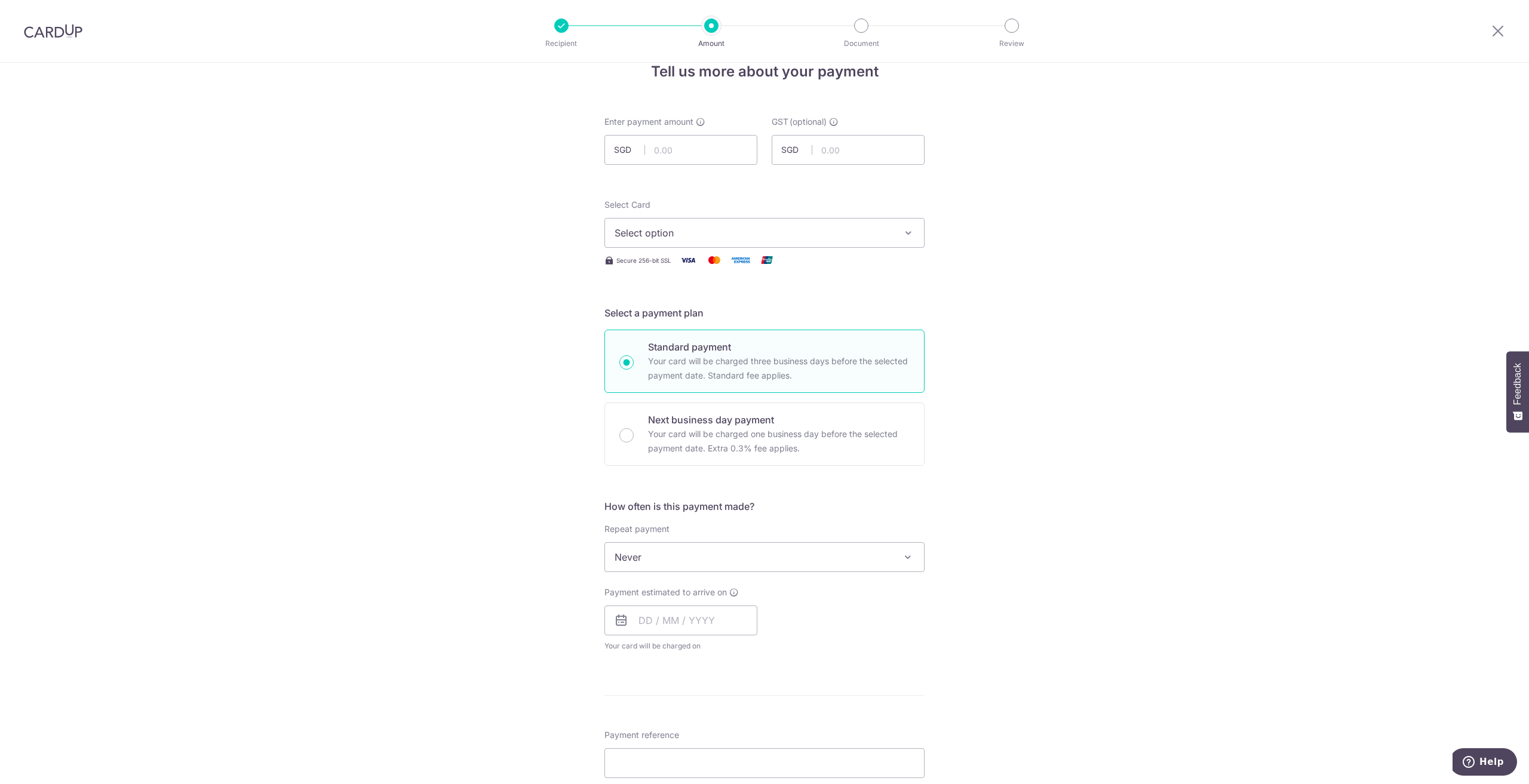
scroll to position [18, 0]
click at [710, 151] on input "text" at bounding box center [681, 157] width 153 height 30
click at [1001, 205] on div "Tell us more about your payment Enter payment amount SGD 3,270.00 3270.00 GST (…" at bounding box center [764, 624] width 1529 height 1161
drag, startPoint x: 692, startPoint y: 157, endPoint x: 647, endPoint y: 153, distance: 45.2
click at [647, 153] on input "3,270.00" at bounding box center [681, 157] width 153 height 30
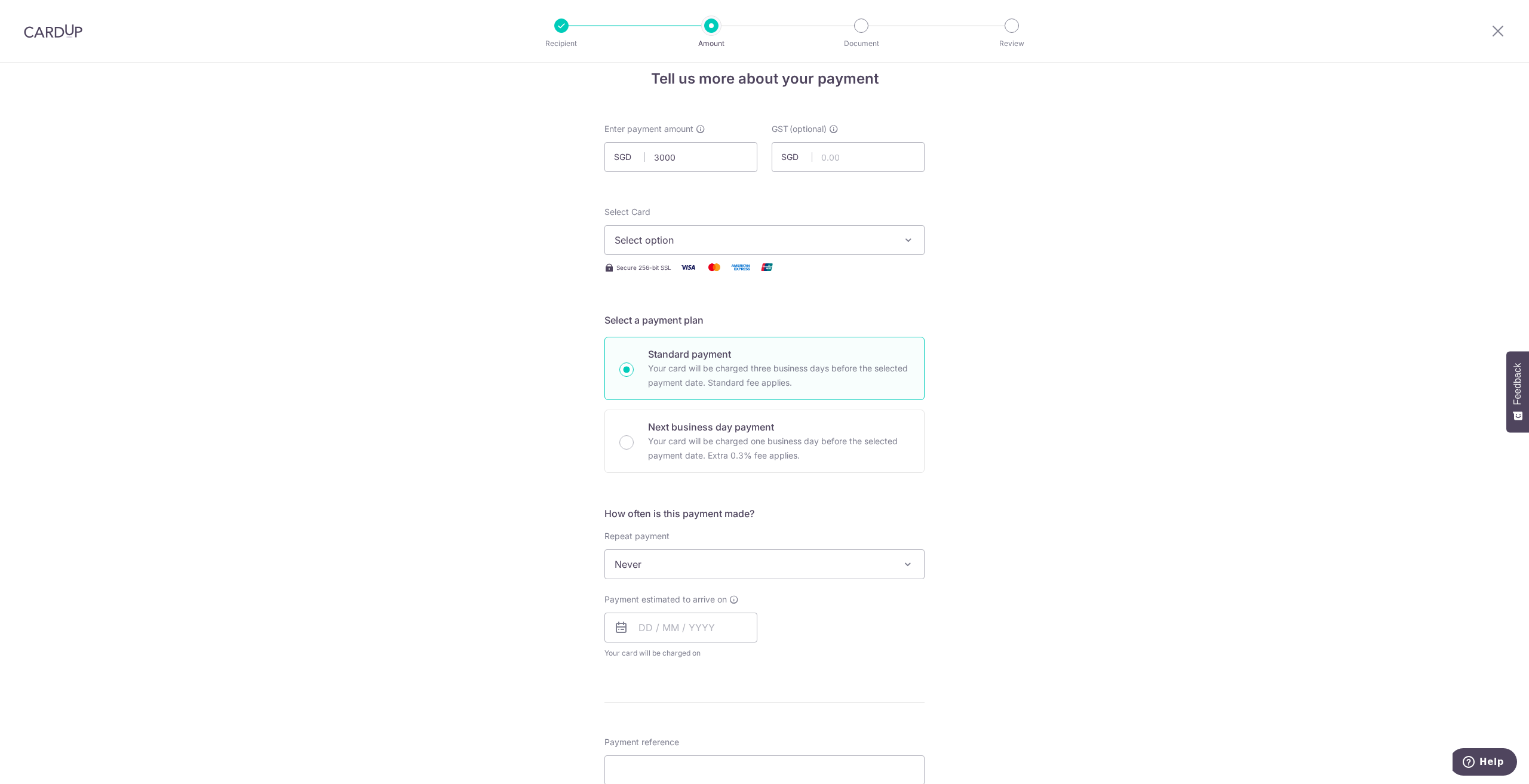
type input "3,000.00"
click at [1050, 215] on div "Tell us more about your payment Enter payment amount SGD 3,000.00 3000.00 GST (…" at bounding box center [764, 624] width 1529 height 1161
click at [840, 155] on input "text" at bounding box center [848, 157] width 153 height 30
type input "270.00"
drag, startPoint x: 1119, startPoint y: 267, endPoint x: 1133, endPoint y: 241, distance: 29.5
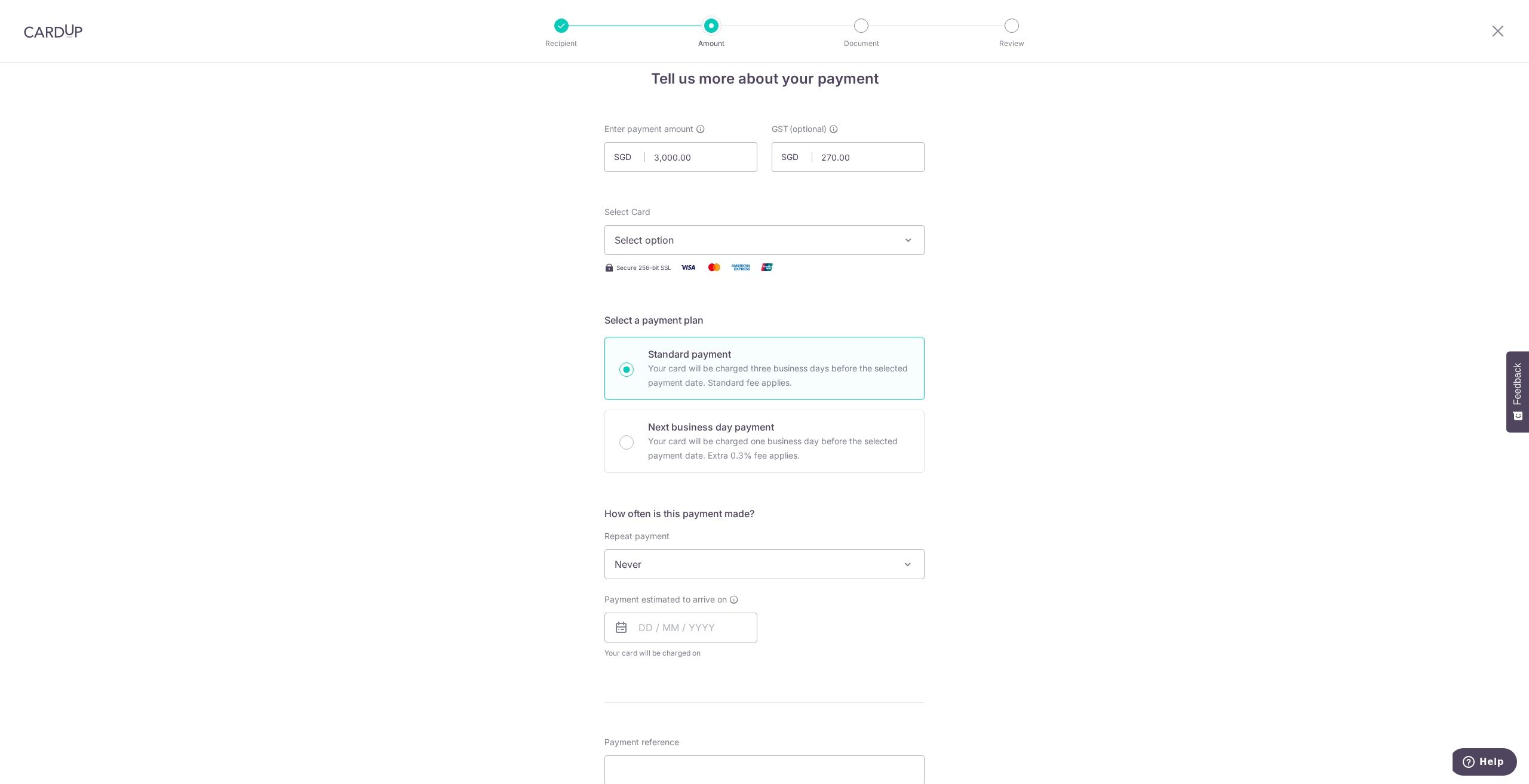
click at [1119, 265] on div "Tell us more about your payment Enter payment amount SGD 3,000.00 3000.00 GST (…" at bounding box center [764, 624] width 1529 height 1161
click at [727, 241] on span "Select option" at bounding box center [753, 240] width 278 height 14
click at [722, 266] on link "Add credit card" at bounding box center [764, 273] width 319 height 22
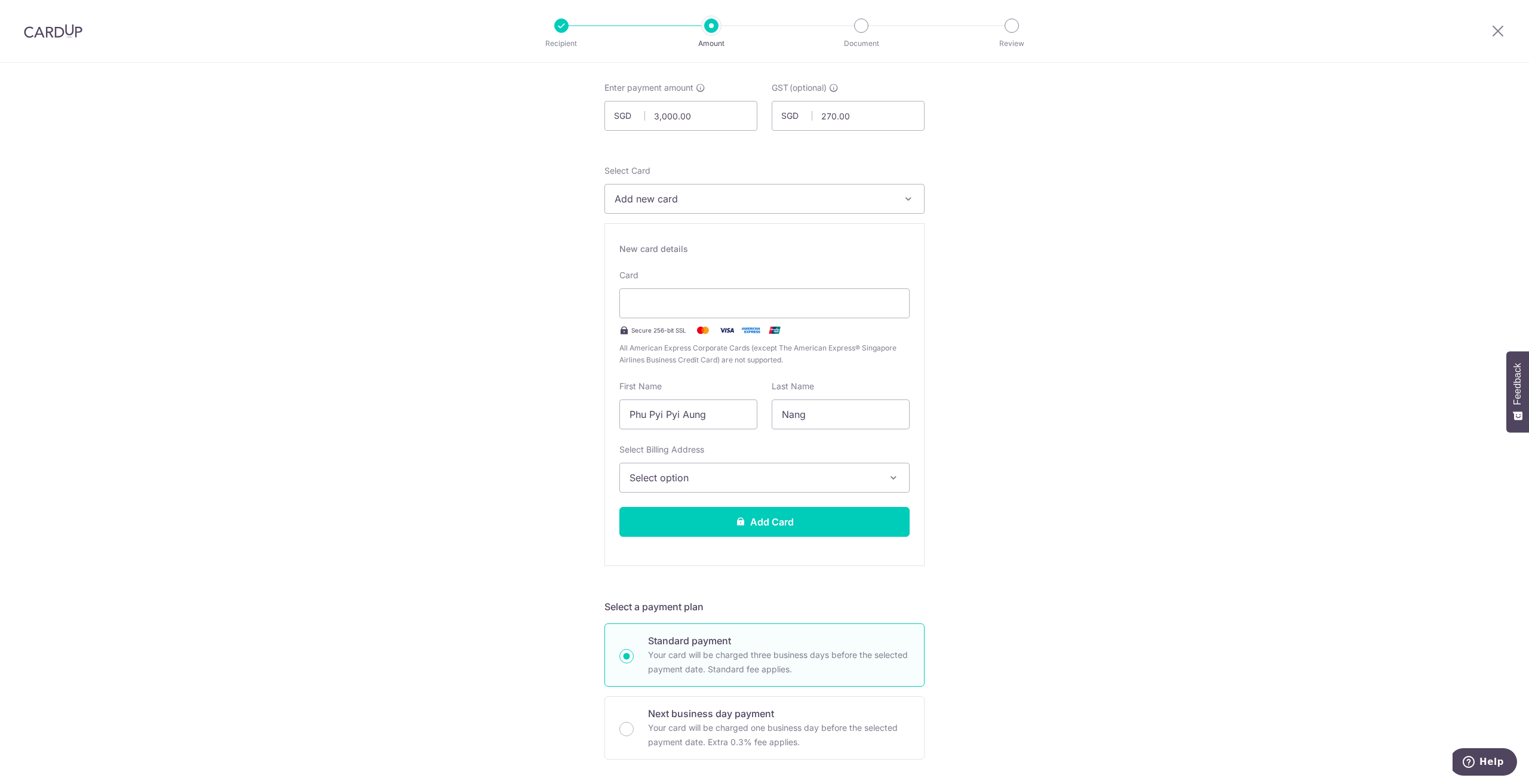
scroll to position [0, 0]
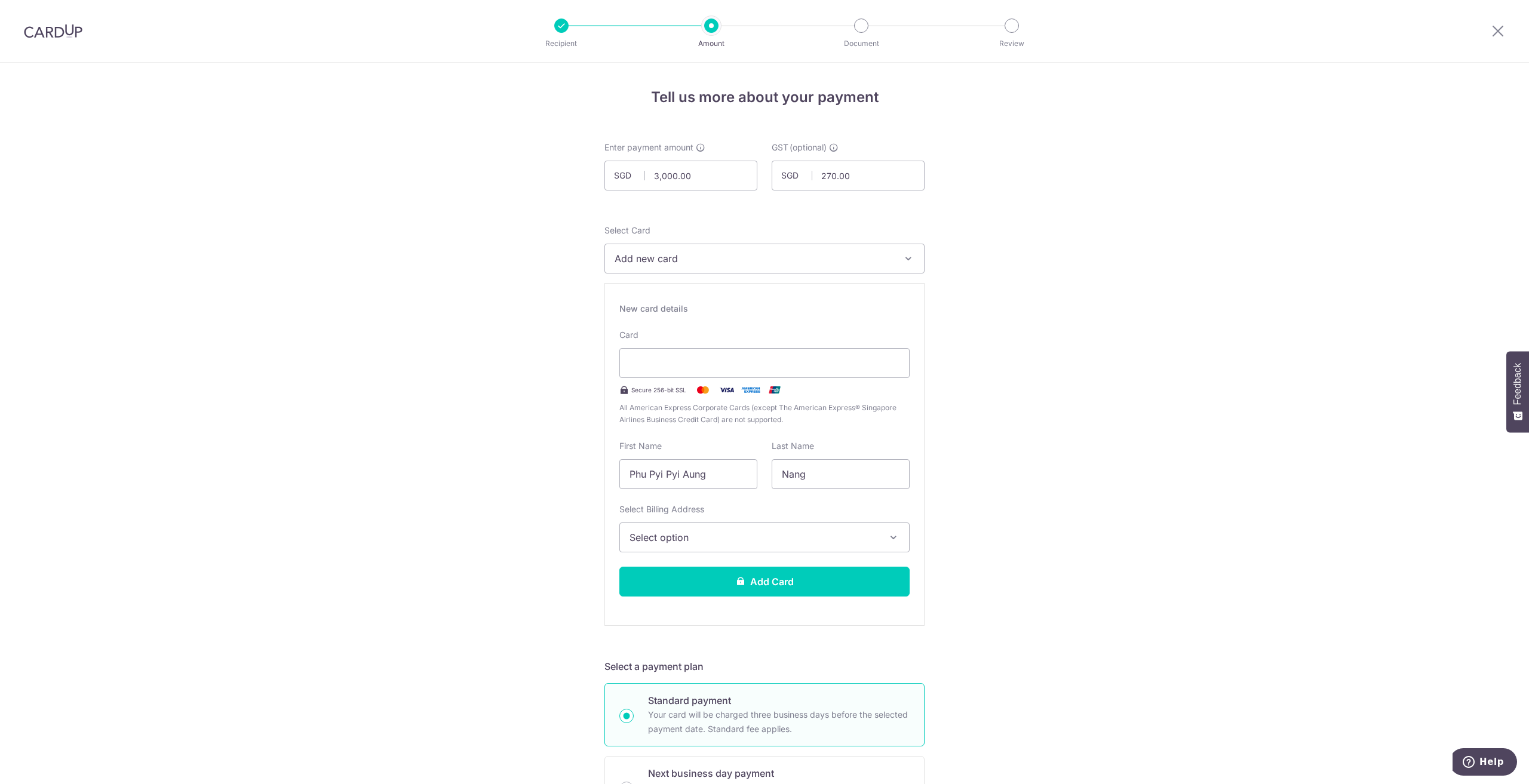
click at [1488, 33] on div at bounding box center [1498, 31] width 62 height 62
click at [1492, 35] on icon at bounding box center [1498, 30] width 14 height 15
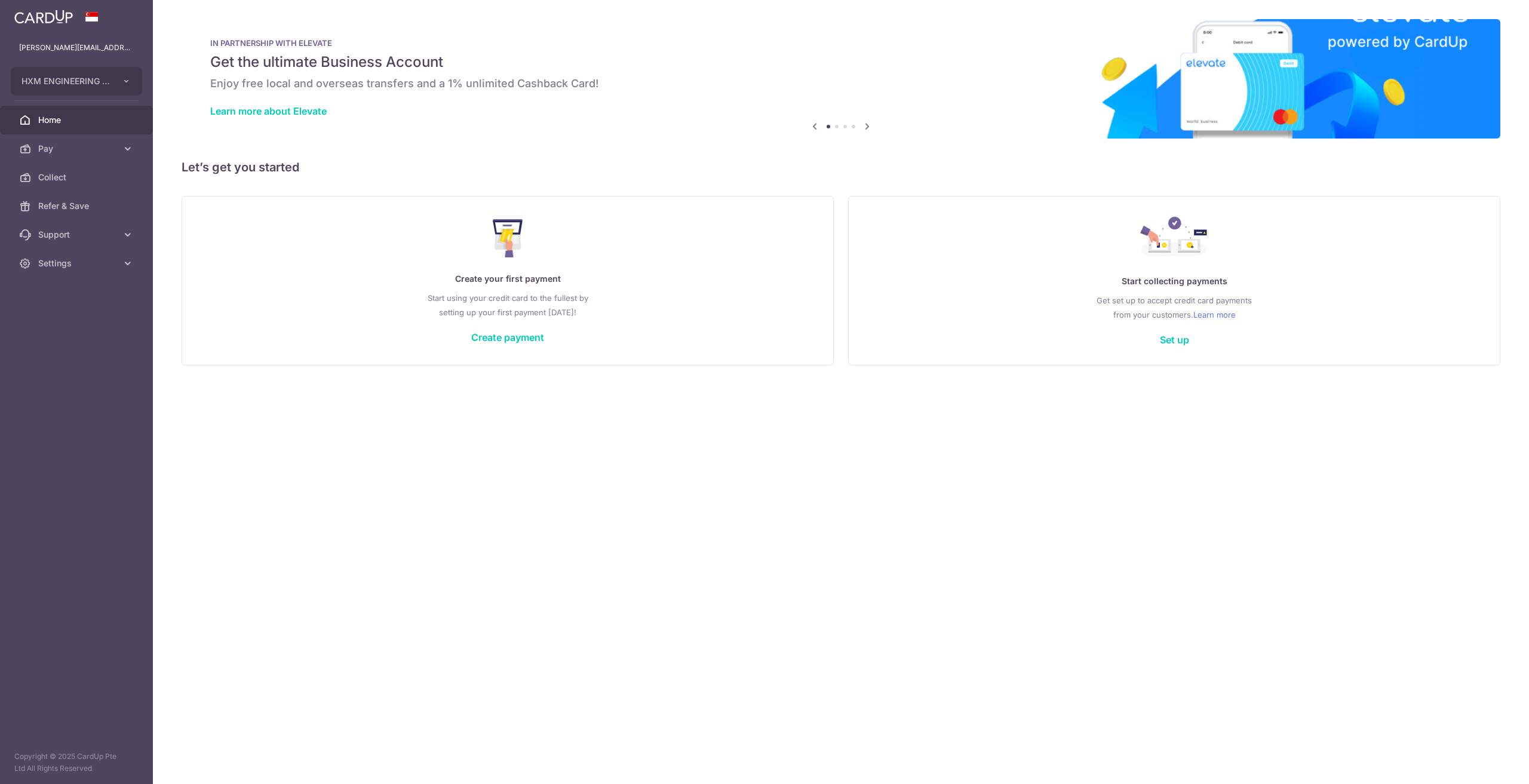
click at [594, 525] on div "× Pause Schedule Pause all future payments in this series Pause just this one p…" at bounding box center [841, 392] width 1376 height 784
click at [868, 127] on icon at bounding box center [867, 126] width 14 height 15
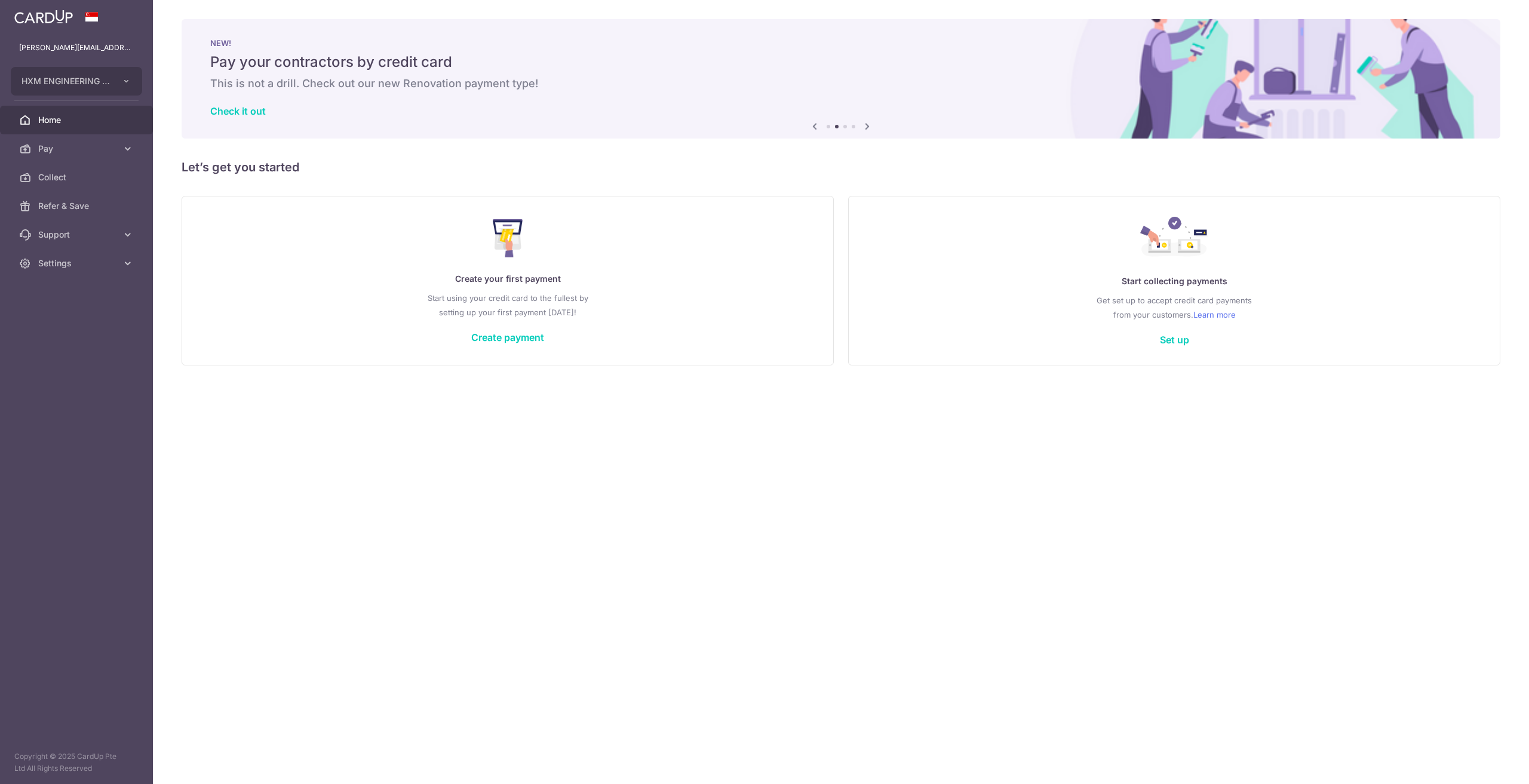
click at [868, 127] on icon at bounding box center [867, 126] width 14 height 15
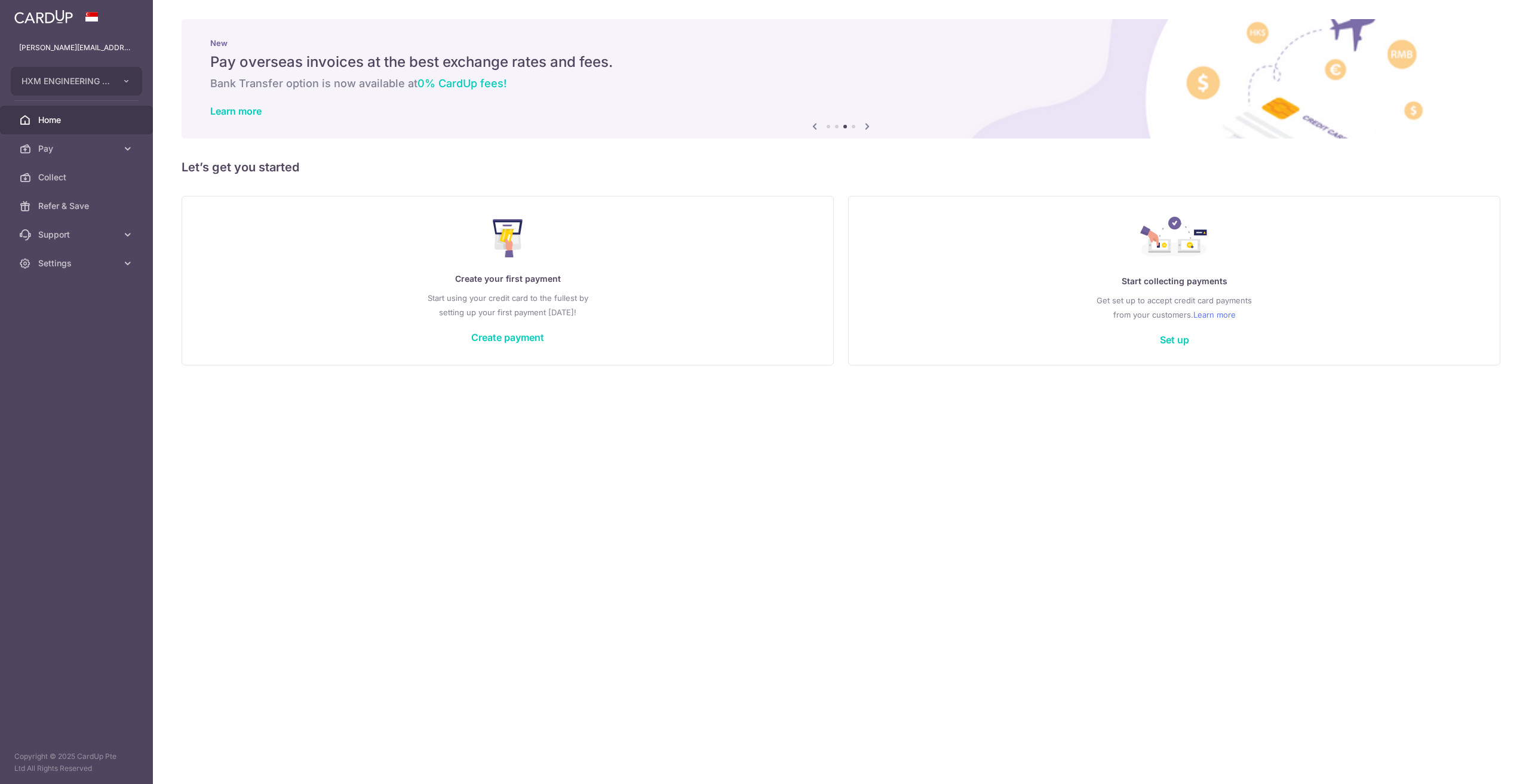
click at [868, 127] on icon at bounding box center [867, 126] width 14 height 15
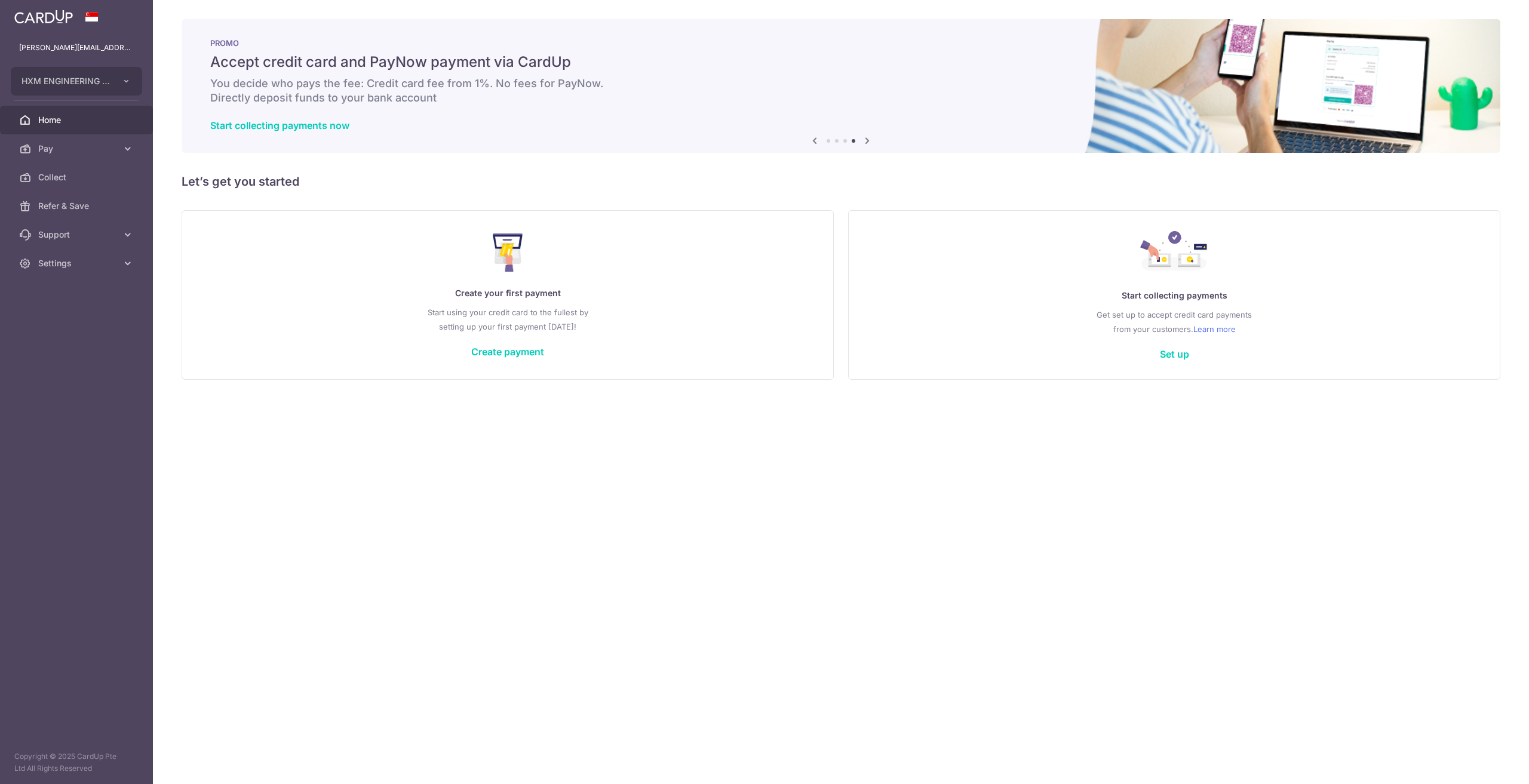
click at [868, 127] on div "Start collecting payments now" at bounding box center [841, 125] width 1262 height 12
click at [816, 139] on icon at bounding box center [814, 140] width 14 height 15
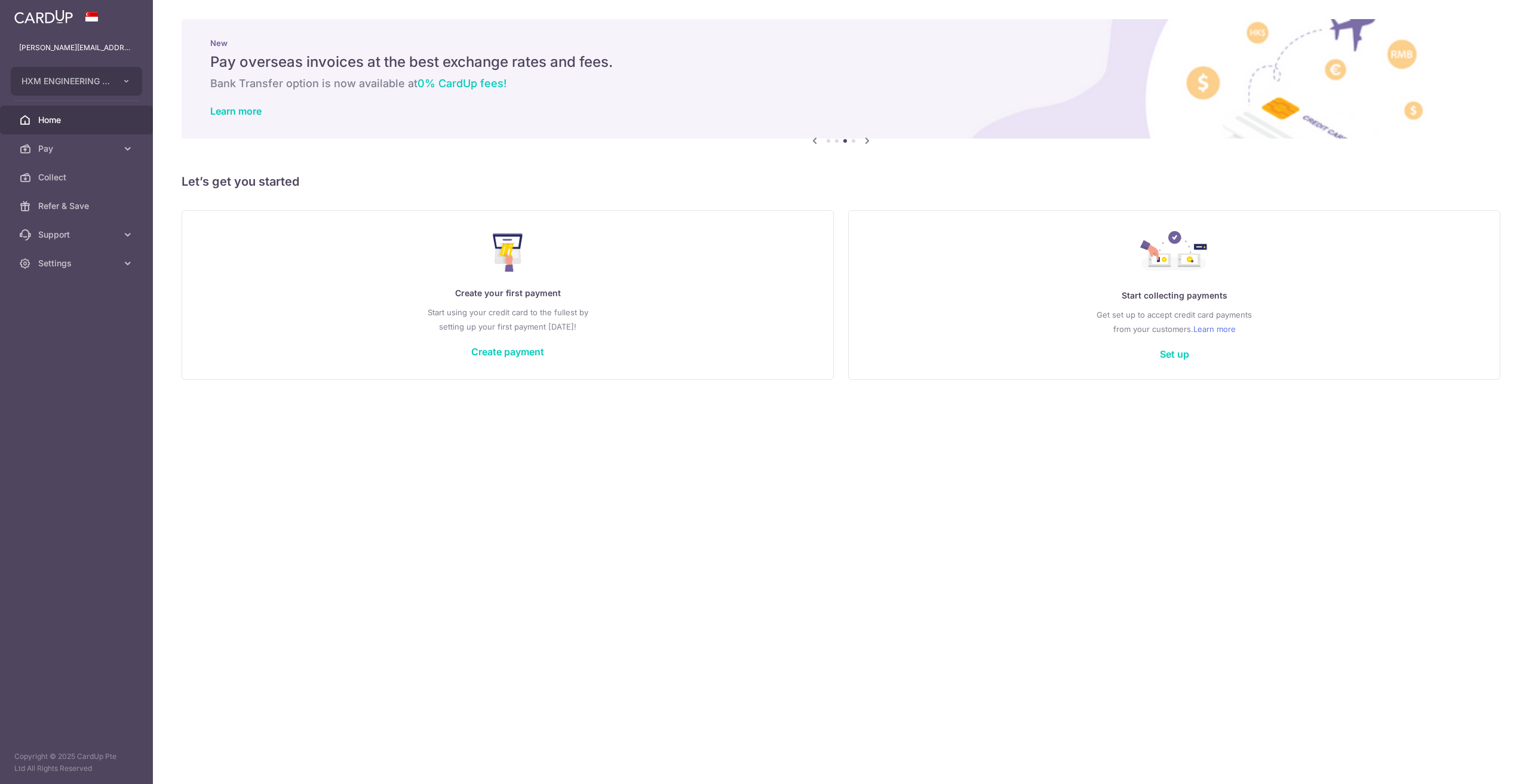
click at [816, 139] on icon at bounding box center [814, 140] width 14 height 15
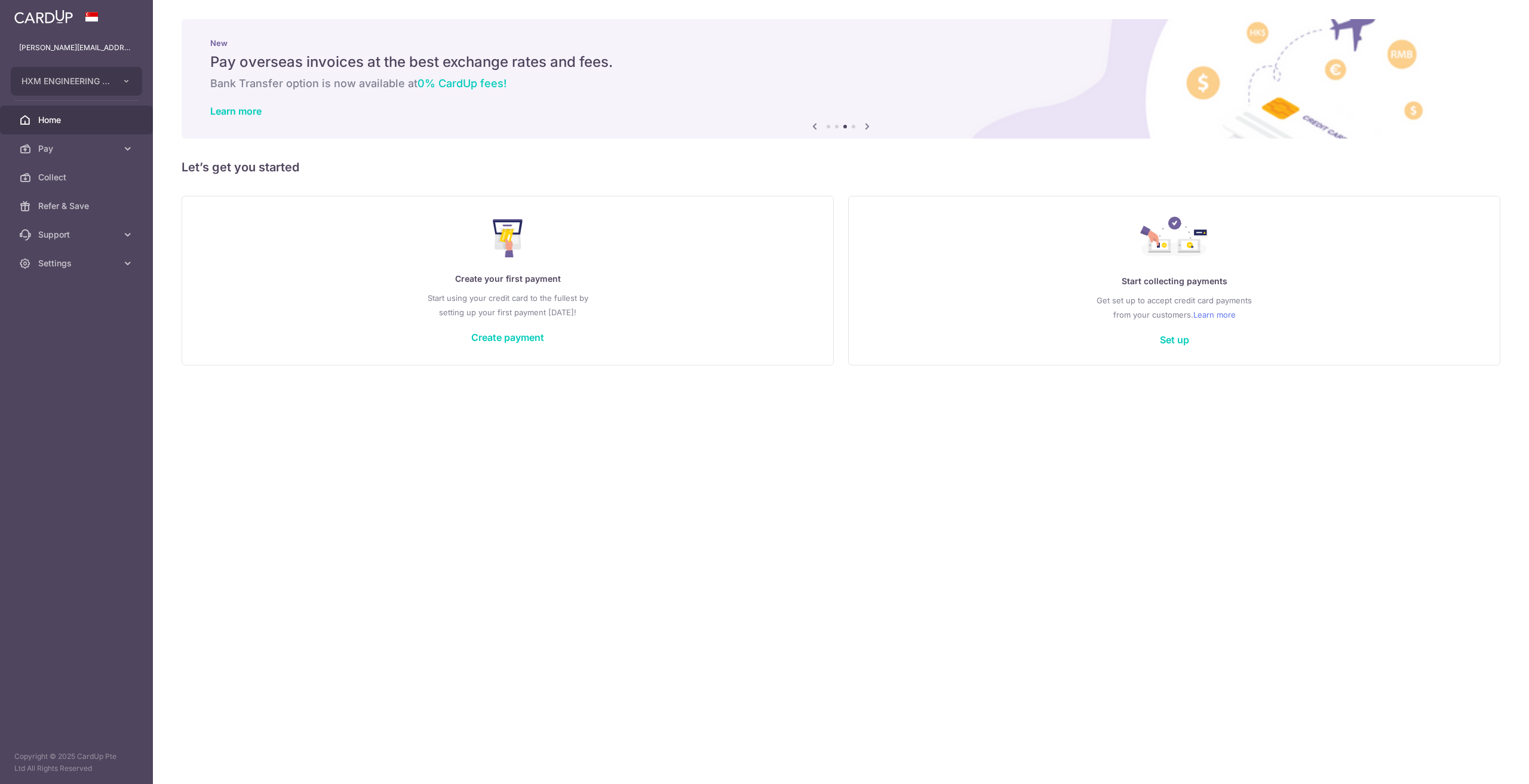
click at [816, 139] on div "× Pause Schedule Pause all future payments in this series Pause just this one p…" at bounding box center [841, 392] width 1376 height 784
click at [85, 245] on link "Support" at bounding box center [76, 234] width 153 height 29
click at [53, 295] on span "Contact Us" at bounding box center [78, 292] width 79 height 12
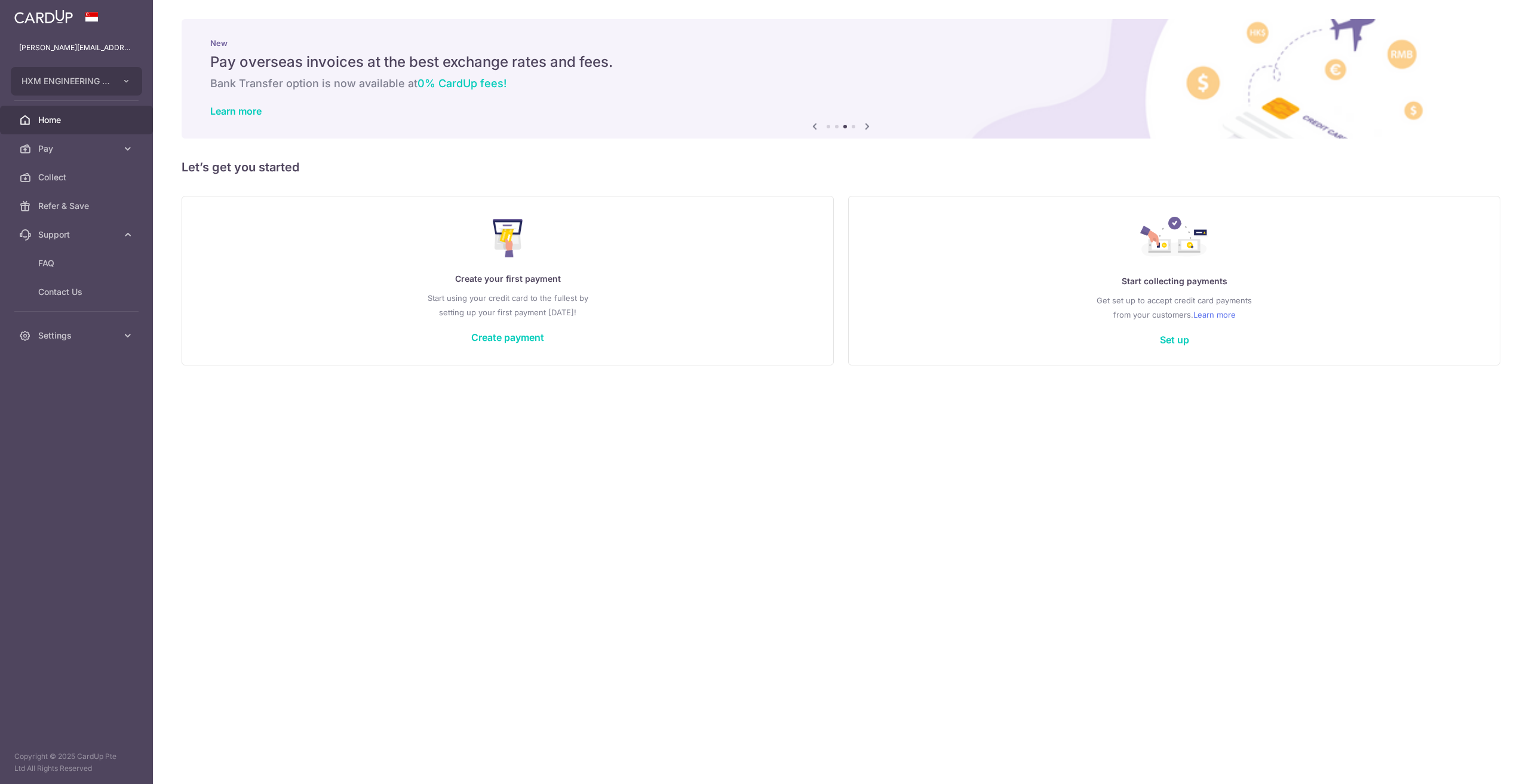
click at [1110, 499] on div "× Pause Schedule Pause all future payments in this series Pause just this one p…" at bounding box center [841, 392] width 1376 height 784
click at [757, 520] on div "× Pause Schedule Pause all future payments in this series Pause just this one p…" at bounding box center [841, 392] width 1376 height 784
click at [1143, 575] on div "× Pause Schedule Pause all future payments in this series Pause just this one p…" at bounding box center [841, 392] width 1376 height 784
click at [602, 659] on div "× Pause Schedule Pause all future payments in this series Pause just this one p…" at bounding box center [841, 392] width 1376 height 784
